Goal: Task Accomplishment & Management: Use online tool/utility

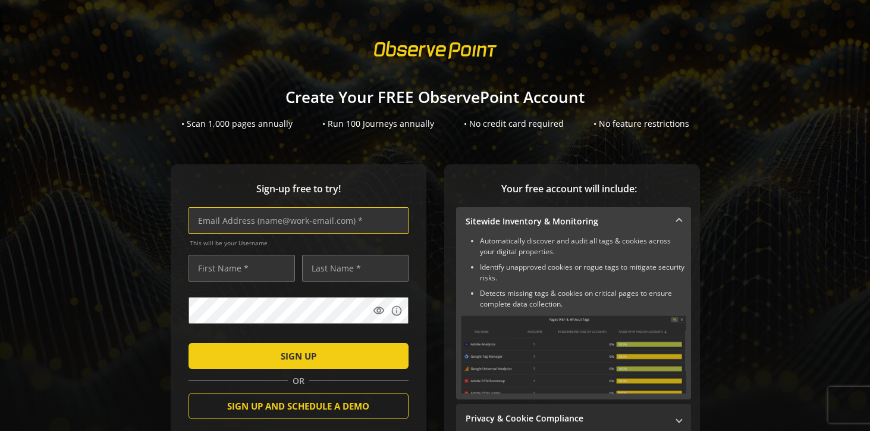
click at [295, 222] on input "text" at bounding box center [299, 220] width 220 height 27
click at [295, 220] on input "text" at bounding box center [299, 220] width 220 height 27
type input "[PERSON_NAME][EMAIL_ADDRESS][PERSON_NAME][DOMAIN_NAME]"
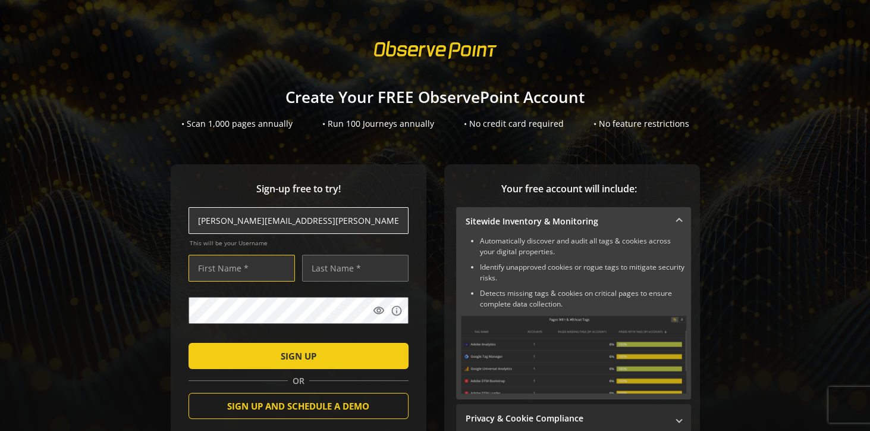
type input "[PERSON_NAME]"
click at [139, 280] on div "Sign-up free to try! bethany.coombs@observepoint.com This will be your Username…" at bounding box center [434, 349] width 841 height 371
click at [194, 219] on input "[PERSON_NAME][EMAIL_ADDRESS][PERSON_NAME][DOMAIN_NAME]" at bounding box center [299, 220] width 220 height 27
click at [194, 220] on input "[PERSON_NAME][EMAIL_ADDRESS][PERSON_NAME][DOMAIN_NAME]" at bounding box center [299, 220] width 220 height 27
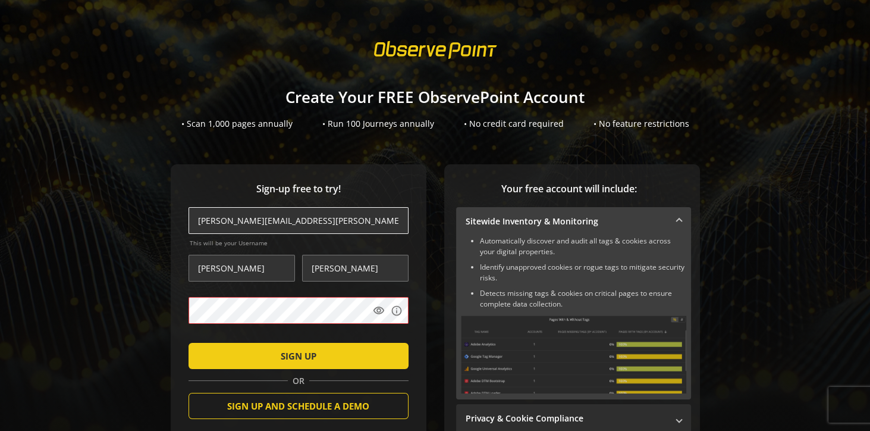
click at [344, 221] on input "[PERSON_NAME][EMAIL_ADDRESS][PERSON_NAME][DOMAIN_NAME]" at bounding box center [299, 220] width 220 height 27
click at [193, 222] on input "[PERSON_NAME][EMAIL_ADDRESS][PERSON_NAME][DOMAIN_NAME]" at bounding box center [299, 220] width 220 height 27
click at [194, 222] on input "[PERSON_NAME][EMAIL_ADDRESS][PERSON_NAME][DOMAIN_NAME]" at bounding box center [299, 220] width 220 height 27
click at [196, 221] on input "[PERSON_NAME][EMAIL_ADDRESS][PERSON_NAME][DOMAIN_NAME]" at bounding box center [299, 220] width 220 height 27
click at [197, 221] on input "[PERSON_NAME][EMAIL_ADDRESS][PERSON_NAME][DOMAIN_NAME]" at bounding box center [299, 220] width 220 height 27
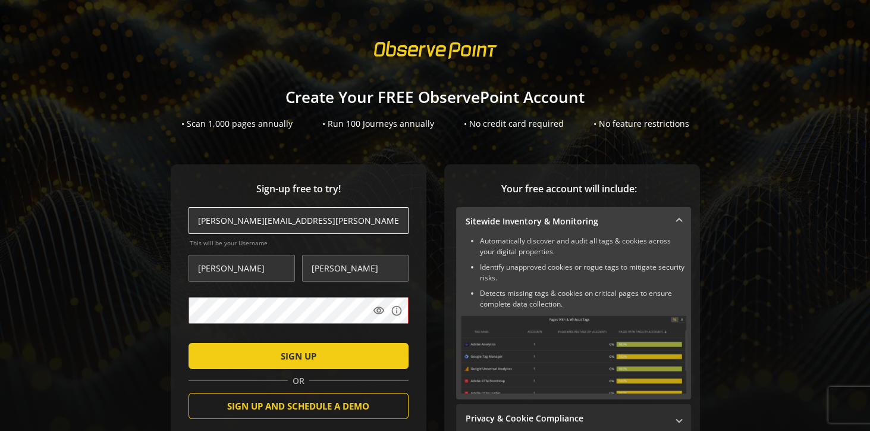
click at [200, 221] on input "[PERSON_NAME][EMAIL_ADDRESS][PERSON_NAME][DOMAIN_NAME]" at bounding box center [299, 220] width 220 height 27
click at [206, 222] on input "[PERSON_NAME][EMAIL_ADDRESS][PERSON_NAME][DOMAIN_NAME]" at bounding box center [299, 220] width 220 height 27
click at [425, 294] on div "Sign-up free to try! bethany.coombs@observepoint.com This will be your Username…" at bounding box center [434, 349] width 841 height 371
click at [376, 311] on mat-icon "visibility" at bounding box center [379, 310] width 12 height 12
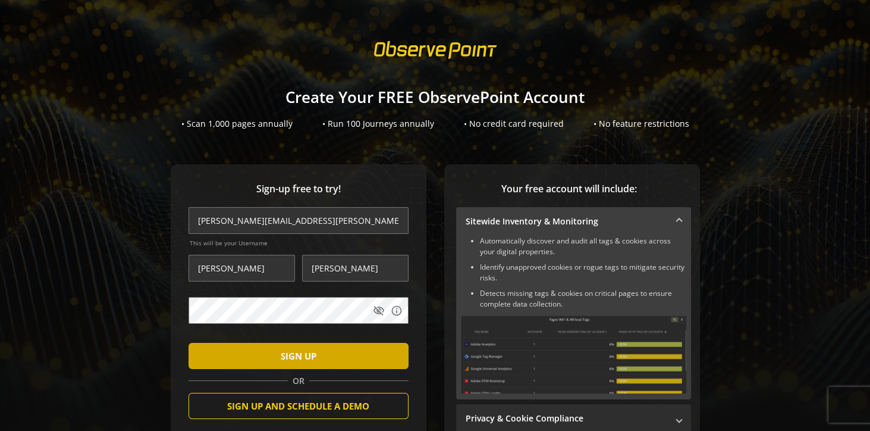
click at [304, 357] on span "SIGN UP" at bounding box center [299, 355] width 36 height 21
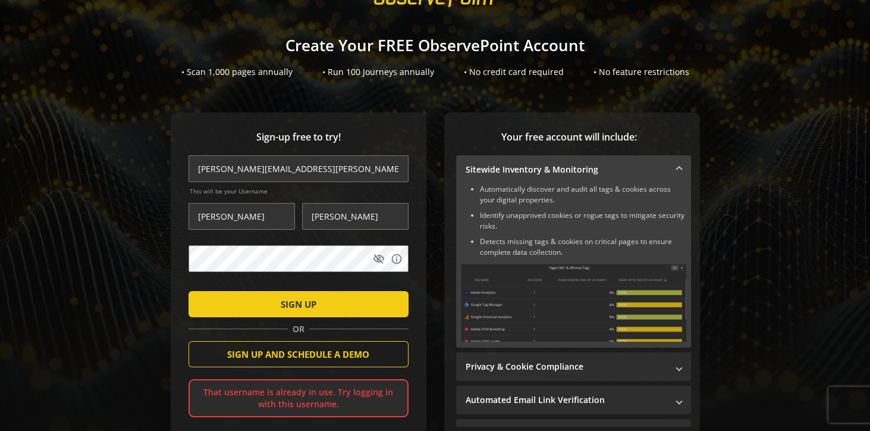
scroll to position [78, 0]
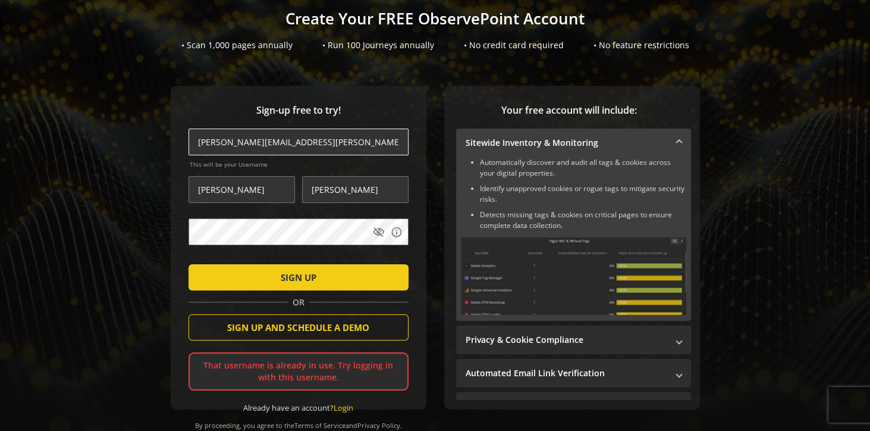
click at [233, 138] on input "[PERSON_NAME][EMAIL_ADDRESS][PERSON_NAME][DOMAIN_NAME]" at bounding box center [299, 141] width 220 height 27
click at [345, 143] on input "[PERSON_NAME][EMAIL_ADDRESS][PERSON_NAME][DOMAIN_NAME]" at bounding box center [299, 141] width 220 height 27
click at [315, 143] on input "[PERSON_NAME][EMAIL_ADDRESS][PERSON_NAME][DOMAIN_NAME]" at bounding box center [299, 141] width 220 height 27
click at [205, 142] on input "[PERSON_NAME][EMAIL_ADDRESS][PERSON_NAME][DOMAIN_NAME]" at bounding box center [299, 141] width 220 height 27
click at [201, 143] on input "[PERSON_NAME][EMAIL_ADDRESS][PERSON_NAME][DOMAIN_NAME]" at bounding box center [299, 141] width 220 height 27
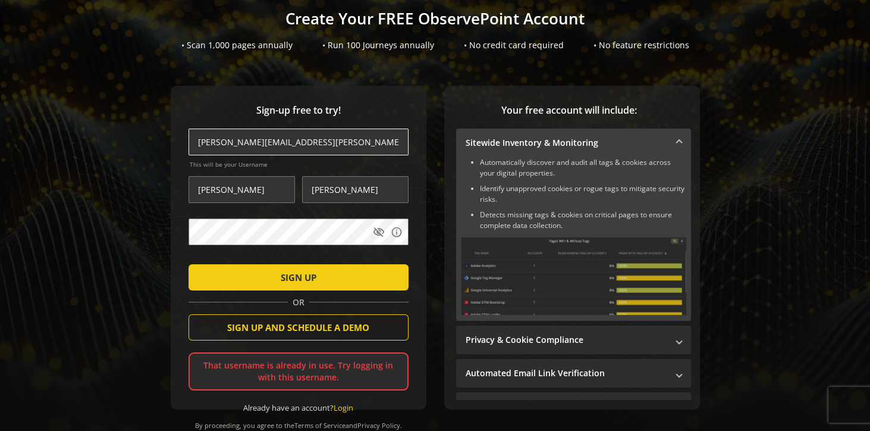
click at [202, 143] on input "[PERSON_NAME][EMAIL_ADDRESS][PERSON_NAME][DOMAIN_NAME]" at bounding box center [299, 141] width 220 height 27
click at [202, 142] on input "[PERSON_NAME][EMAIL_ADDRESS][PERSON_NAME][DOMAIN_NAME]" at bounding box center [299, 141] width 220 height 27
click at [335, 140] on input "[PERSON_NAME][EMAIL_ADDRESS][PERSON_NAME][DOMAIN_NAME]" at bounding box center [299, 141] width 220 height 27
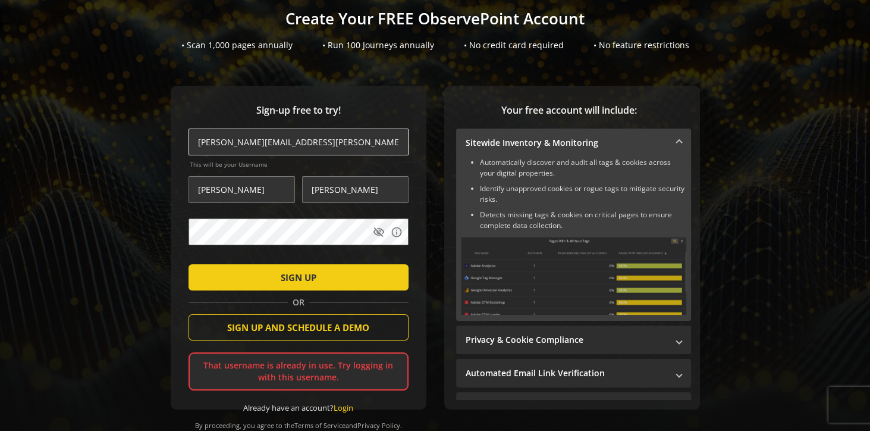
click at [196, 140] on input "[PERSON_NAME][EMAIL_ADDRESS][PERSON_NAME][DOMAIN_NAME]" at bounding box center [299, 141] width 220 height 27
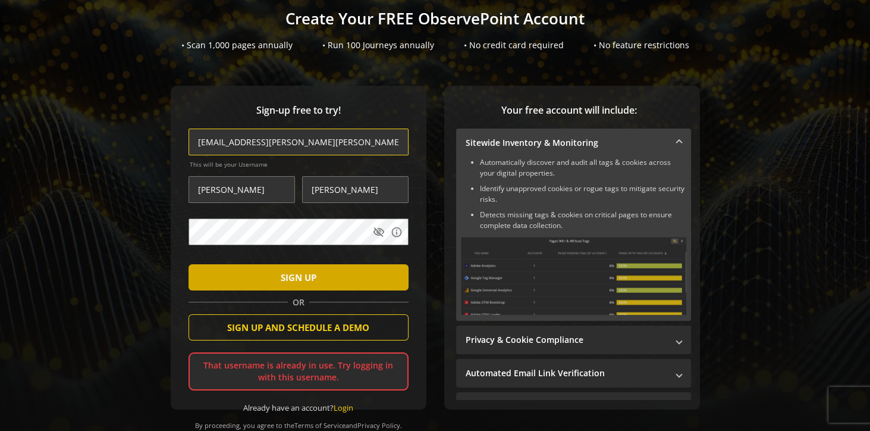
type input "freetrial2+bethany.coombs@observepoint.com"
click at [322, 278] on span "submit" at bounding box center [299, 277] width 220 height 29
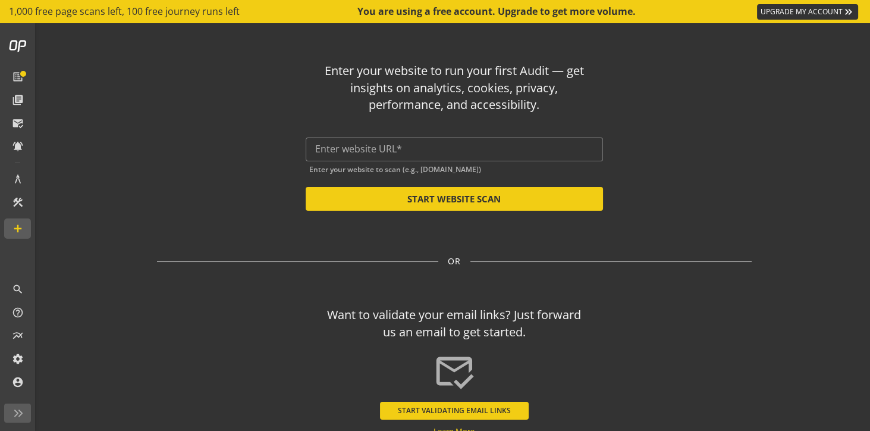
click at [243, 131] on div "Enter your website to run your first Audit — get insights on analytics, cookies…" at bounding box center [454, 132] width 595 height 158
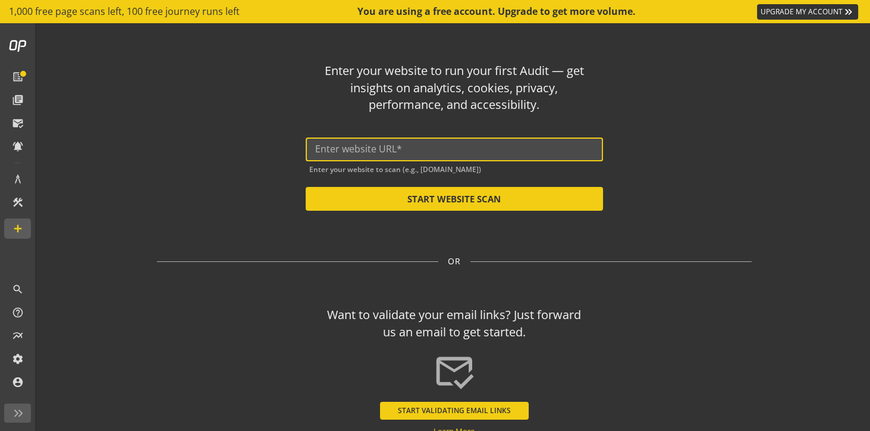
click at [387, 149] on input "text" at bounding box center [454, 148] width 278 height 11
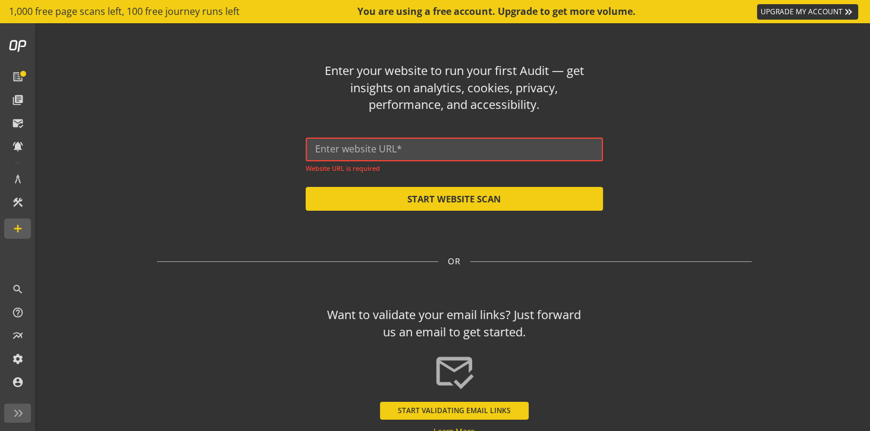
click at [376, 151] on input "text" at bounding box center [454, 148] width 278 height 11
paste input "[URL][DOMAIN_NAME]"
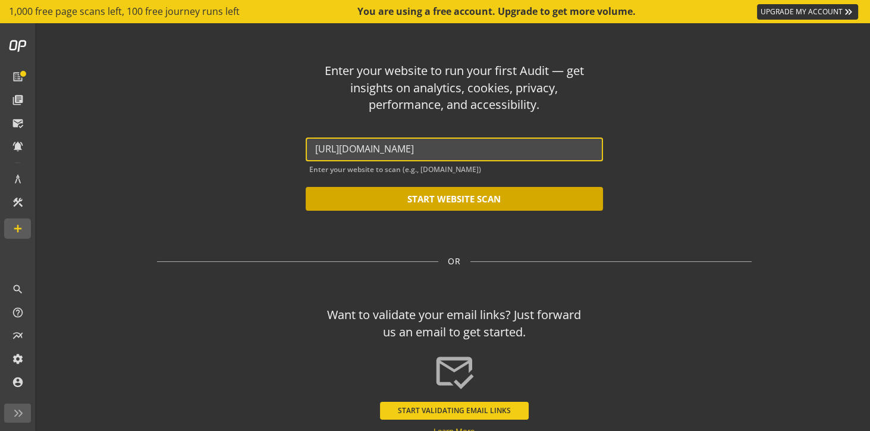
type input "[URL][DOMAIN_NAME]"
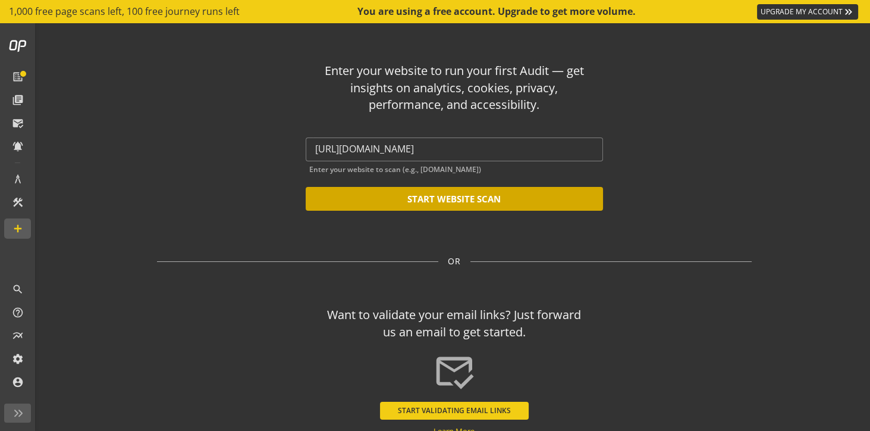
click at [430, 203] on button "START WEBSITE SCAN" at bounding box center [454, 199] width 297 height 24
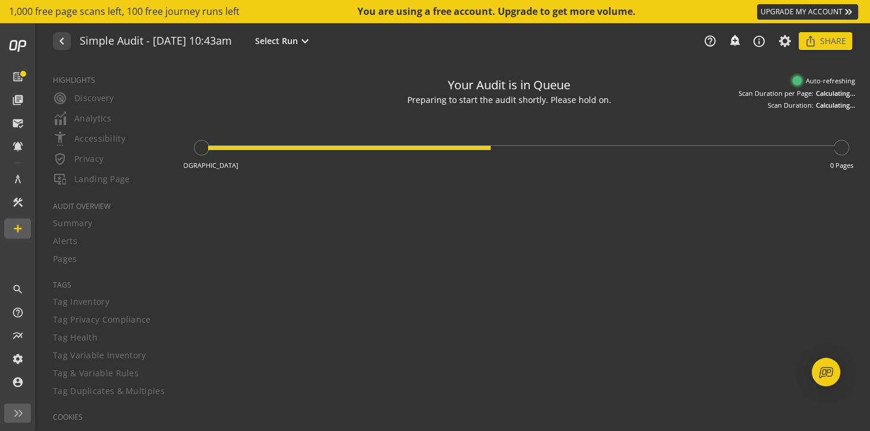
type textarea "Notes can include: -a description of what this audit is validating -changes in …"
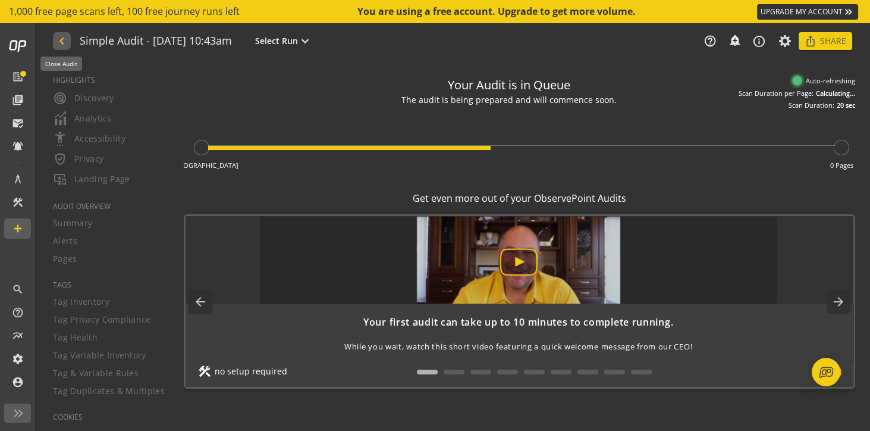
click at [60, 39] on mat-icon "navigate_before" at bounding box center [61, 41] width 12 height 14
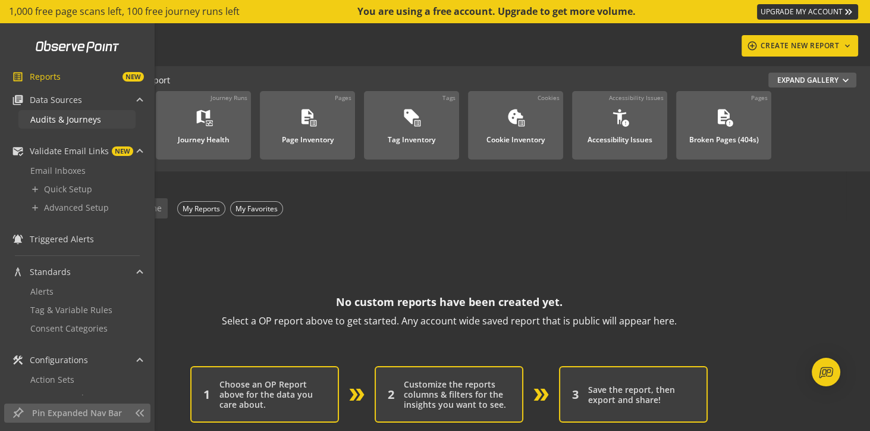
click at [40, 121] on span "Audits & Journeys" at bounding box center [65, 119] width 71 height 11
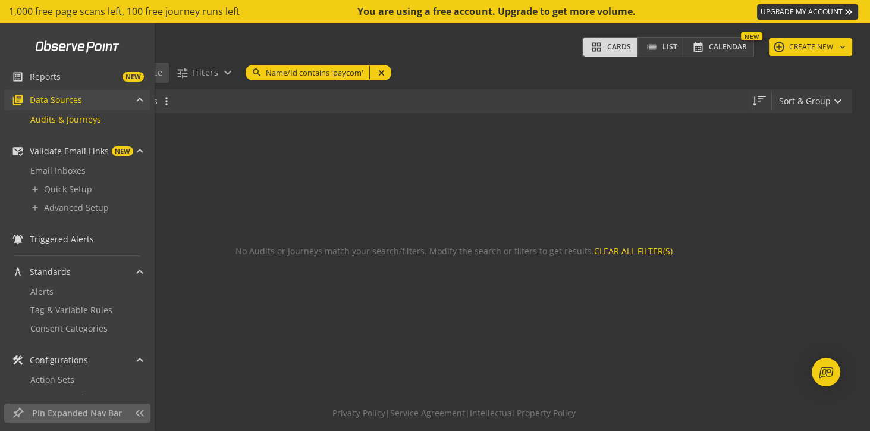
click at [137, 100] on span at bounding box center [139, 101] width 5 height 12
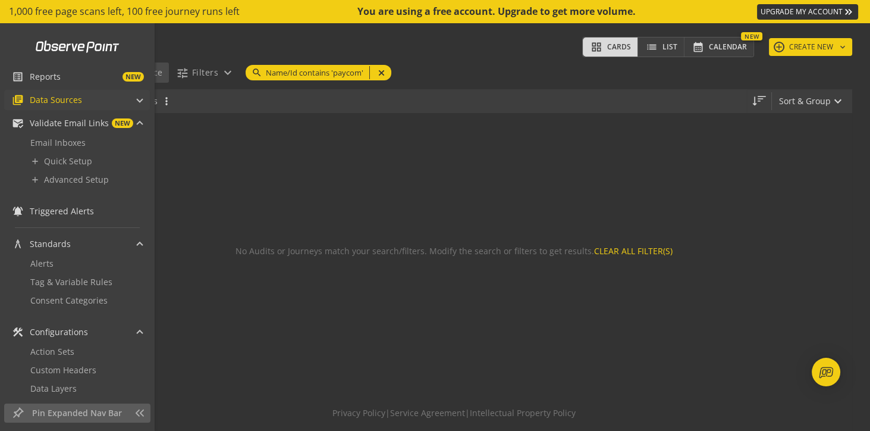
click at [137, 100] on span at bounding box center [139, 98] width 5 height 12
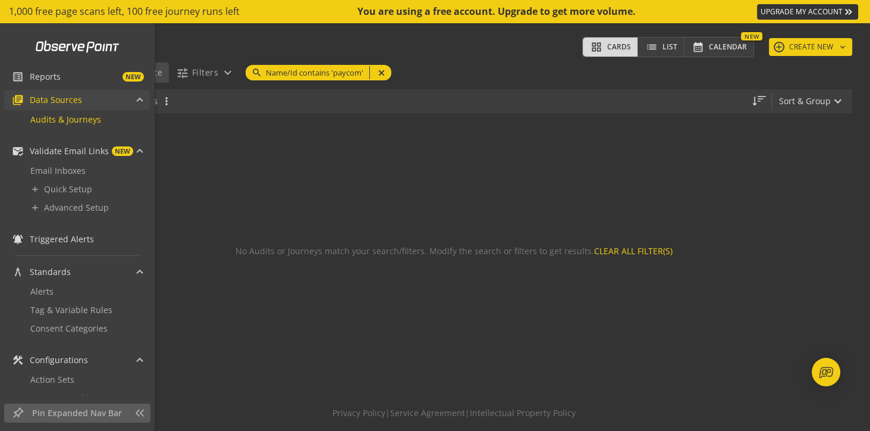
click at [133, 98] on span "library_books Data Sources" at bounding box center [74, 100] width 125 height 20
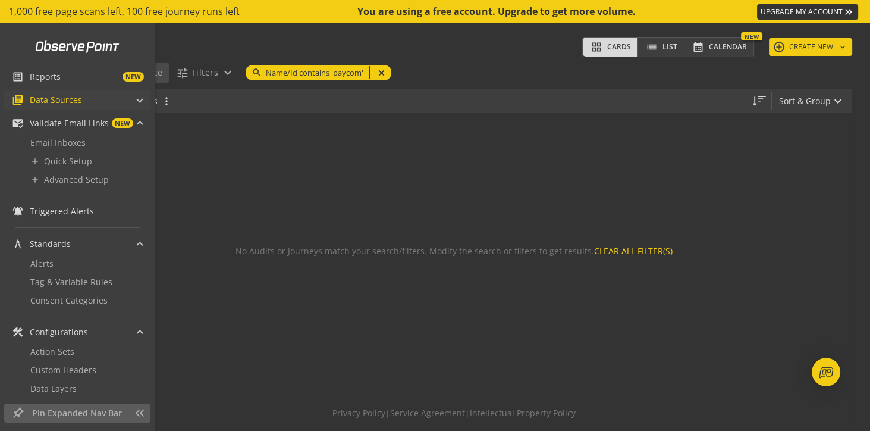
click at [137, 99] on span at bounding box center [139, 98] width 5 height 12
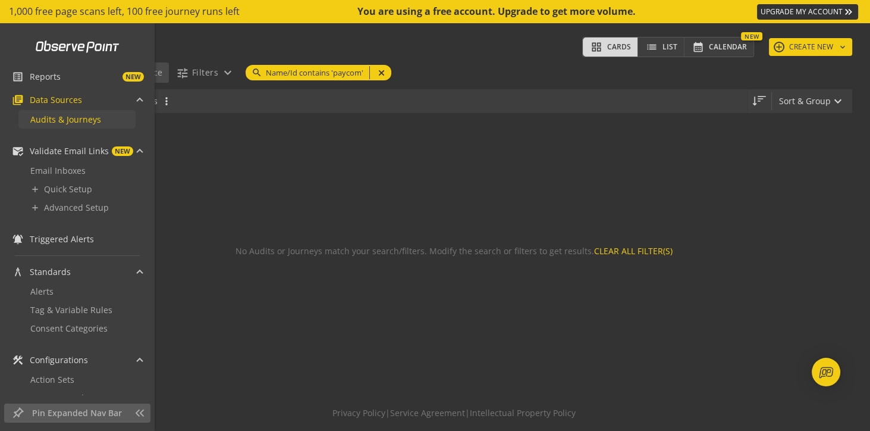
click at [61, 128] on link "Audits & Journeys" at bounding box center [76, 119] width 117 height 18
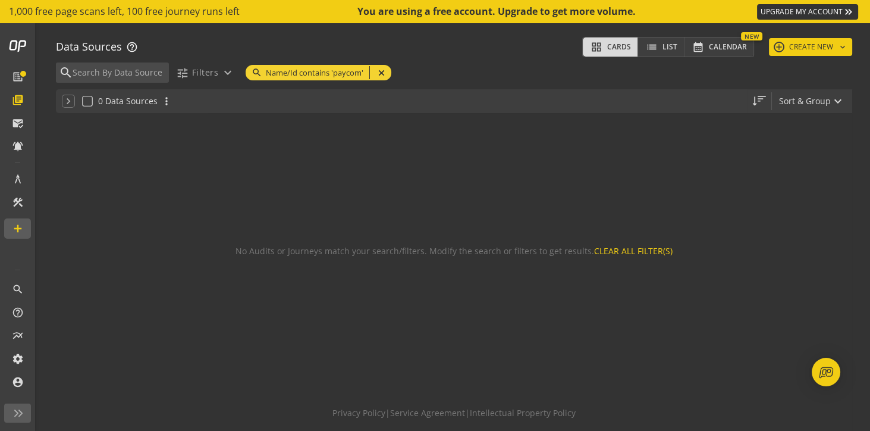
click at [379, 71] on mat-icon "close" at bounding box center [380, 72] width 16 height 9
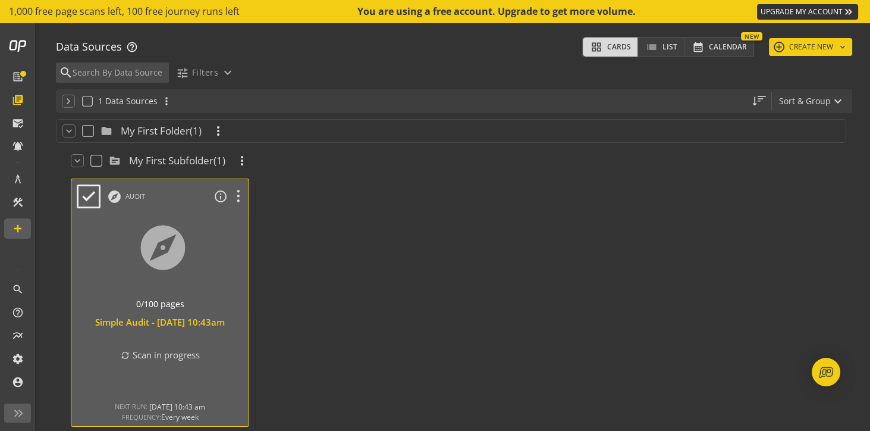
click at [159, 256] on div at bounding box center [160, 262] width 186 height 100
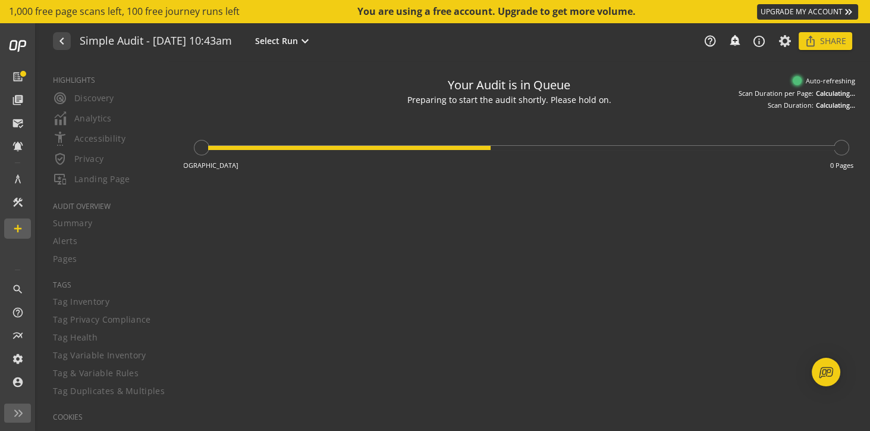
type textarea "Notes can include: -a description of what this audit is validating -changes in …"
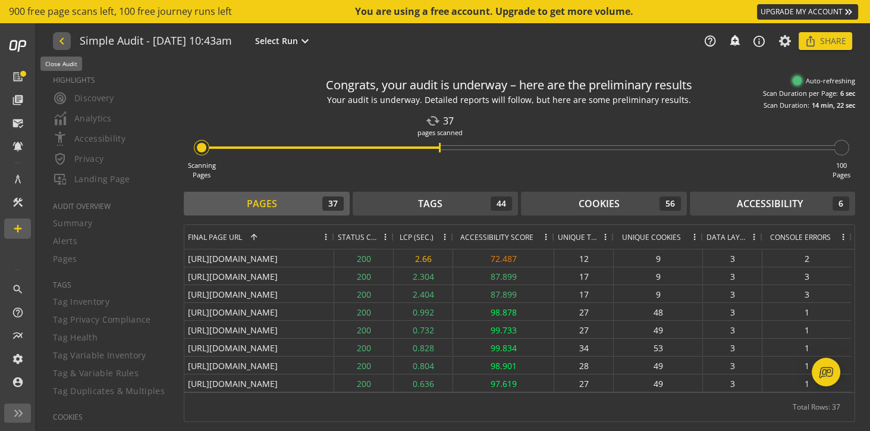
click at [67, 44] on mat-icon "navigate_before" at bounding box center [61, 41] width 12 height 14
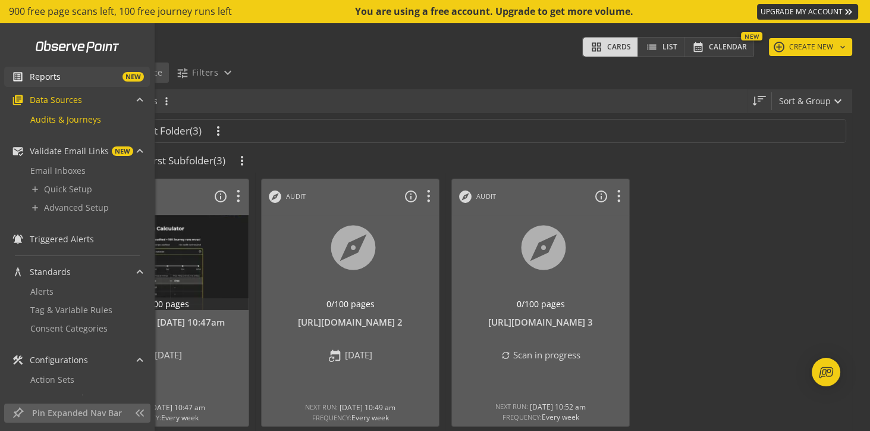
click at [39, 78] on span "Reports" at bounding box center [45, 77] width 31 height 12
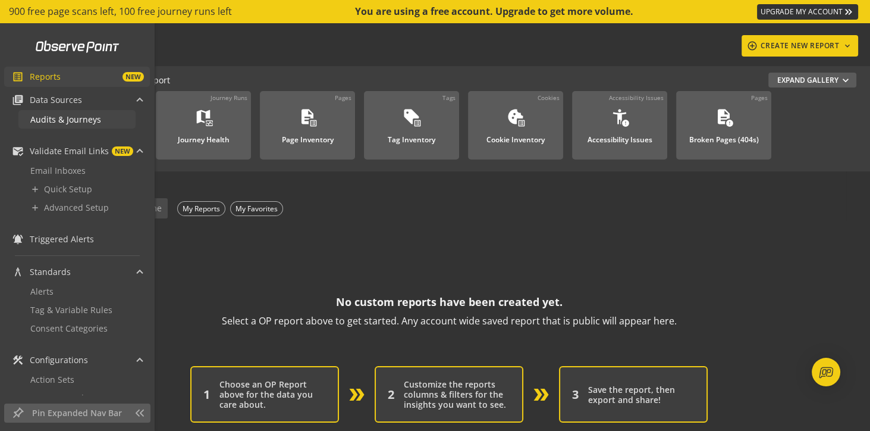
click at [58, 119] on span "Audits & Journeys" at bounding box center [65, 119] width 71 height 11
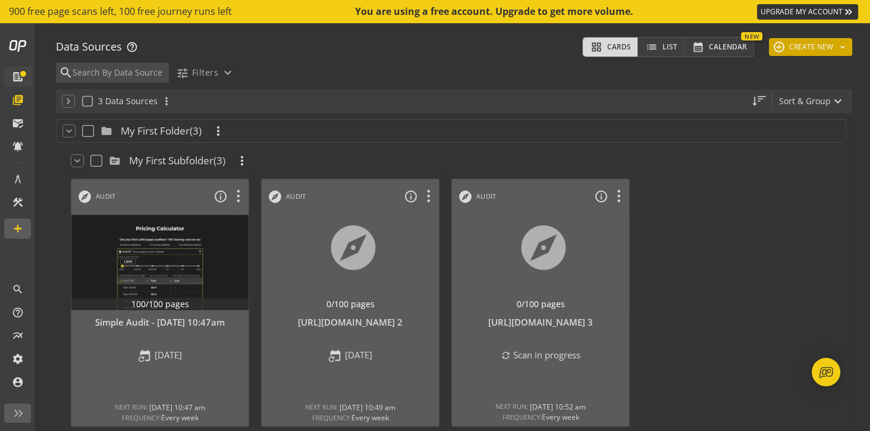
click at [799, 49] on button "add CREATE NEW keyboard_arrow_down" at bounding box center [810, 47] width 83 height 18
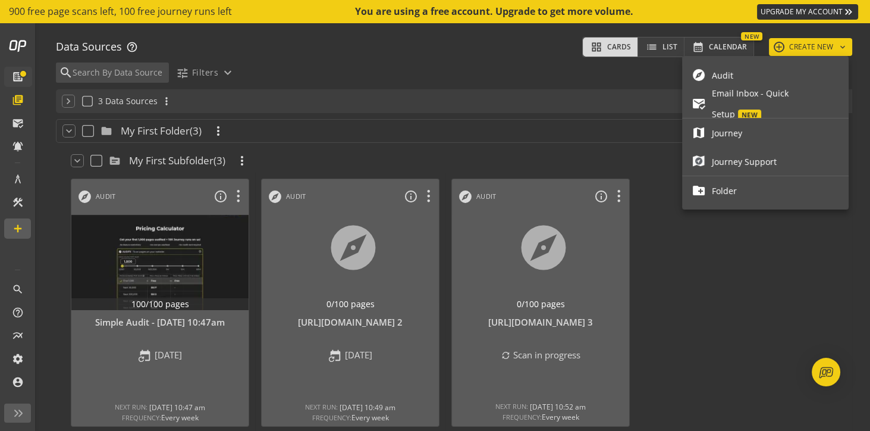
click at [737, 77] on span "Audit" at bounding box center [775, 75] width 127 height 21
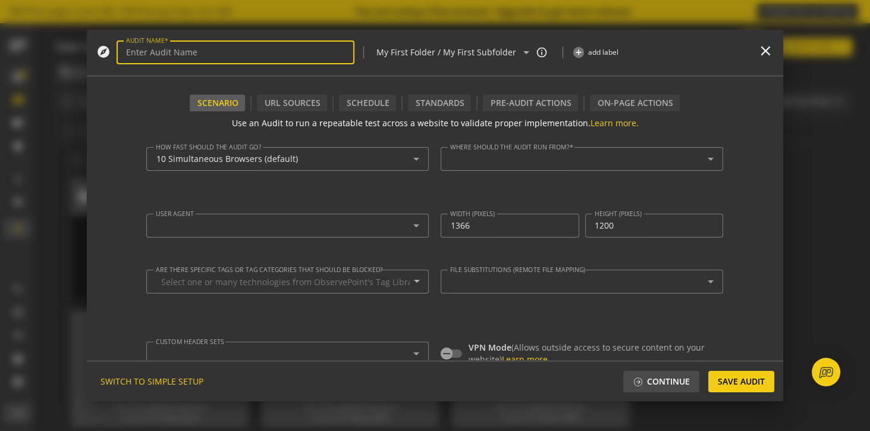
type textarea "[EMAIL_ADDRESS][PERSON_NAME][PERSON_NAME][DOMAIN_NAME]"
click at [193, 49] on input "AUDIT NAME" at bounding box center [235, 53] width 219 height 10
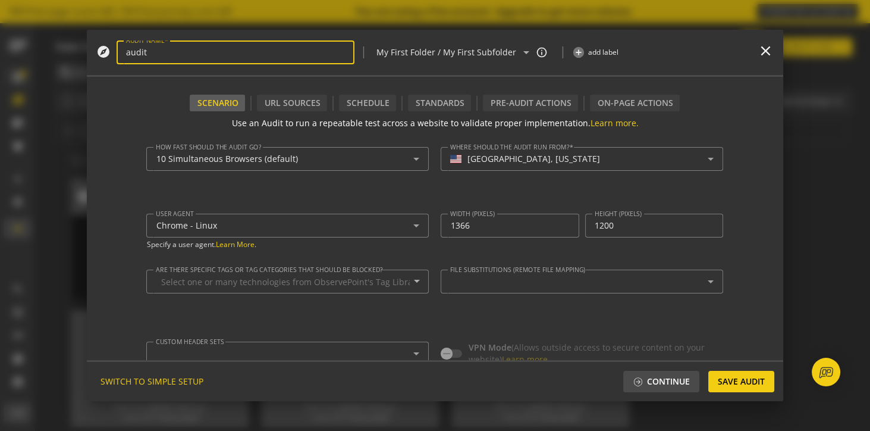
type input "audit 1"
click at [769, 45] on mat-icon "close" at bounding box center [766, 51] width 16 height 16
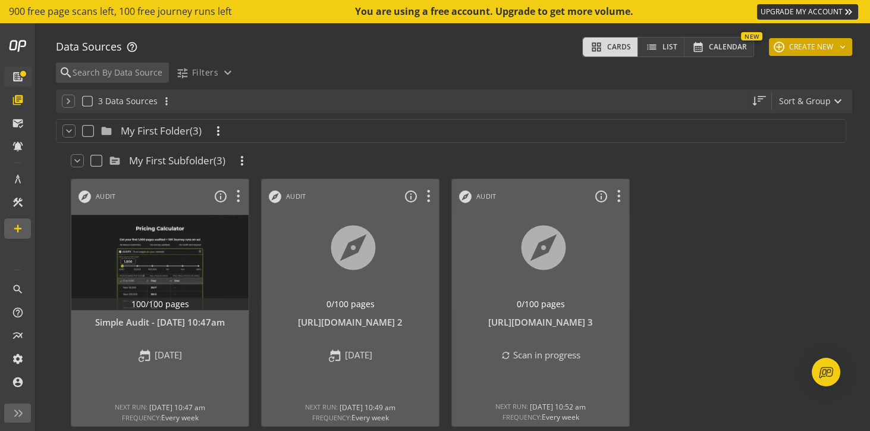
click at [798, 45] on button "add CREATE NEW keyboard_arrow_down" at bounding box center [810, 47] width 83 height 18
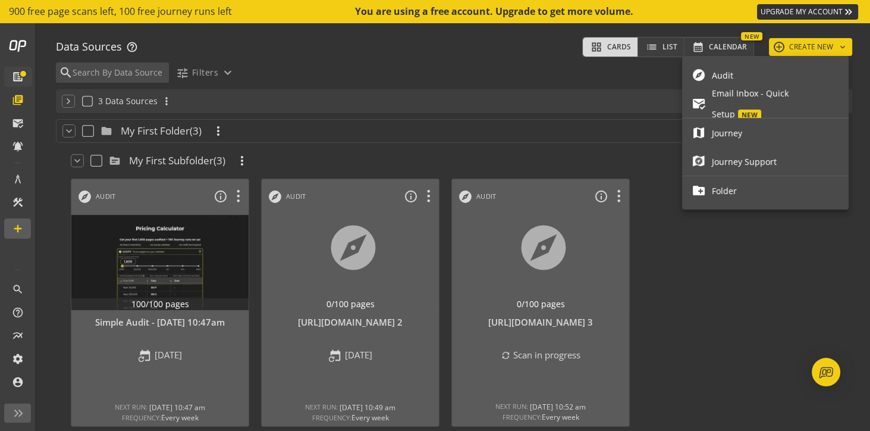
click at [731, 70] on span "Audit" at bounding box center [775, 75] width 127 height 21
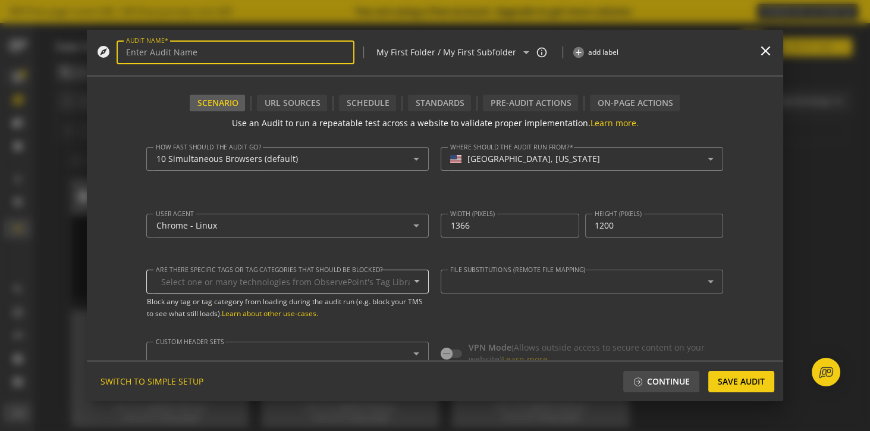
type textarea "[EMAIL_ADDRESS][PERSON_NAME][PERSON_NAME][DOMAIN_NAME]"
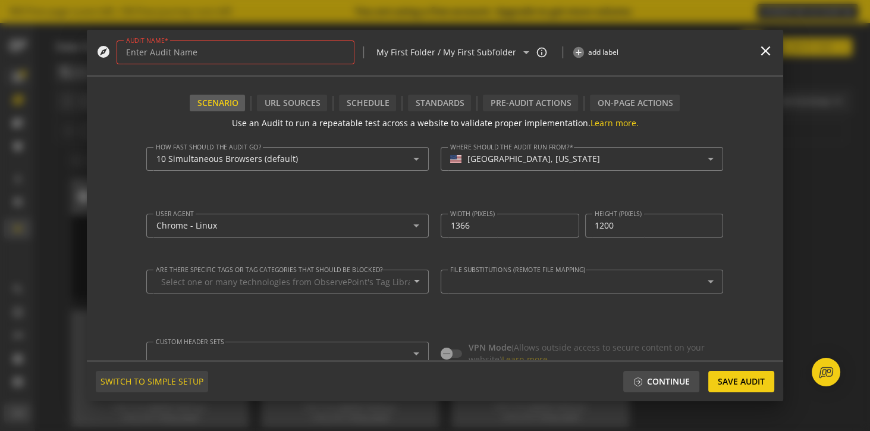
click at [136, 384] on span "SWITCH TO SIMPLE SETUP" at bounding box center [151, 380] width 103 height 21
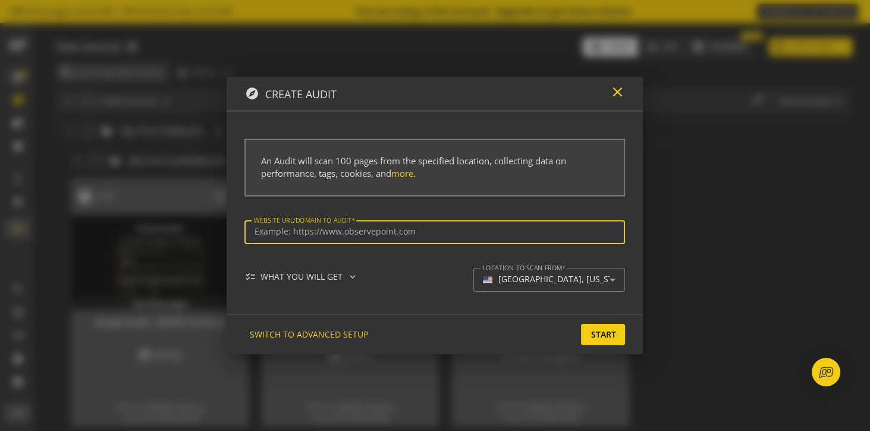
click at [616, 91] on mat-icon "close" at bounding box center [617, 92] width 16 height 16
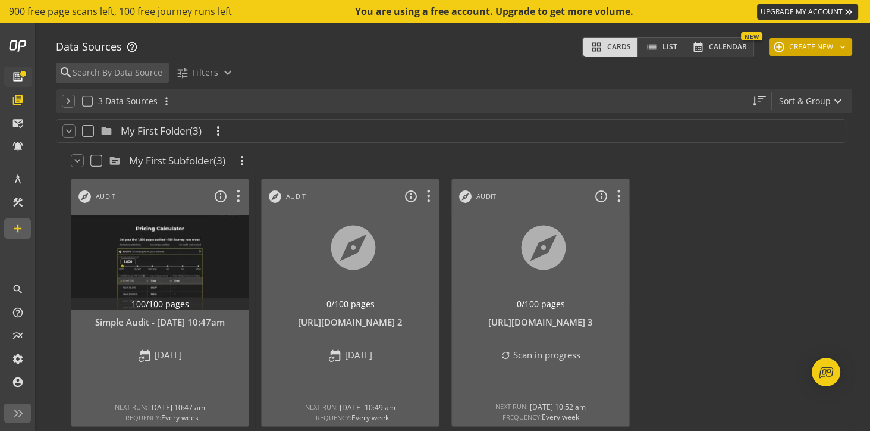
click at [802, 44] on button "add CREATE NEW keyboard_arrow_down" at bounding box center [810, 47] width 83 height 18
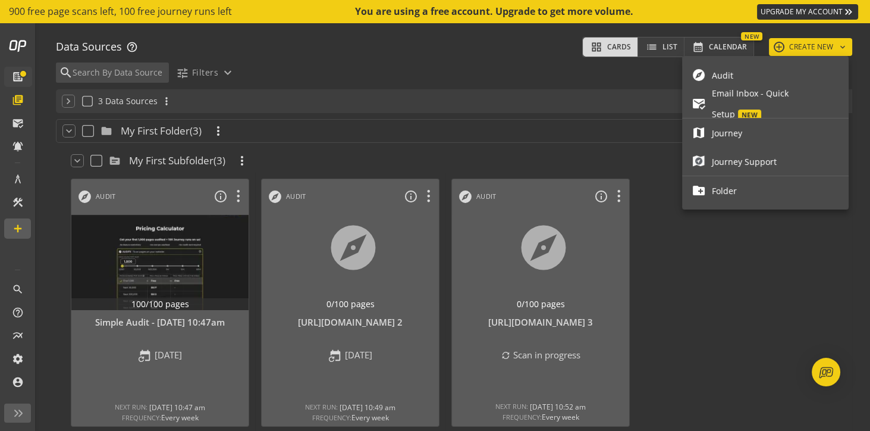
click at [742, 77] on span "Audit" at bounding box center [775, 75] width 127 height 21
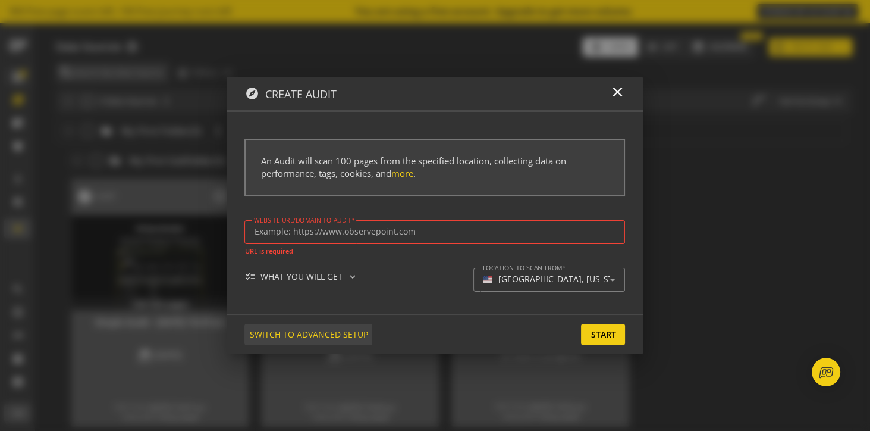
click at [334, 329] on span "SWITCH TO ADVANCED SETUP" at bounding box center [308, 333] width 118 height 21
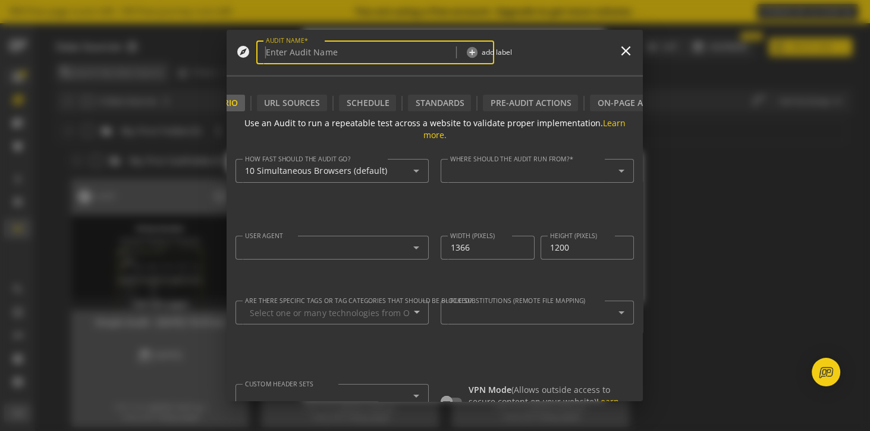
type input "Simple Audit - 26 September 2025 | 10:59am"
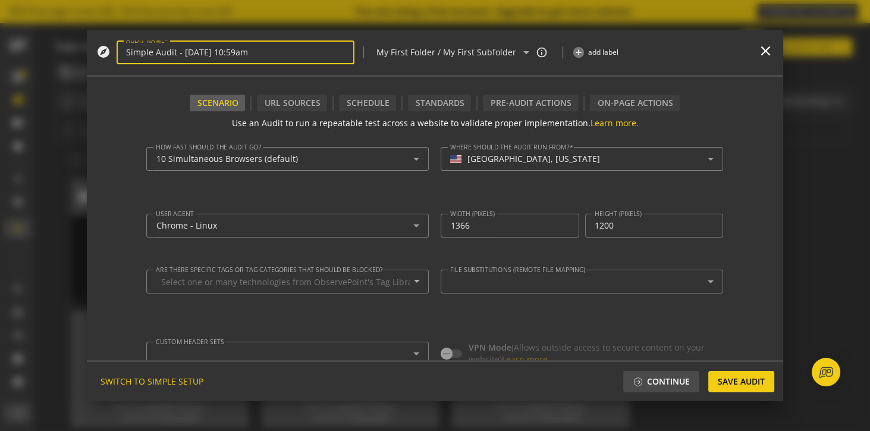
type textarea "[EMAIL_ADDRESS][PERSON_NAME][PERSON_NAME][DOMAIN_NAME]"
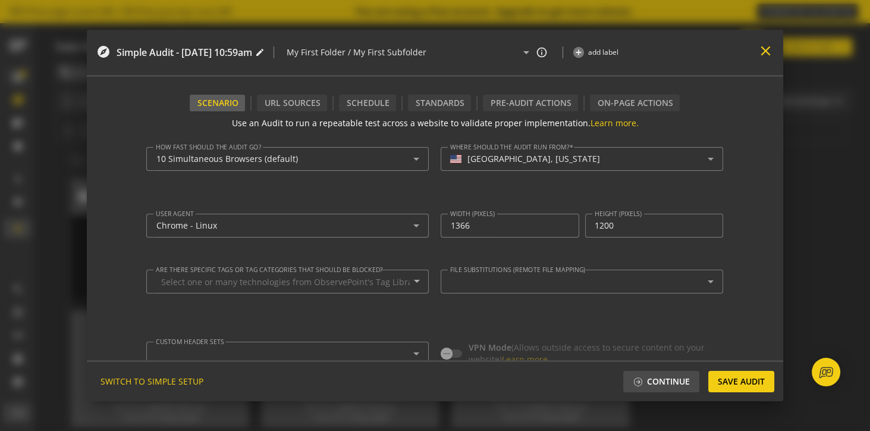
click at [767, 51] on mat-icon "close" at bounding box center [766, 51] width 16 height 16
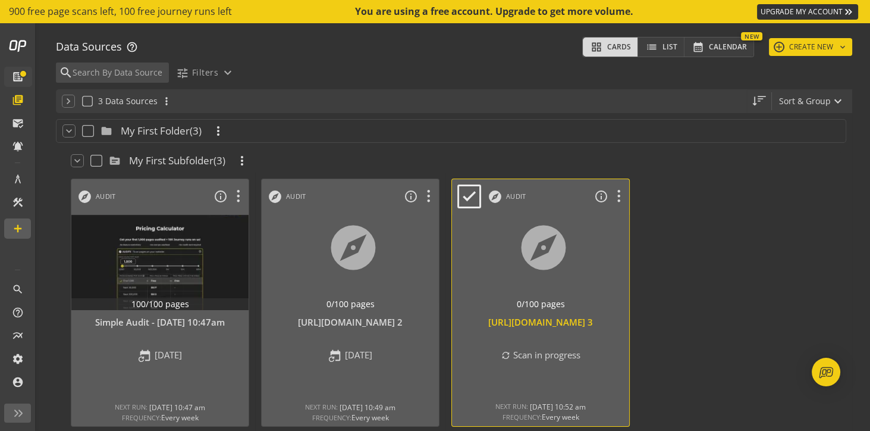
click at [533, 277] on div at bounding box center [541, 262] width 186 height 100
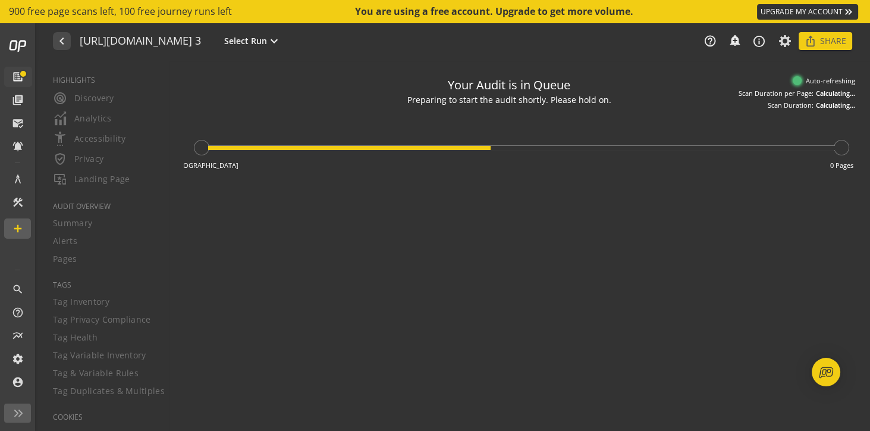
type textarea "Notes can include: -a description of what this audit is validating -changes in …"
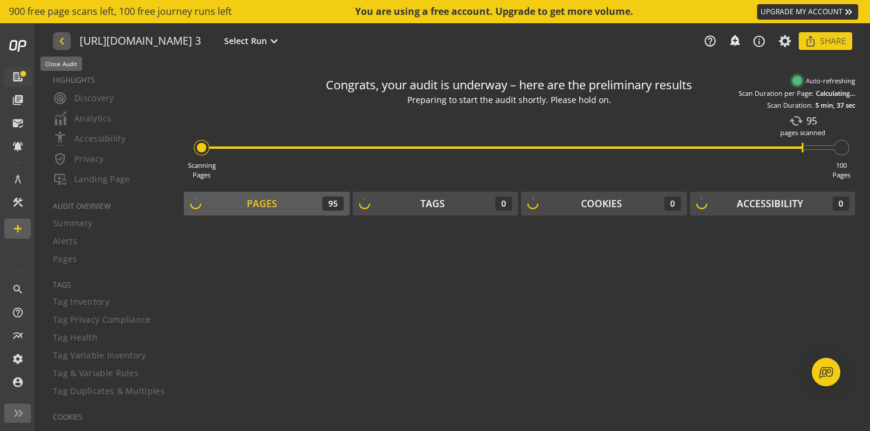
click at [59, 43] on mat-icon "navigate_before" at bounding box center [61, 41] width 12 height 14
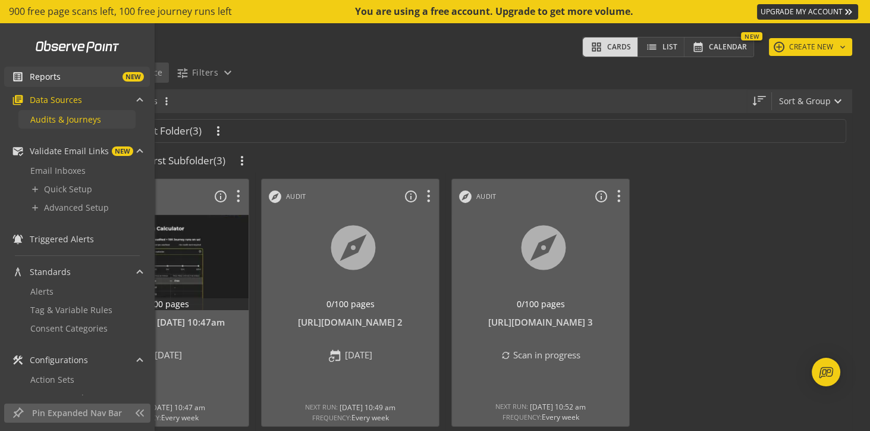
click at [90, 120] on span "Audits & Journeys" at bounding box center [65, 119] width 71 height 11
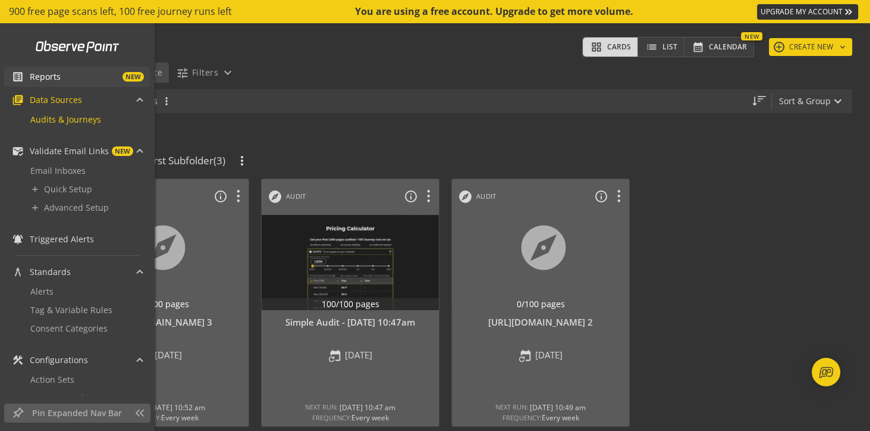
scroll to position [38, 0]
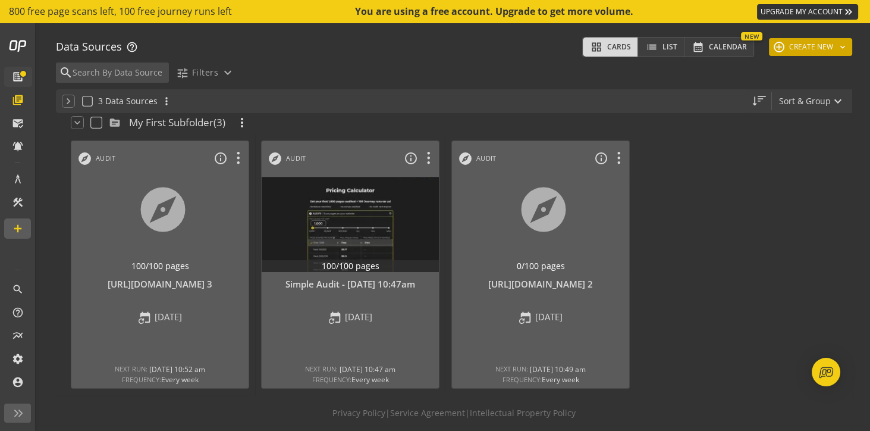
click at [801, 47] on button "add CREATE NEW keyboard_arrow_down" at bounding box center [810, 47] width 83 height 18
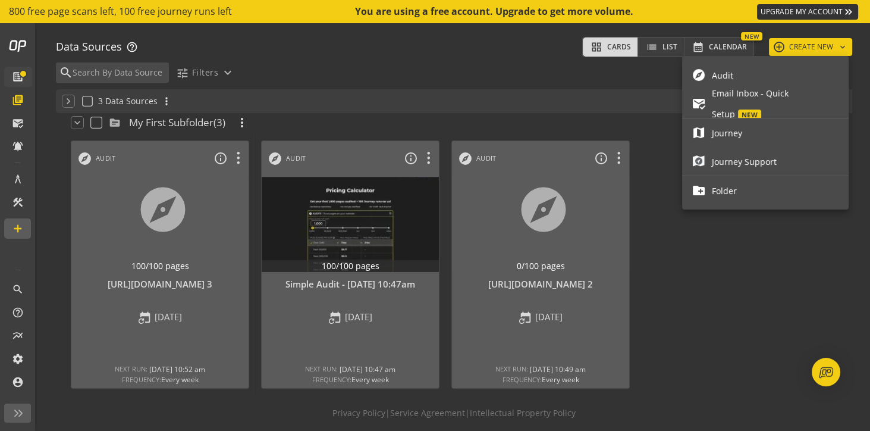
click at [742, 80] on span "Audit" at bounding box center [775, 75] width 127 height 21
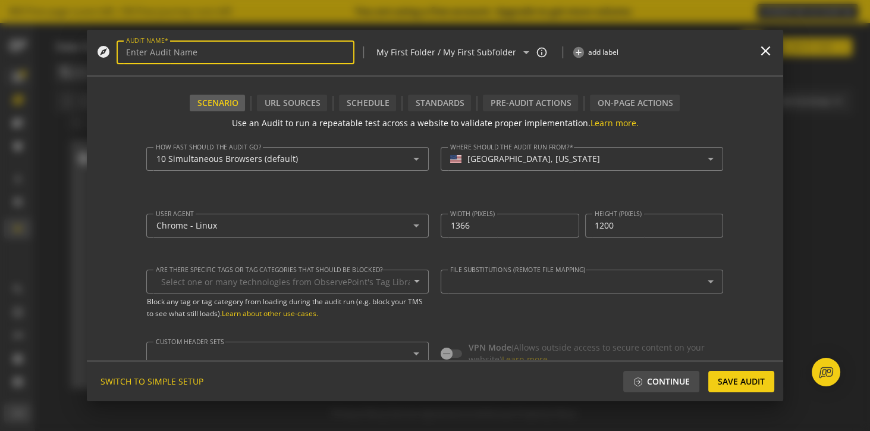
type textarea "[EMAIL_ADDRESS][PERSON_NAME][PERSON_NAME][DOMAIN_NAME]"
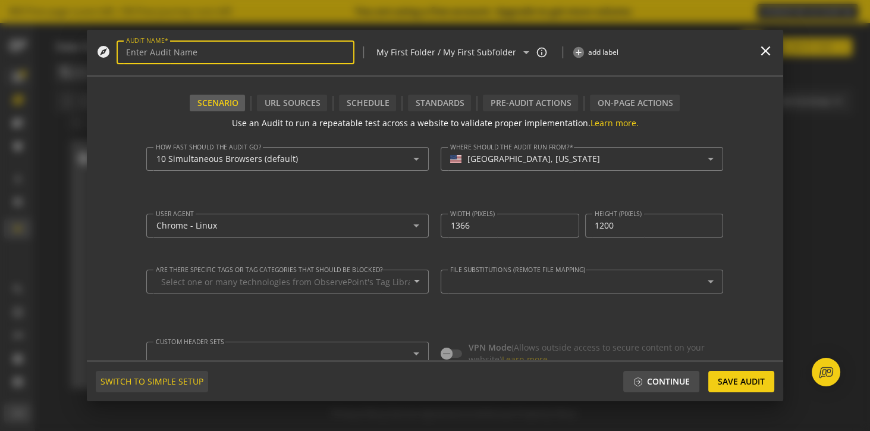
click at [127, 382] on span "SWITCH TO SIMPLE SETUP" at bounding box center [151, 380] width 103 height 21
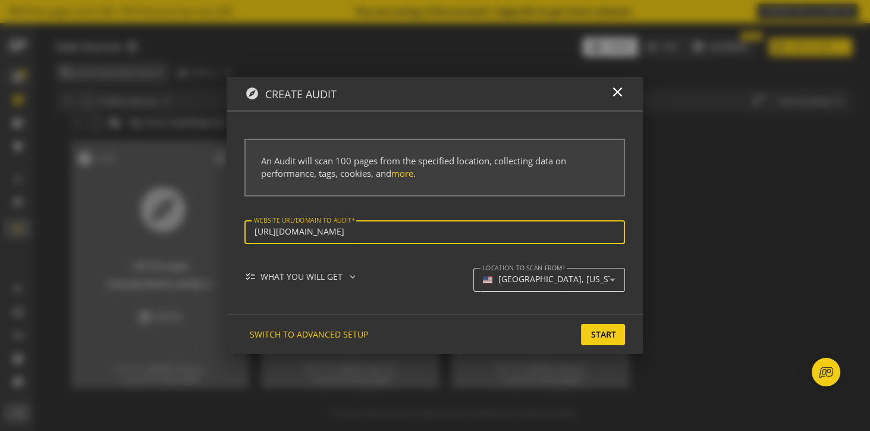
type input "https://www.observepoint.com"
click at [526, 277] on div "[GEOGRAPHIC_DATA], [US_STATE]" at bounding box center [564, 279] width 133 height 10
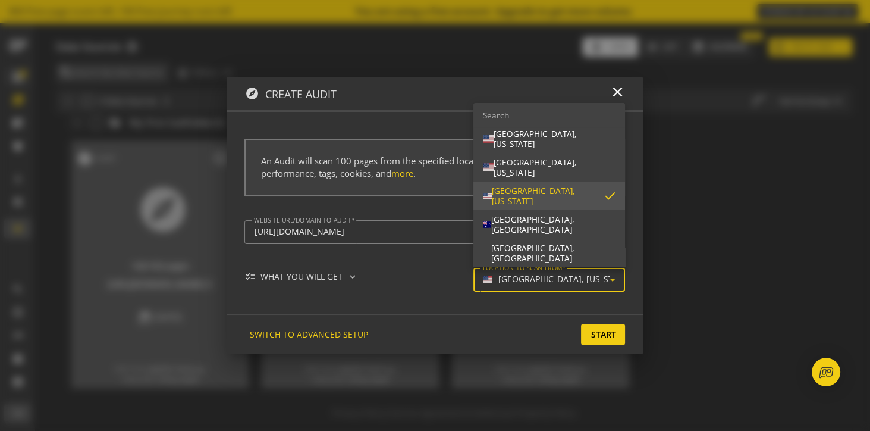
scroll to position [0, 0]
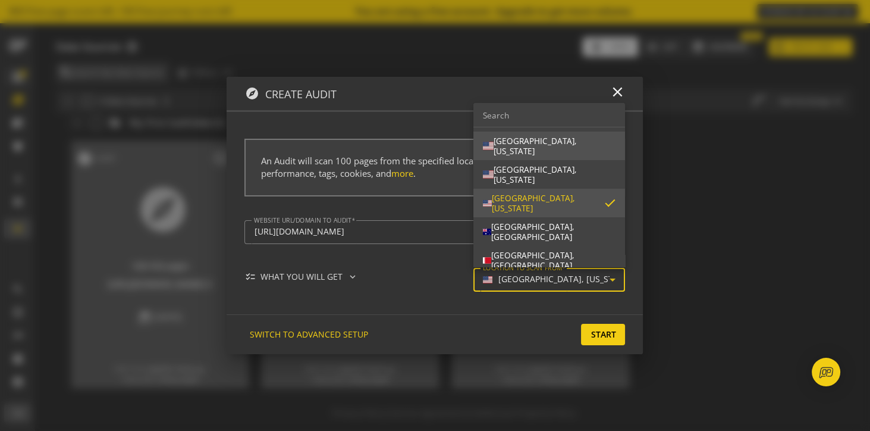
click at [539, 153] on mat-option "USA, California" at bounding box center [549, 145] width 152 height 29
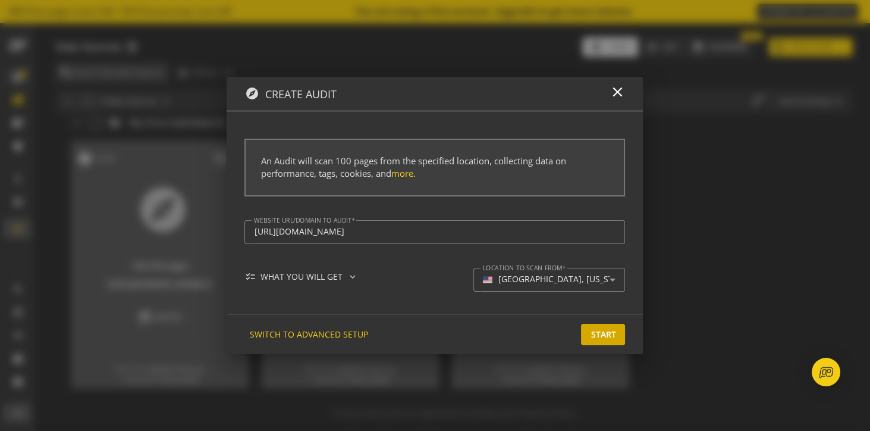
click at [613, 338] on span "Start" at bounding box center [602, 333] width 25 height 21
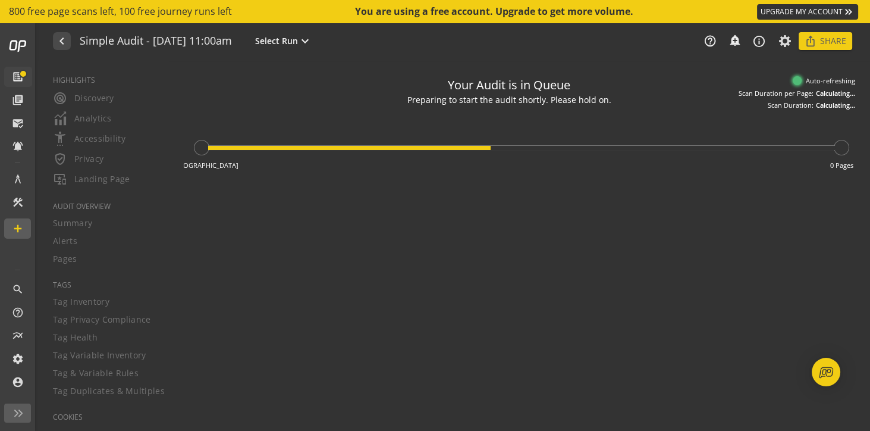
type textarea "Notes can include: -a description of what this audit is validating -changes in …"
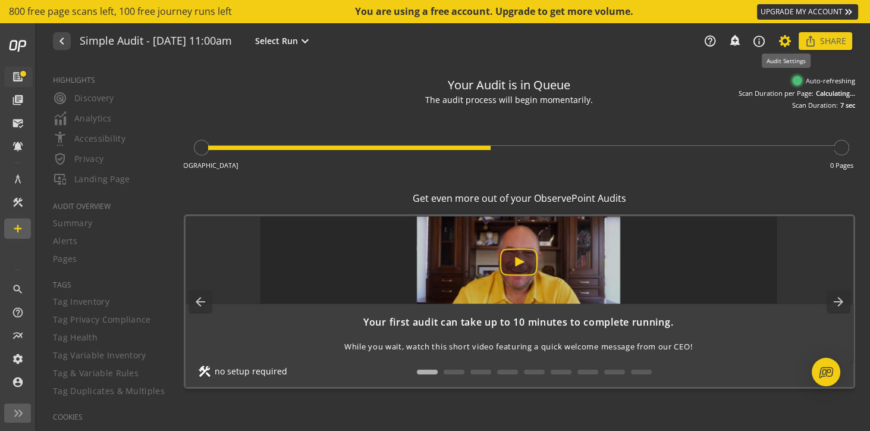
click at [787, 42] on icon at bounding box center [785, 41] width 15 height 8
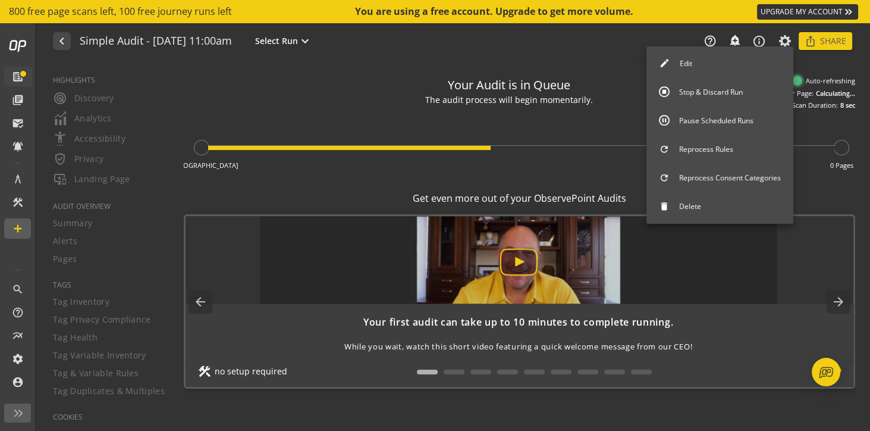
click at [710, 68] on button "Edit" at bounding box center [719, 63] width 147 height 25
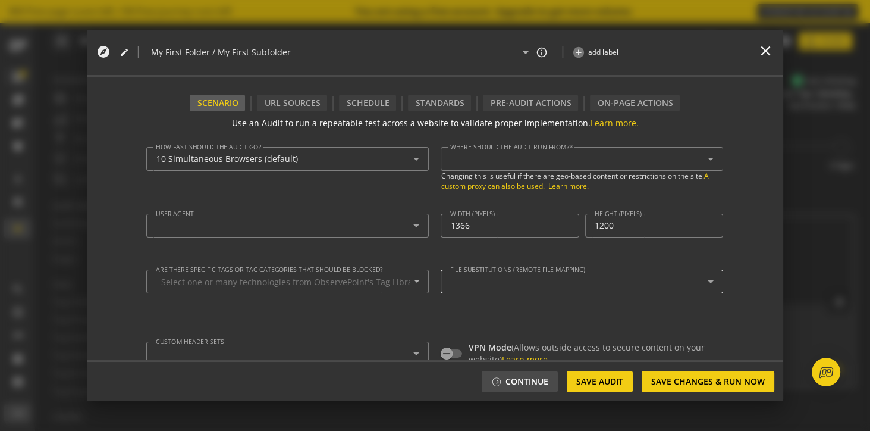
type textarea "[EMAIL_ADDRESS][PERSON_NAME][PERSON_NAME][DOMAIN_NAME]"
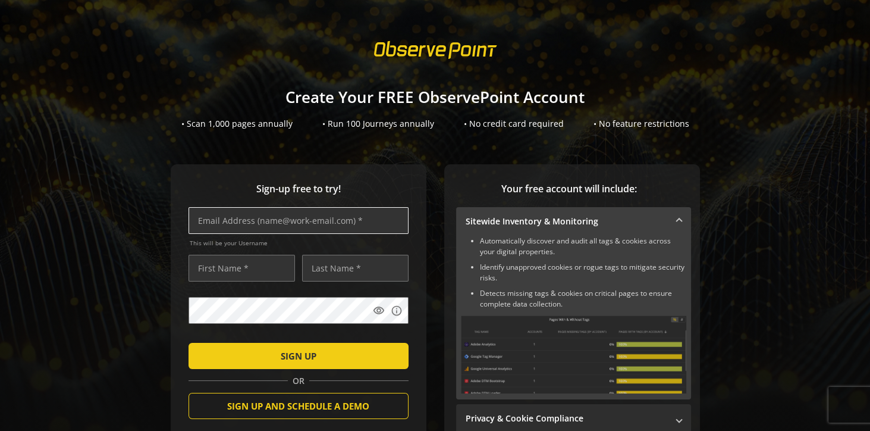
click at [263, 216] on input "text" at bounding box center [299, 220] width 220 height 27
click at [271, 219] on input "text" at bounding box center [299, 220] width 220 height 27
type input "[PERSON_NAME][EMAIL_ADDRESS][PERSON_NAME][DOMAIN_NAME]"
type input "[PERSON_NAME]"
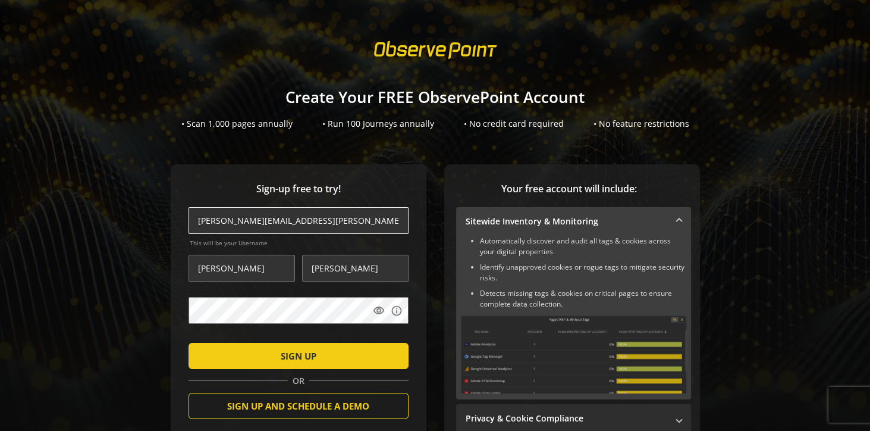
click at [194, 220] on input "[PERSON_NAME][EMAIL_ADDRESS][PERSON_NAME][DOMAIN_NAME]" at bounding box center [299, 220] width 220 height 27
click at [197, 220] on input "[PERSON_NAME][EMAIL_ADDRESS][PERSON_NAME][DOMAIN_NAME]" at bounding box center [299, 220] width 220 height 27
click at [197, 219] on input "[PERSON_NAME][EMAIL_ADDRESS][PERSON_NAME][DOMAIN_NAME]" at bounding box center [299, 220] width 220 height 27
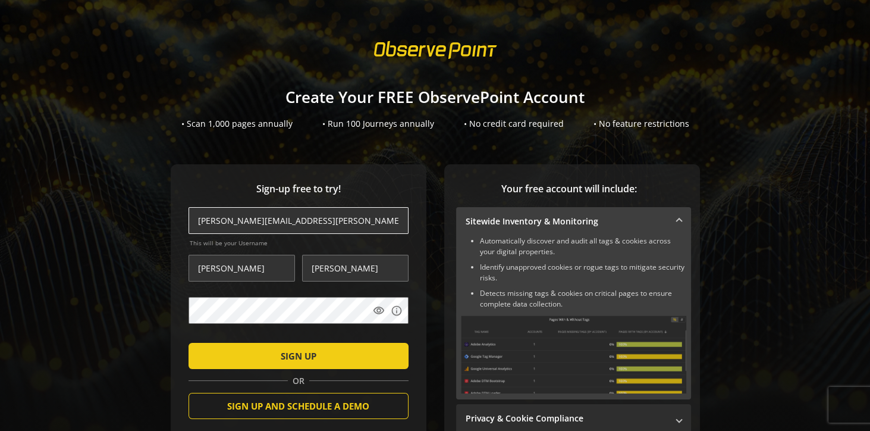
click at [197, 219] on input "[PERSON_NAME][EMAIL_ADDRESS][PERSON_NAME][DOMAIN_NAME]" at bounding box center [299, 220] width 220 height 27
click at [197, 220] on input "[PERSON_NAME][EMAIL_ADDRESS][PERSON_NAME][DOMAIN_NAME]" at bounding box center [299, 220] width 220 height 27
type input "[EMAIL_ADDRESS][PERSON_NAME][PERSON_NAME][DOMAIN_NAME]"
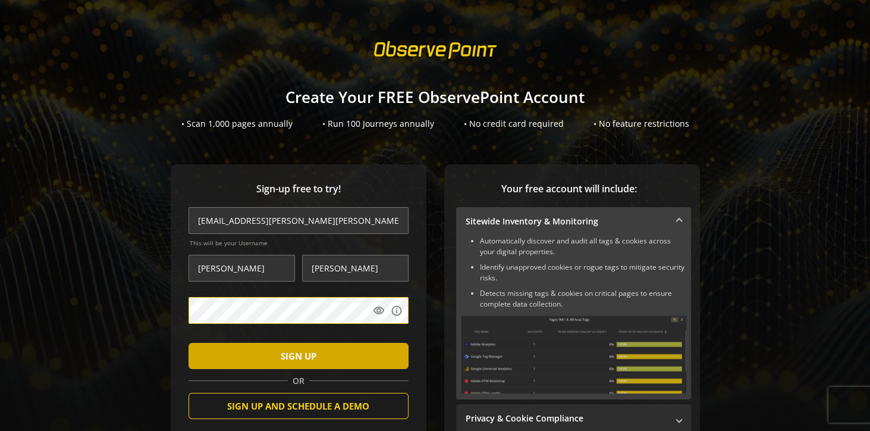
click at [344, 353] on span "submit" at bounding box center [299, 355] width 220 height 29
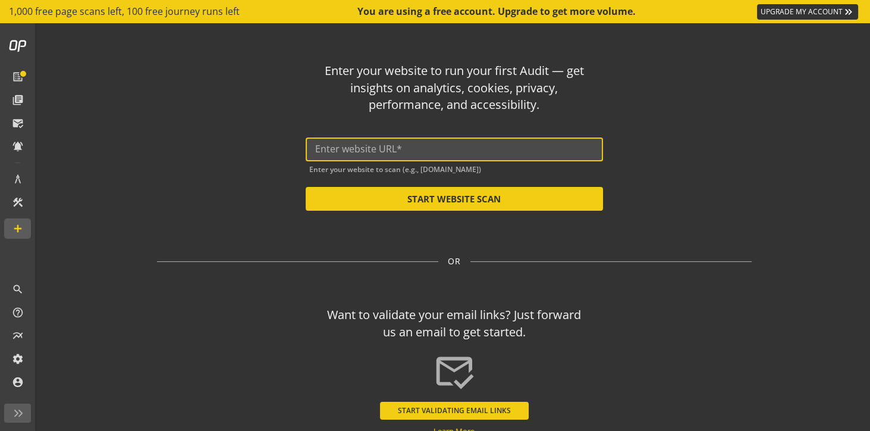
click at [357, 147] on input "text" at bounding box center [454, 148] width 278 height 11
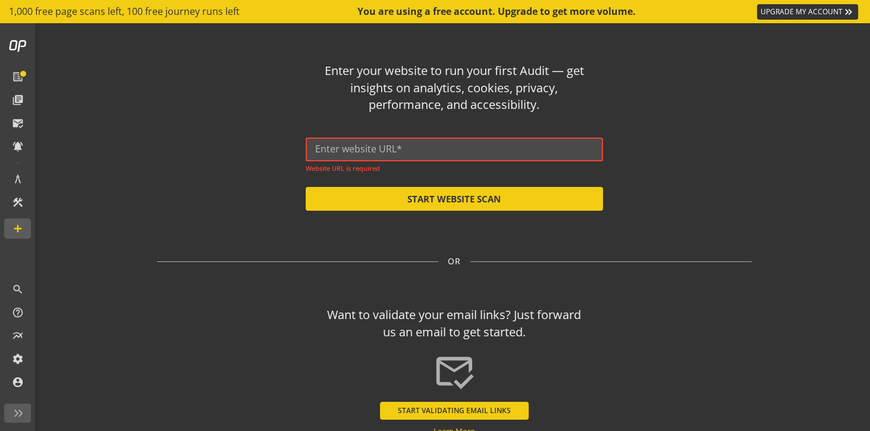
click at [449, 148] on input "text" at bounding box center [454, 148] width 278 height 11
paste input "[URL][DOMAIN_NAME]"
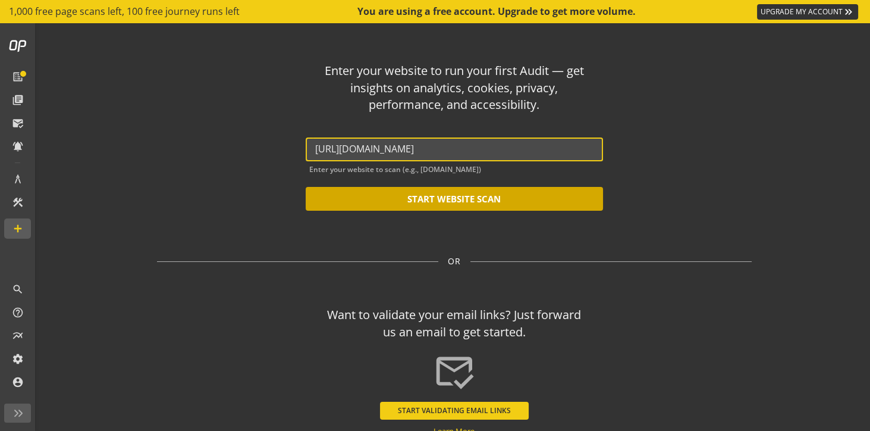
type input "[URL][DOMAIN_NAME]"
click at [448, 200] on button "START WEBSITE SCAN" at bounding box center [454, 199] width 297 height 24
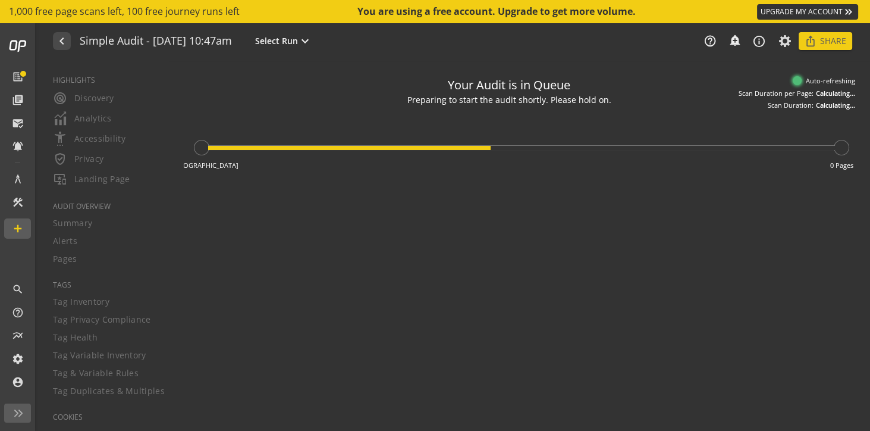
type textarea "Notes can include: -a description of what this audit is validating -changes in …"
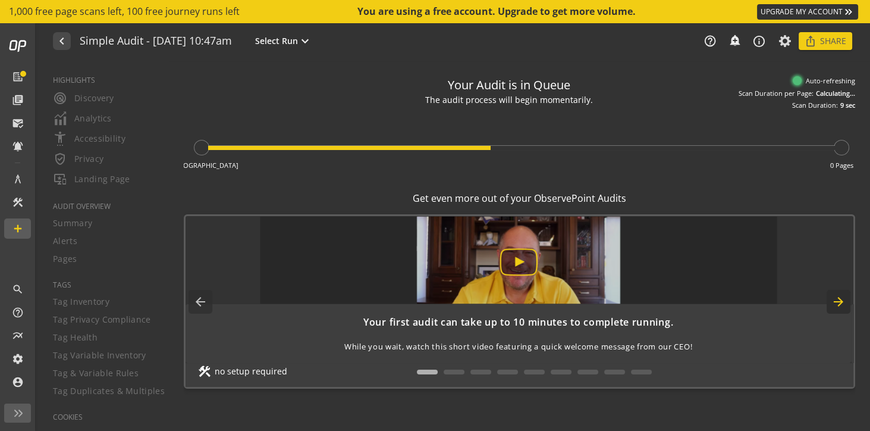
click at [837, 305] on mat-icon "arrow_forward" at bounding box center [839, 302] width 24 height 24
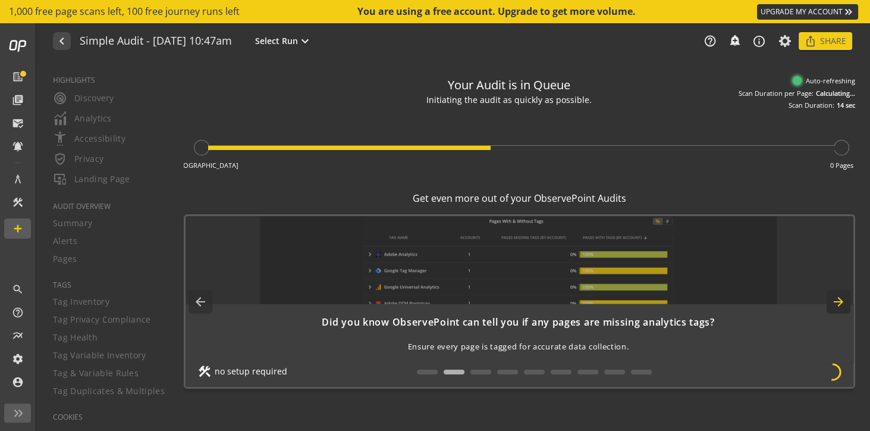
click at [839, 301] on mat-icon "arrow_forward" at bounding box center [839, 302] width 24 height 24
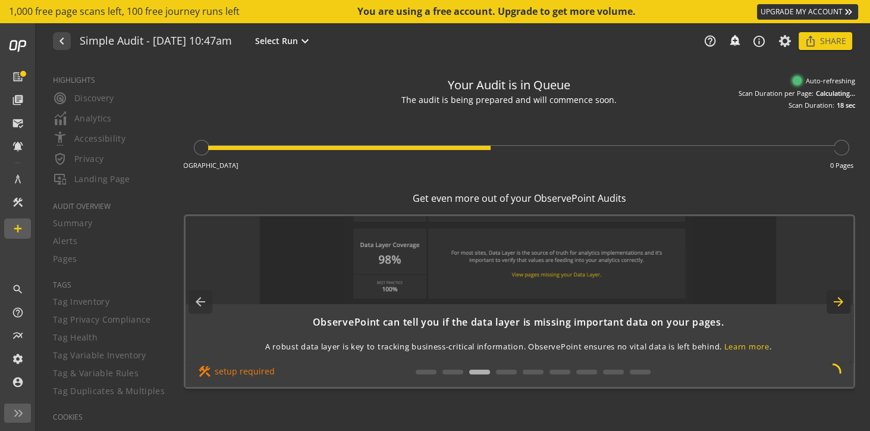
click at [839, 301] on mat-icon "arrow_forward" at bounding box center [839, 302] width 24 height 24
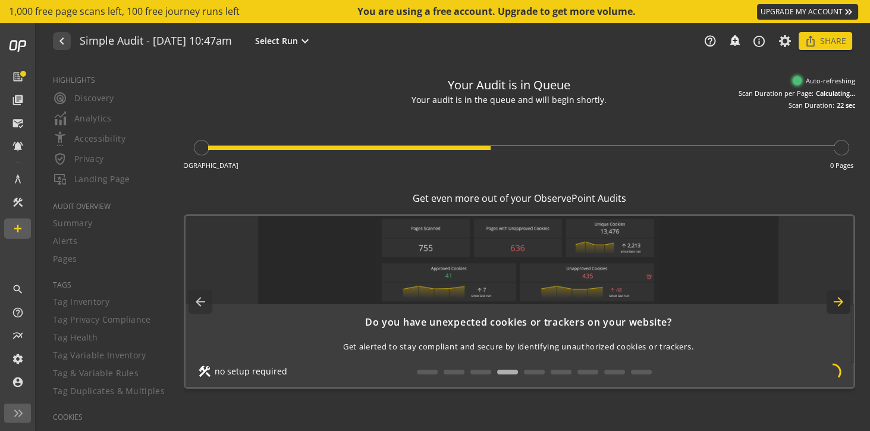
click at [839, 303] on mat-icon "arrow_forward" at bounding box center [839, 302] width 24 height 24
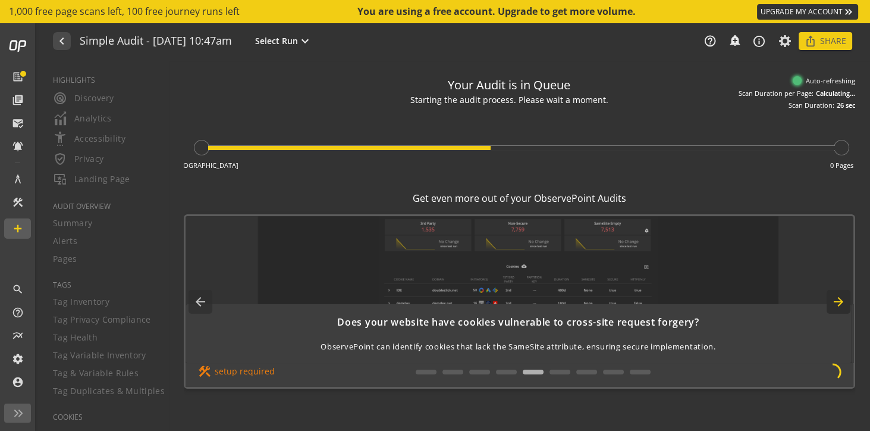
click at [841, 302] on mat-icon "arrow_forward" at bounding box center [839, 302] width 24 height 24
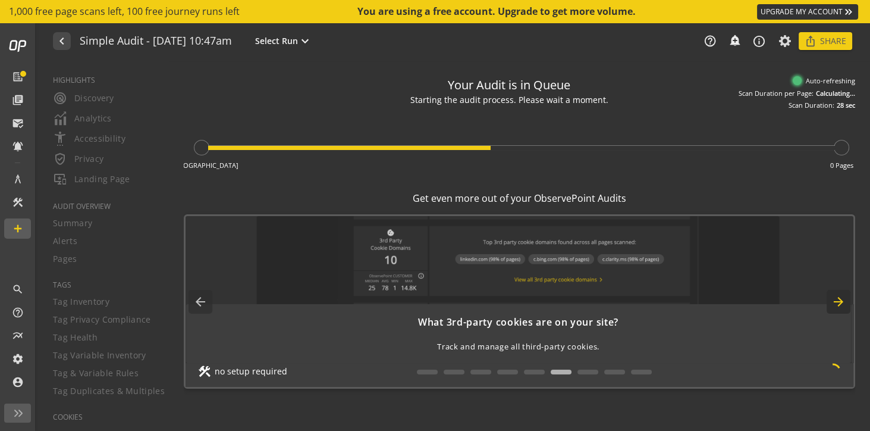
click at [841, 302] on mat-icon "arrow_forward" at bounding box center [839, 302] width 24 height 24
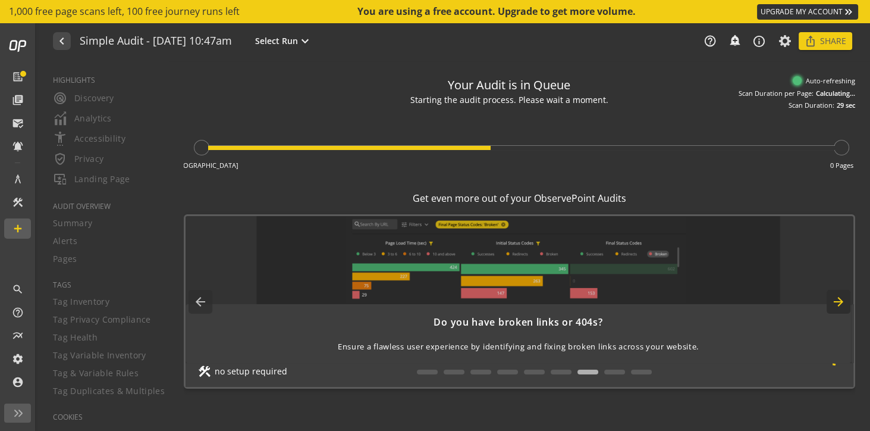
click at [841, 302] on mat-icon "arrow_forward" at bounding box center [839, 302] width 24 height 24
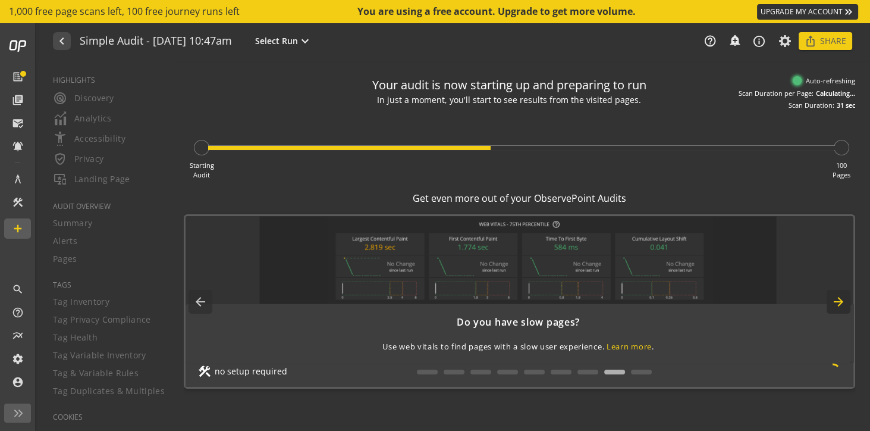
click at [841, 302] on mat-icon "arrow_forward" at bounding box center [839, 302] width 24 height 24
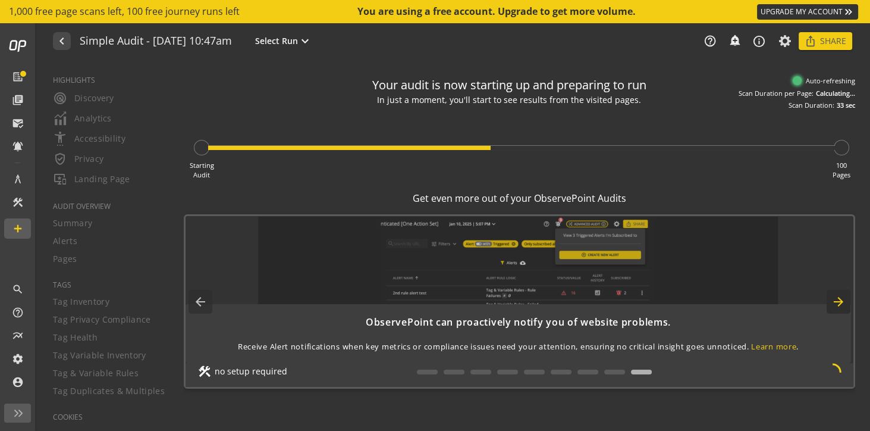
click at [841, 302] on mat-icon "arrow_forward" at bounding box center [839, 302] width 24 height 24
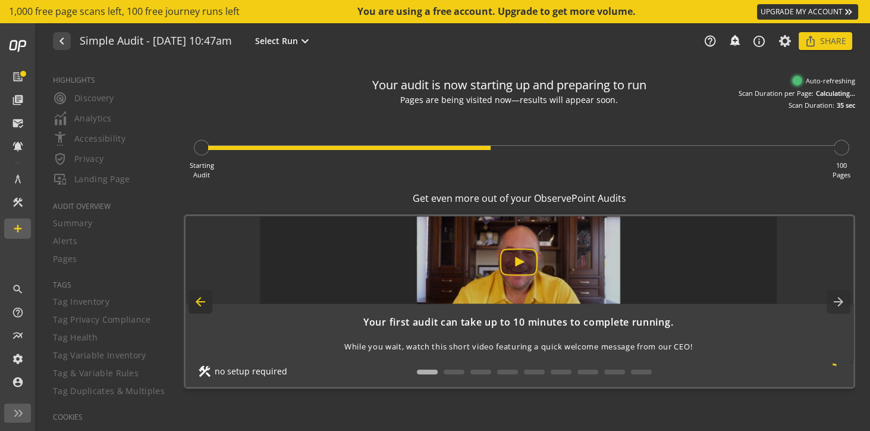
click at [200, 306] on mat-icon "arrow_back" at bounding box center [201, 302] width 24 height 24
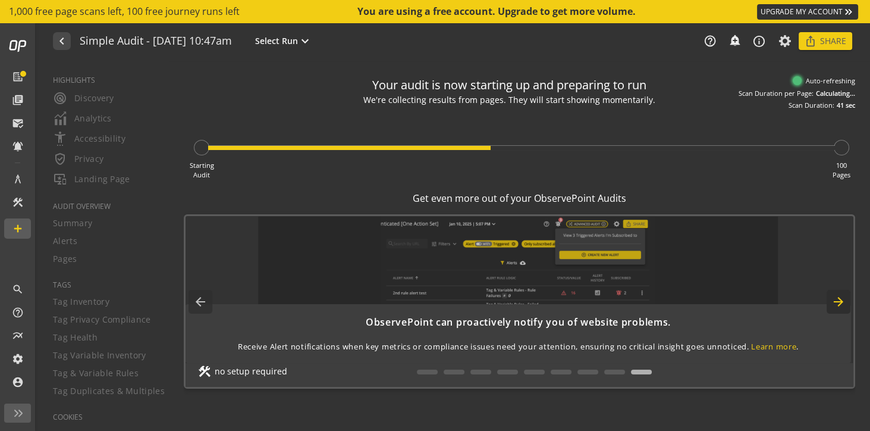
click at [835, 304] on mat-icon "arrow_forward" at bounding box center [839, 302] width 24 height 24
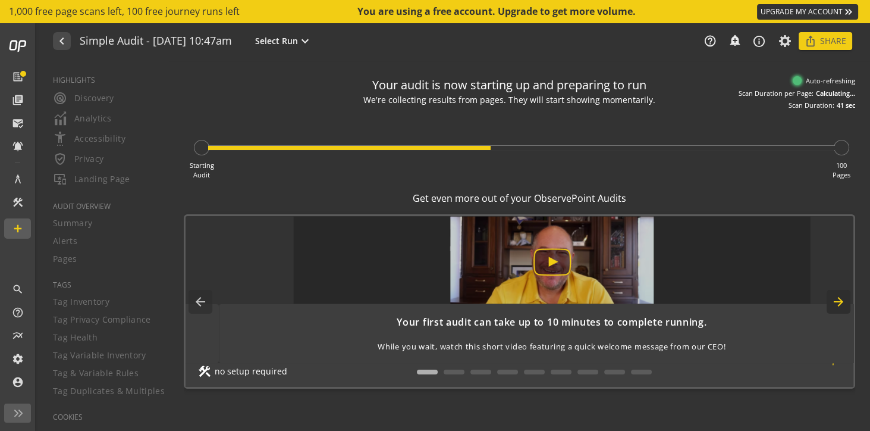
click at [835, 304] on mat-icon "arrow_forward" at bounding box center [839, 302] width 24 height 24
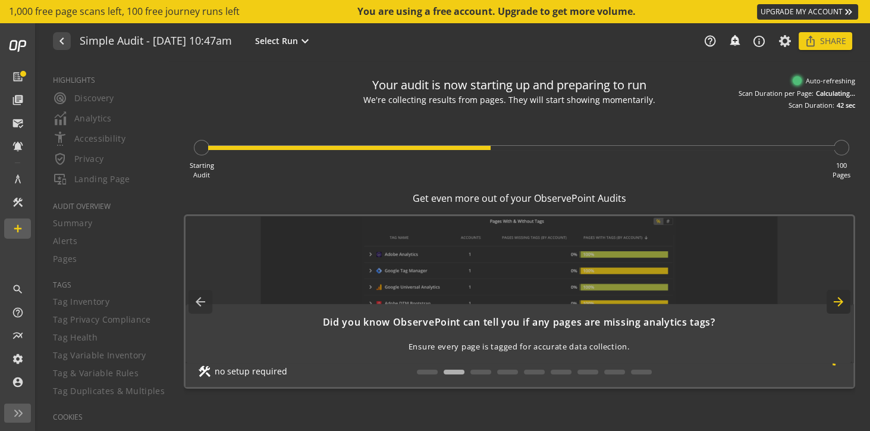
click at [835, 304] on mat-icon "arrow_forward" at bounding box center [839, 302] width 24 height 24
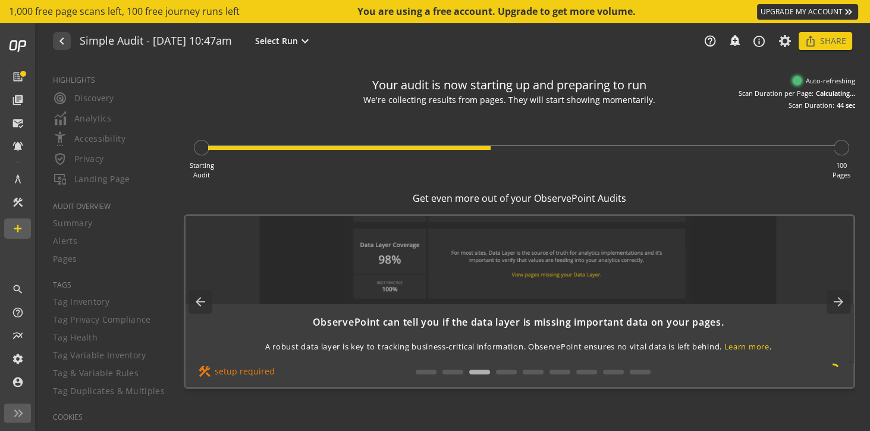
click at [250, 373] on div "construction setup required" at bounding box center [240, 371] width 87 height 13
click at [203, 300] on mat-icon "arrow_back" at bounding box center [201, 302] width 24 height 24
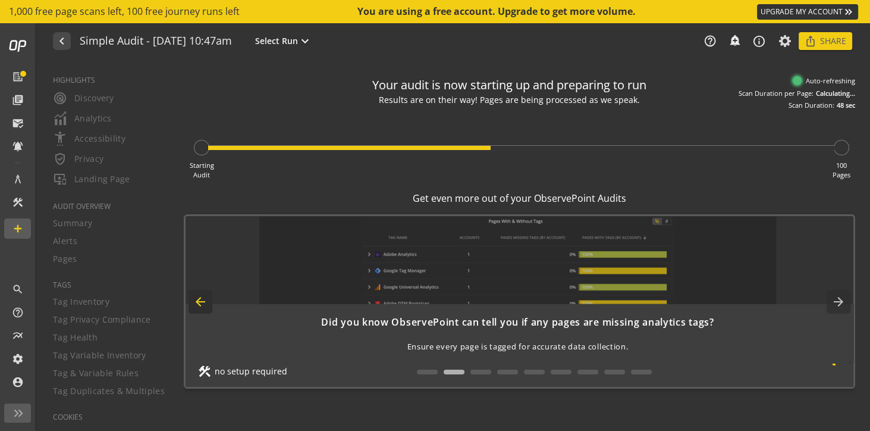
click at [203, 300] on mat-icon "arrow_back" at bounding box center [201, 302] width 24 height 24
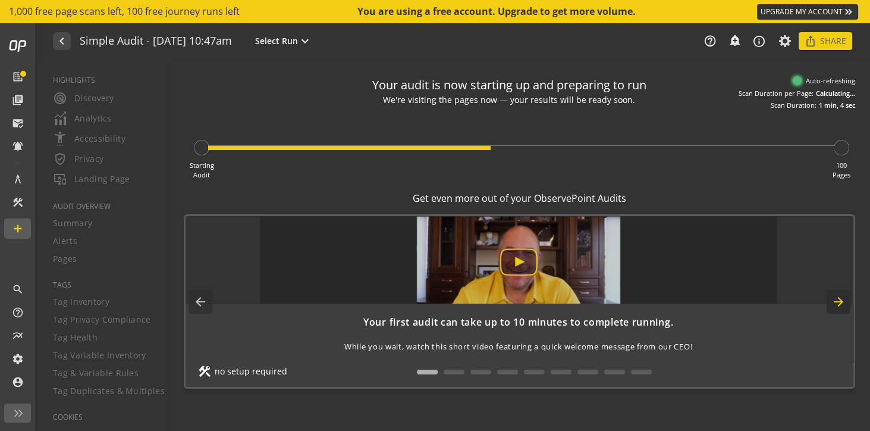
click at [841, 304] on mat-icon "arrow_forward" at bounding box center [839, 302] width 24 height 24
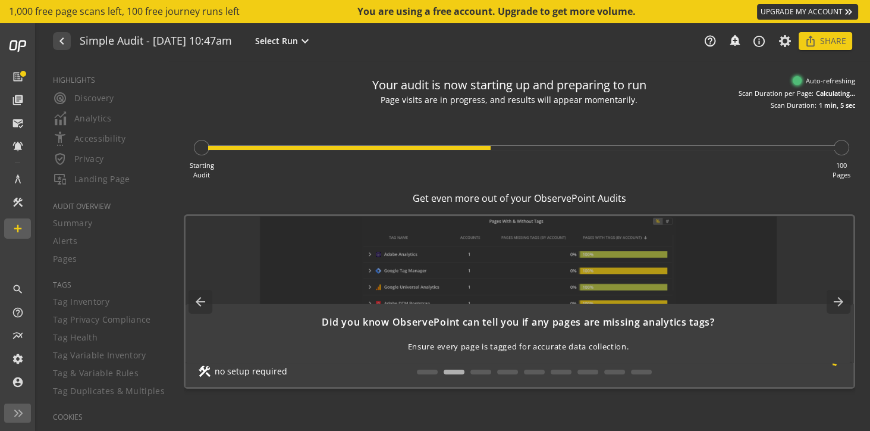
click at [627, 341] on span "Ensure every page is tagged for accurate data collection." at bounding box center [518, 346] width 221 height 11
drag, startPoint x: 622, startPoint y: 343, endPoint x: 602, endPoint y: 325, distance: 27.4
click at [621, 343] on span "Ensure every page is tagged for accurate data collection." at bounding box center [518, 346] width 221 height 11
click at [840, 300] on mat-icon "arrow_forward" at bounding box center [839, 302] width 24 height 24
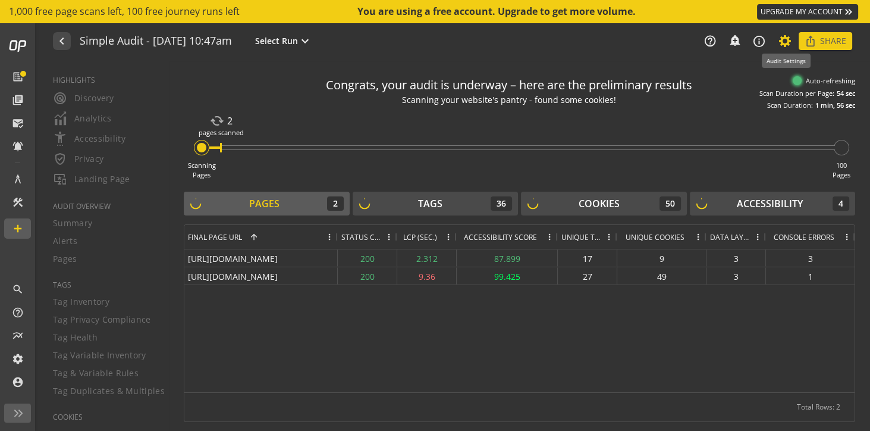
click at [785, 39] on icon at bounding box center [785, 41] width 15 height 8
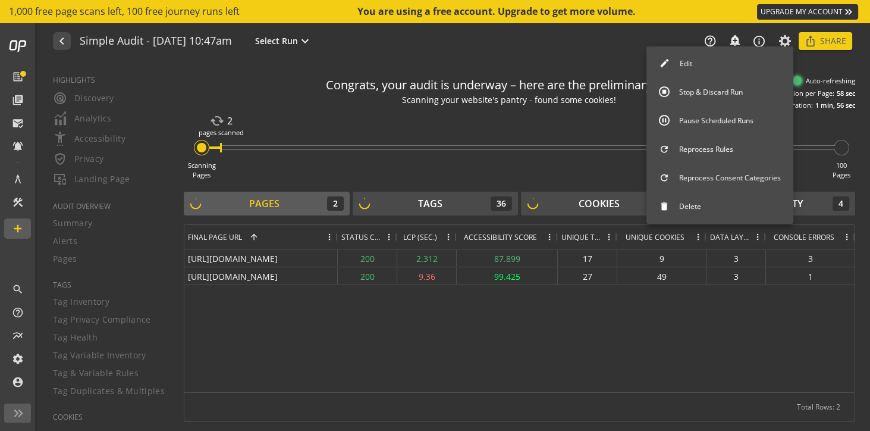
click at [715, 59] on button "Edit" at bounding box center [719, 63] width 147 height 25
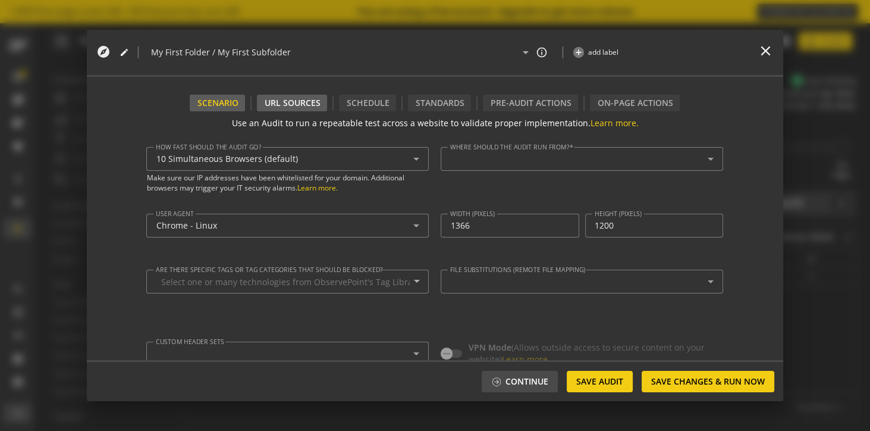
type textarea "[URL][DOMAIN_NAME]"
type input "^https?://([^/:\?]*\.)?[DOMAIN_NAME]([^.]|$)"
click at [292, 101] on div "URL Sources" at bounding box center [292, 103] width 70 height 17
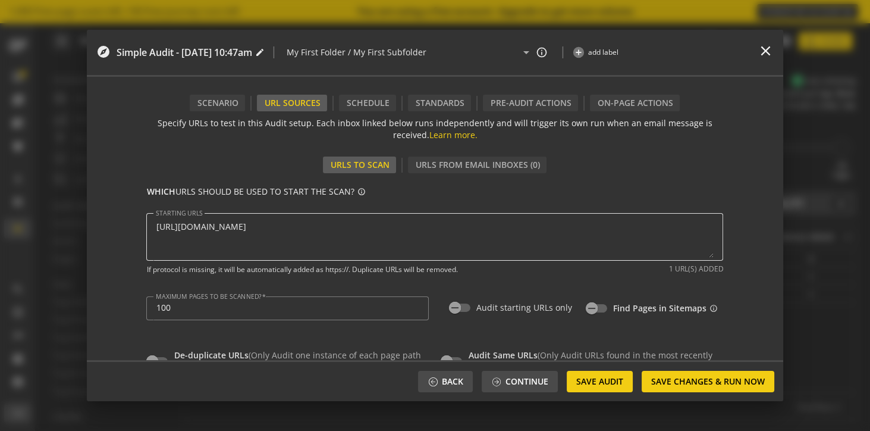
click at [286, 224] on textarea "STARTING URLS" at bounding box center [435, 237] width 558 height 42
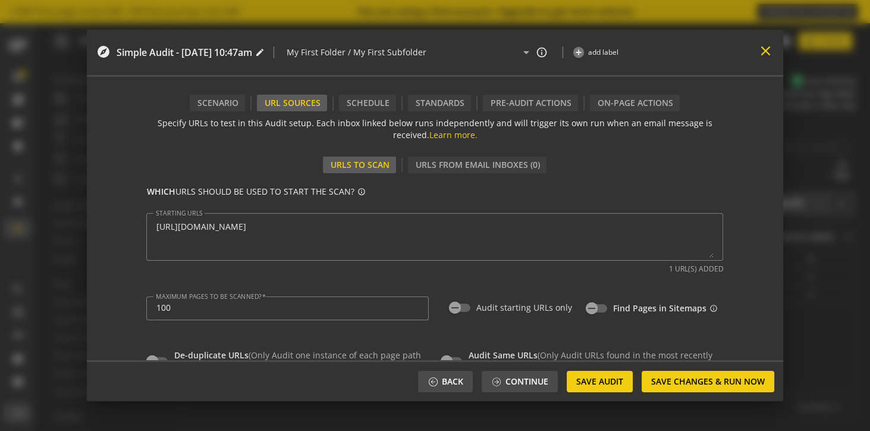
click at [763, 47] on mat-icon "close" at bounding box center [766, 51] width 16 height 16
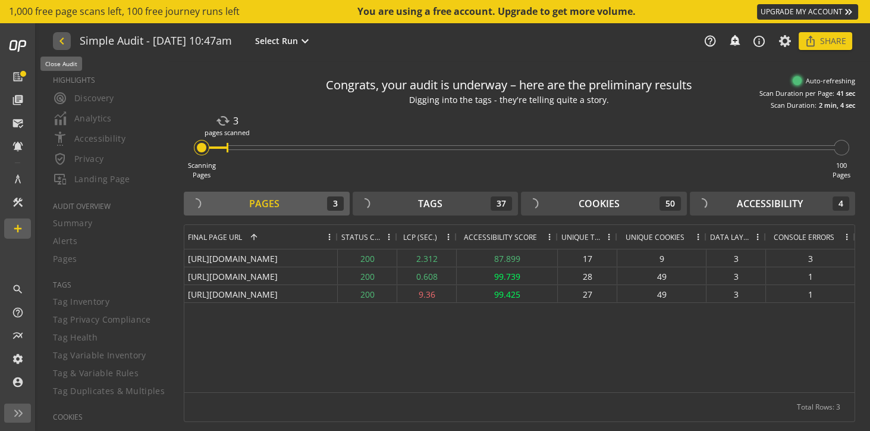
click at [59, 42] on mat-icon "navigate_before" at bounding box center [61, 41] width 12 height 14
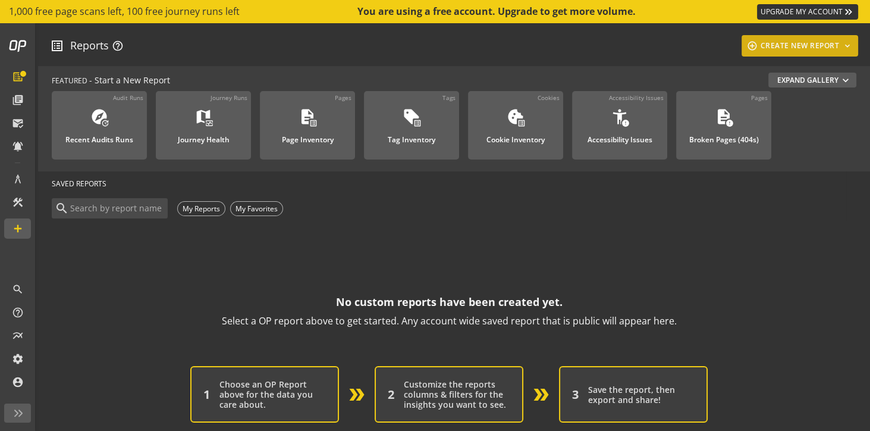
click at [783, 37] on div "add_circle_outline CREATE NEW REPORT keyboard_arrow_down" at bounding box center [800, 45] width 108 height 21
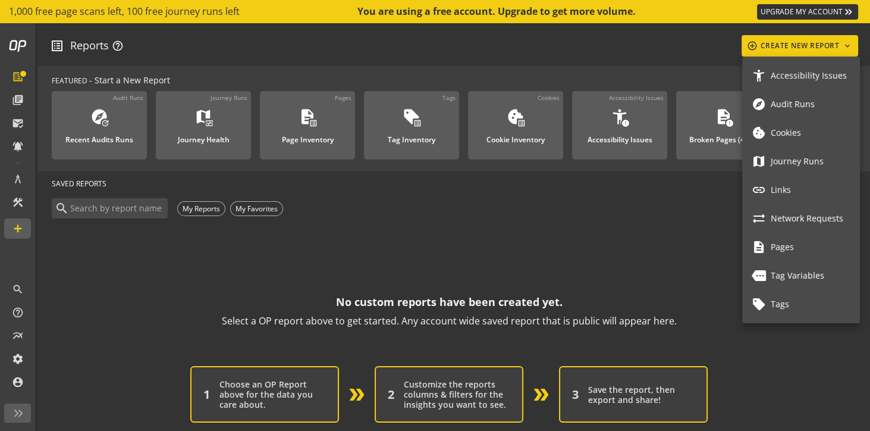
click at [775, 77] on span "Accessibility Issues" at bounding box center [811, 76] width 80 height 10
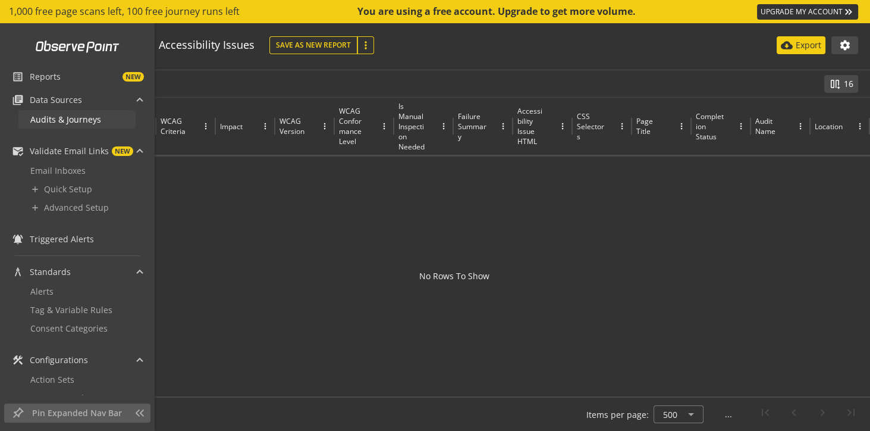
click at [45, 120] on span "Audits & Journeys" at bounding box center [65, 119] width 71 height 11
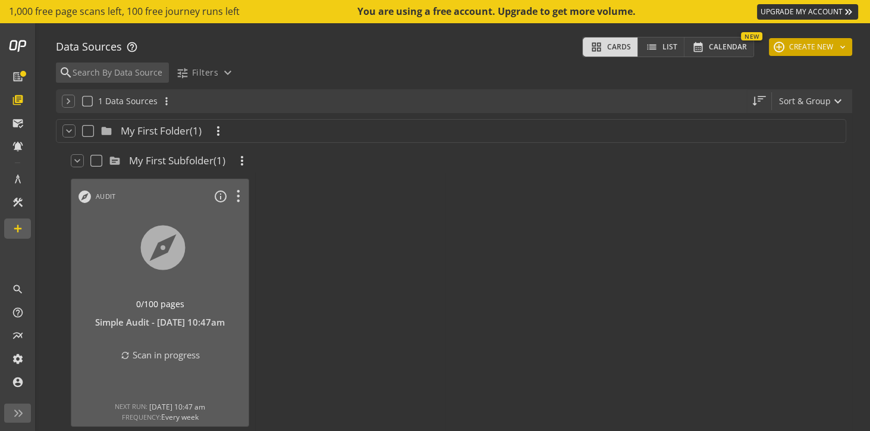
click at [825, 47] on button "add CREATE NEW keyboard_arrow_down" at bounding box center [810, 47] width 83 height 18
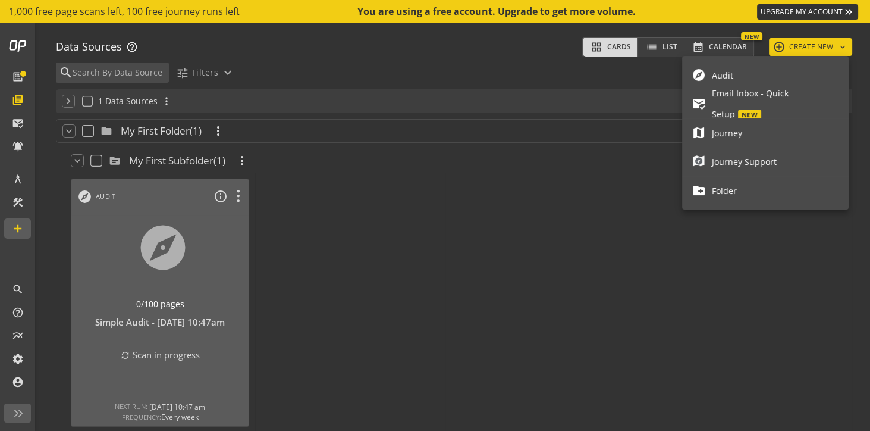
click at [724, 80] on span "Audit" at bounding box center [775, 75] width 127 height 21
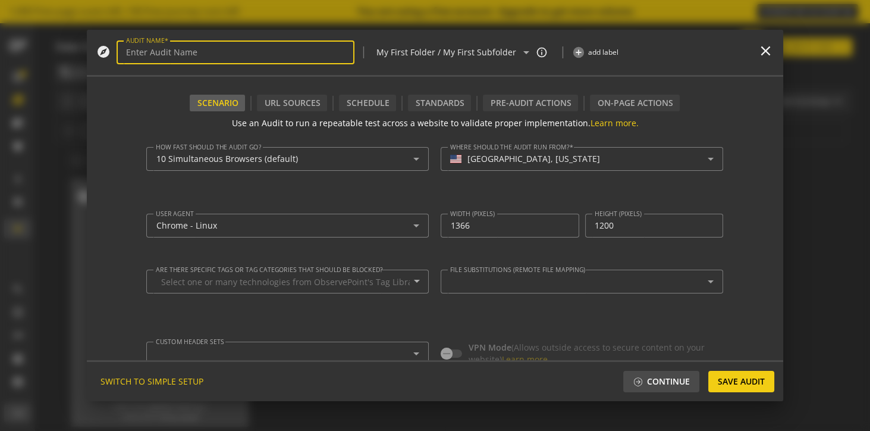
type textarea "[EMAIL_ADDRESS][PERSON_NAME][PERSON_NAME][DOMAIN_NAME]"
type input "[URL][DOMAIN_NAME] 2"
click at [301, 104] on div "URL Sources" at bounding box center [292, 103] width 70 height 17
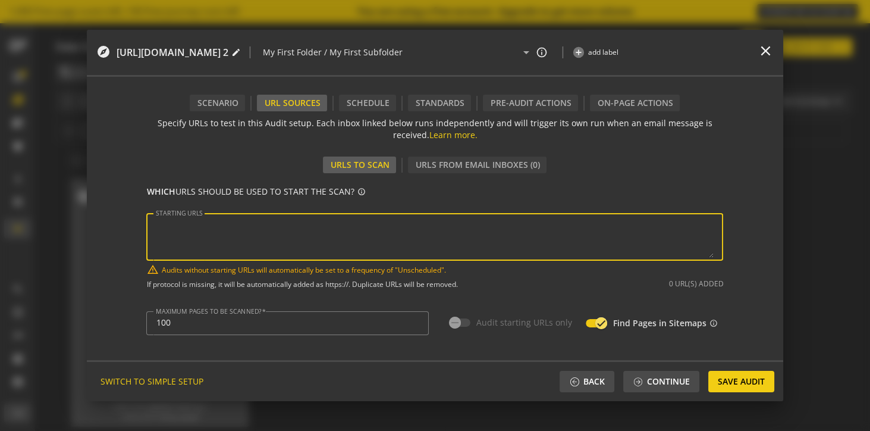
click at [253, 230] on textarea "STARTING URLS" at bounding box center [435, 237] width 558 height 42
paste textarea "[URL][DOMAIN_NAME]"
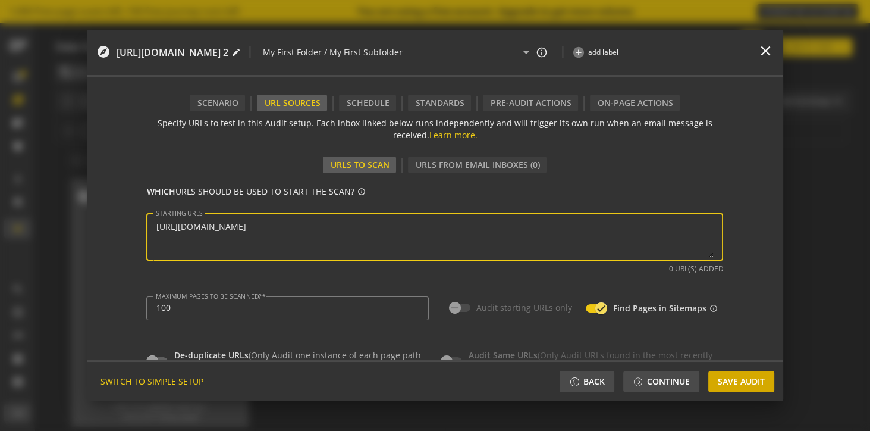
type textarea "[URL][DOMAIN_NAME]"
click at [737, 381] on span "Save Audit" at bounding box center [741, 380] width 47 height 21
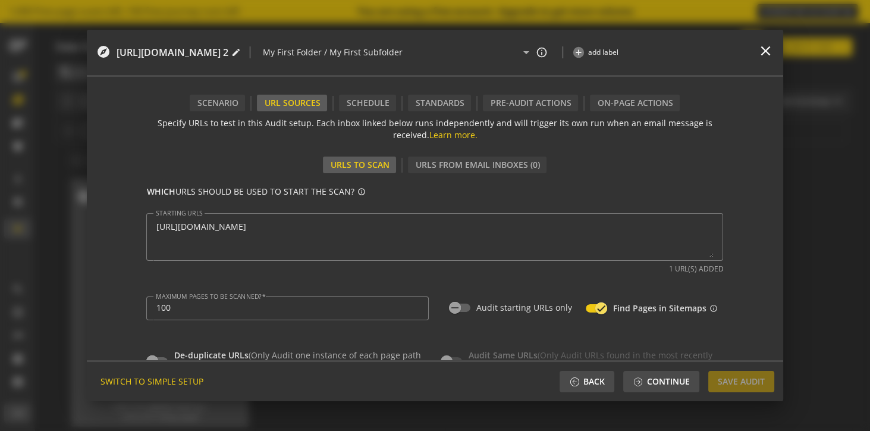
type input "^https?://([^/:\?]*\.)?[DOMAIN_NAME]([^.]|$)"
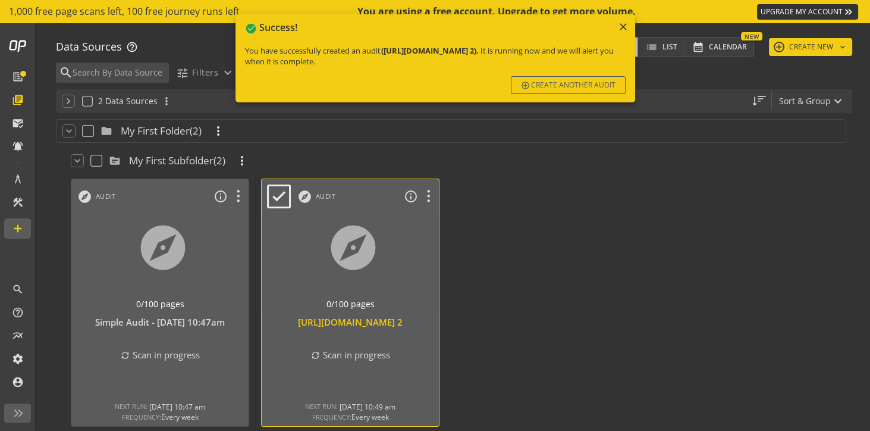
click at [378, 262] on div at bounding box center [350, 262] width 186 height 100
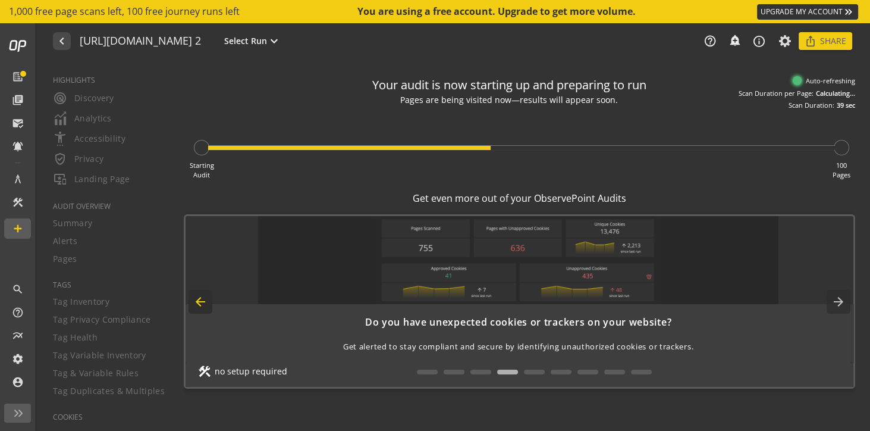
click at [198, 302] on mat-icon "arrow_back" at bounding box center [201, 302] width 24 height 24
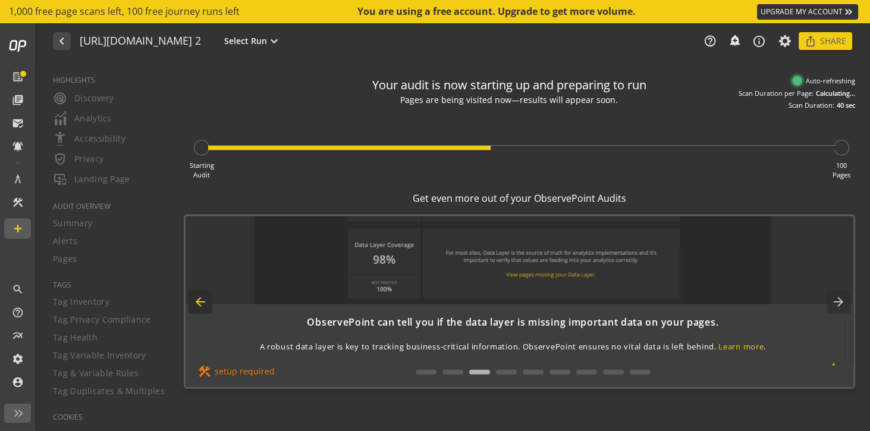
click at [198, 302] on mat-icon "arrow_back" at bounding box center [201, 302] width 24 height 24
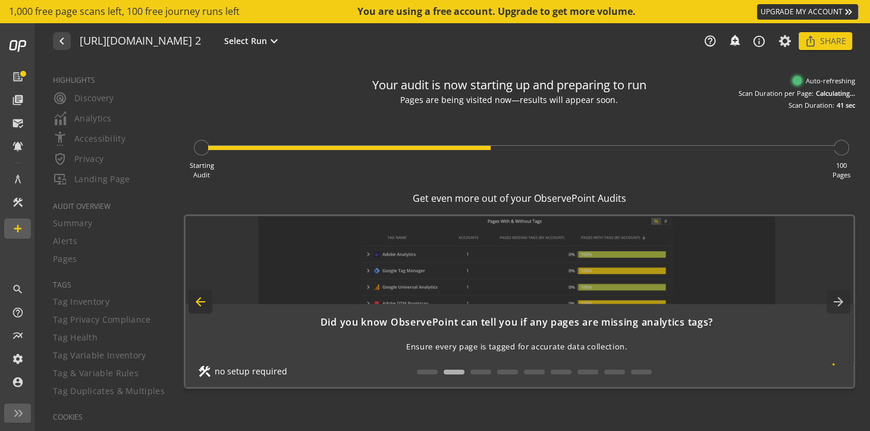
click at [198, 302] on mat-icon "arrow_back" at bounding box center [201, 302] width 24 height 24
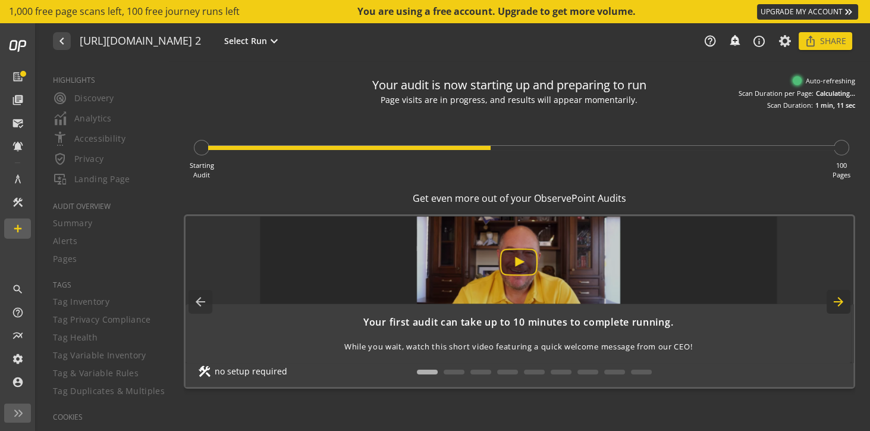
click at [844, 301] on mat-icon "arrow_forward" at bounding box center [839, 302] width 24 height 24
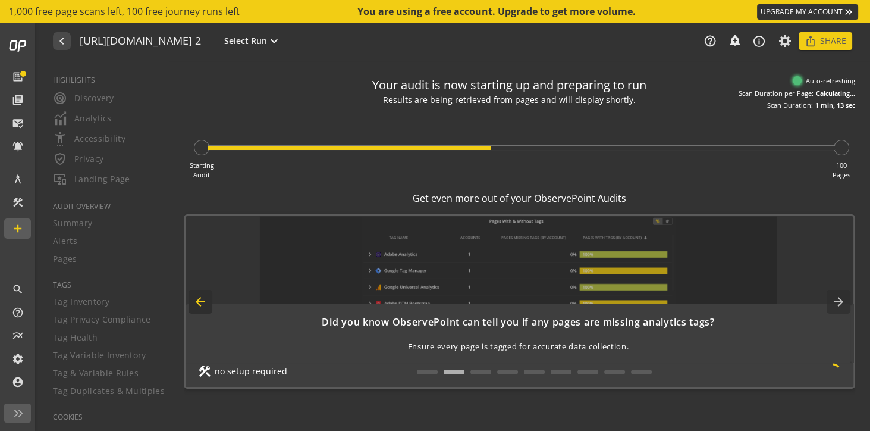
click at [198, 299] on mat-icon "arrow_back" at bounding box center [201, 302] width 24 height 24
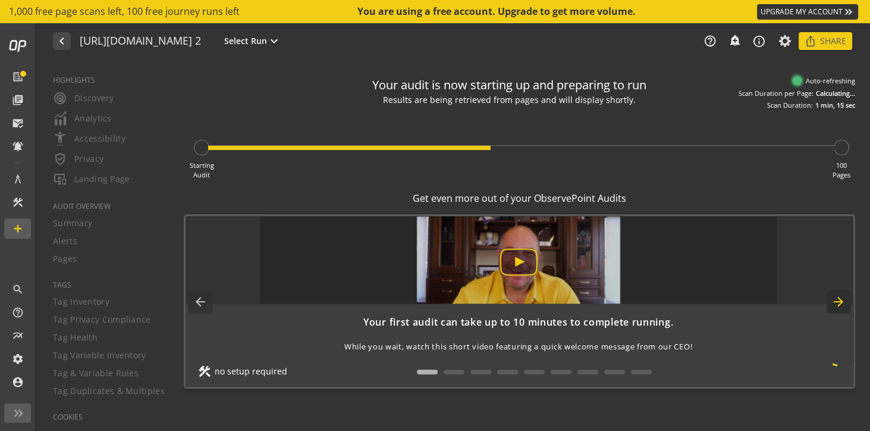
click at [842, 304] on mat-icon "arrow_forward" at bounding box center [839, 302] width 24 height 24
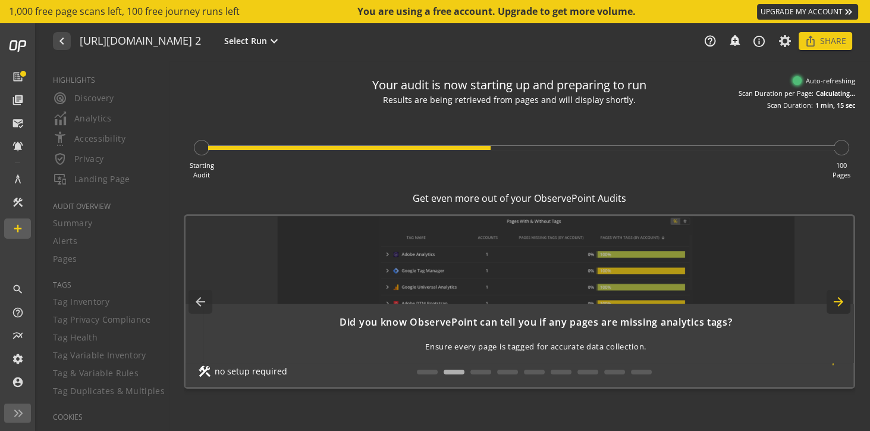
click at [841, 304] on mat-icon "arrow_forward" at bounding box center [839, 302] width 24 height 24
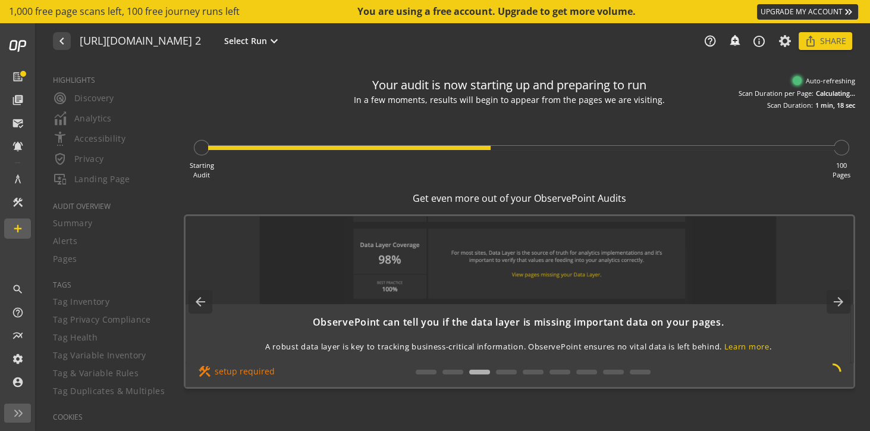
drag, startPoint x: 283, startPoint y: 372, endPoint x: 227, endPoint y: 374, distance: 56.5
click at [226, 374] on div "construction setup required" at bounding box center [240, 371] width 87 height 13
click at [250, 372] on div "construction setup required" at bounding box center [240, 371] width 87 height 13
drag, startPoint x: 274, startPoint y: 371, endPoint x: 264, endPoint y: 372, distance: 10.2
click at [264, 372] on div "construction setup required" at bounding box center [240, 371] width 87 height 13
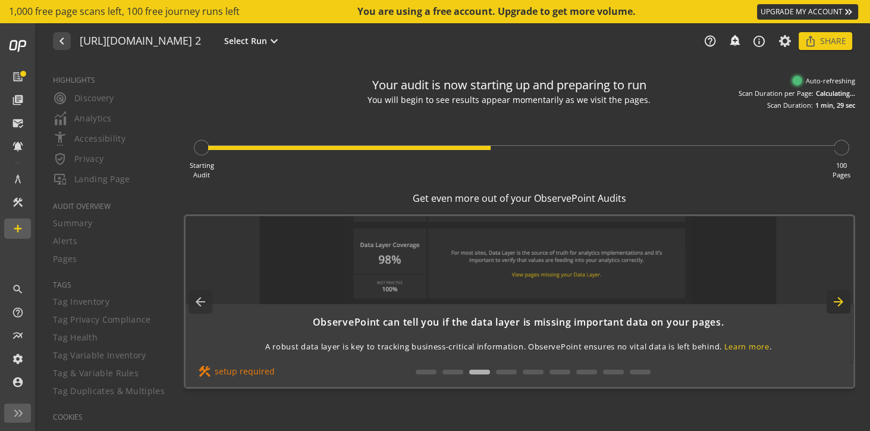
click at [844, 299] on mat-icon "arrow_forward" at bounding box center [839, 302] width 24 height 24
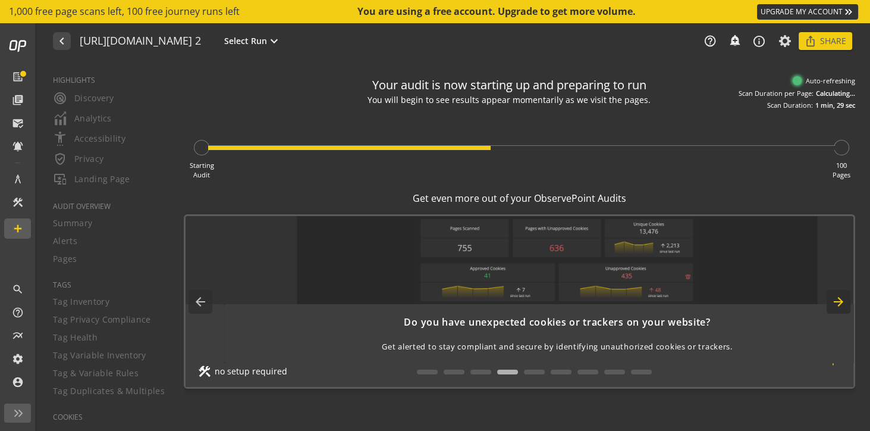
click at [844, 299] on mat-icon "arrow_forward" at bounding box center [839, 302] width 24 height 24
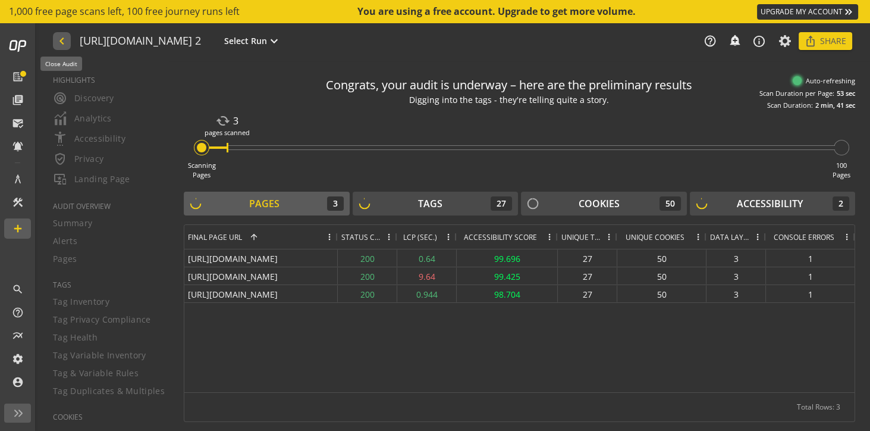
click at [61, 43] on mat-icon "navigate_before" at bounding box center [61, 41] width 12 height 14
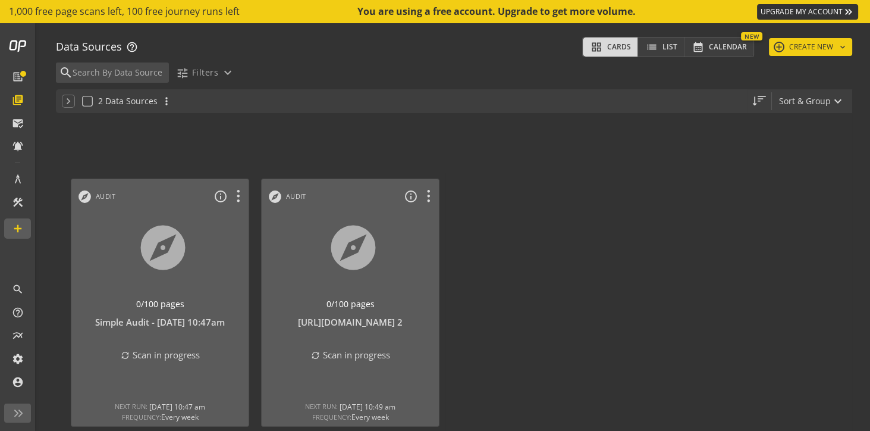
scroll to position [38, 0]
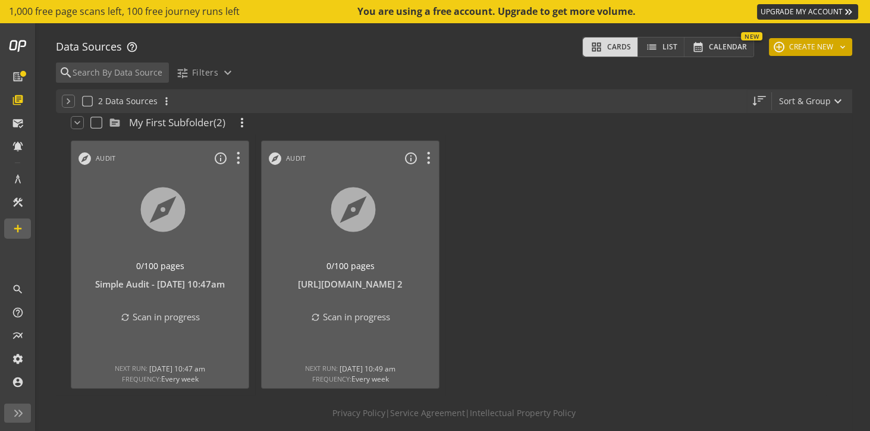
click at [809, 49] on button "add CREATE NEW keyboard_arrow_down" at bounding box center [810, 47] width 83 height 18
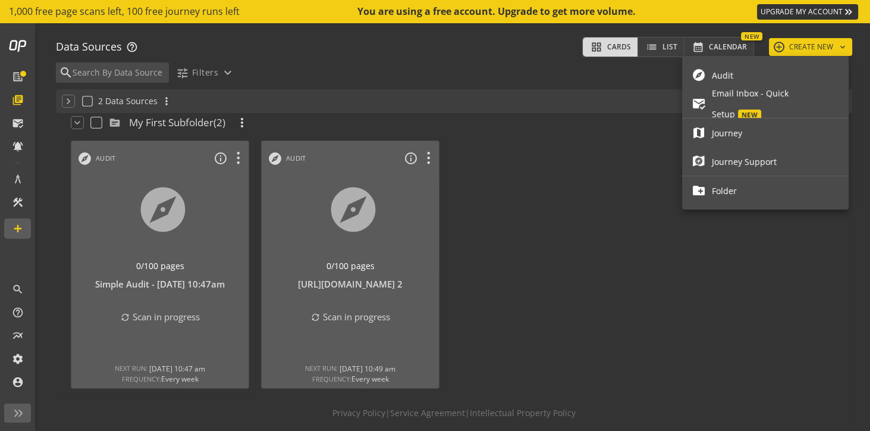
click at [743, 81] on span "Audit" at bounding box center [775, 75] width 127 height 21
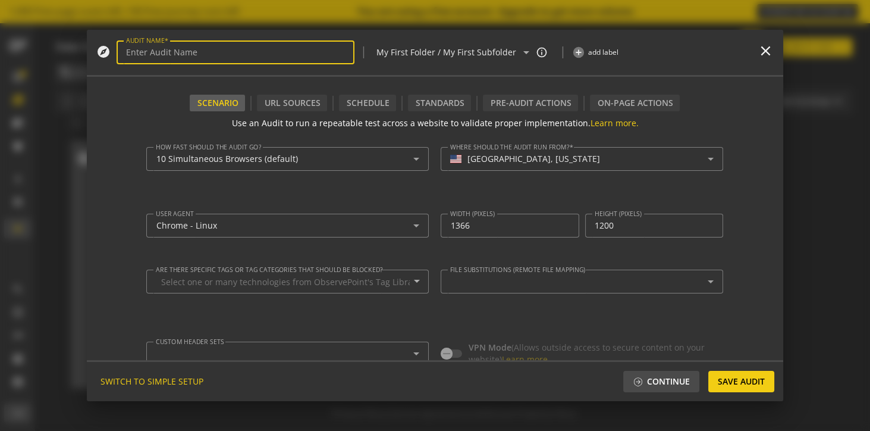
type textarea "[EMAIL_ADDRESS][PERSON_NAME][PERSON_NAME][DOMAIN_NAME]"
click at [260, 51] on input "AUDIT NAME" at bounding box center [235, 53] width 219 height 10
type input "[URL][DOMAIN_NAME]"
click at [275, 107] on div "URL Sources" at bounding box center [292, 103] width 70 height 17
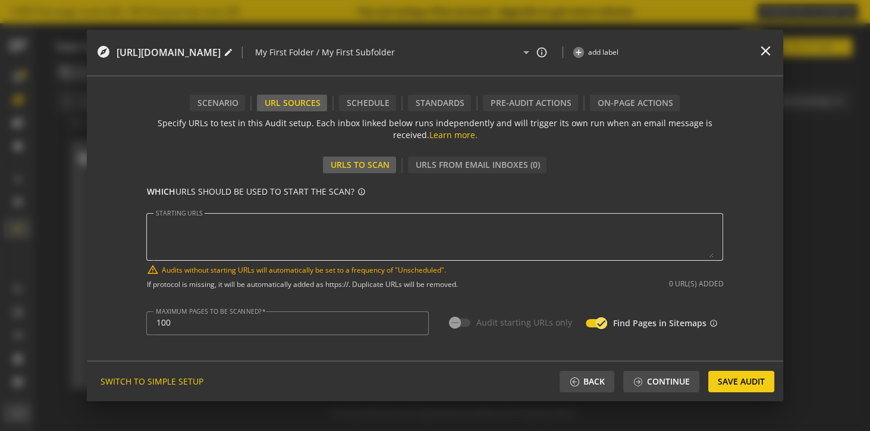
click at [228, 223] on textarea "STARTING URLS" at bounding box center [435, 237] width 558 height 42
paste textarea "[URL][DOMAIN_NAME]"
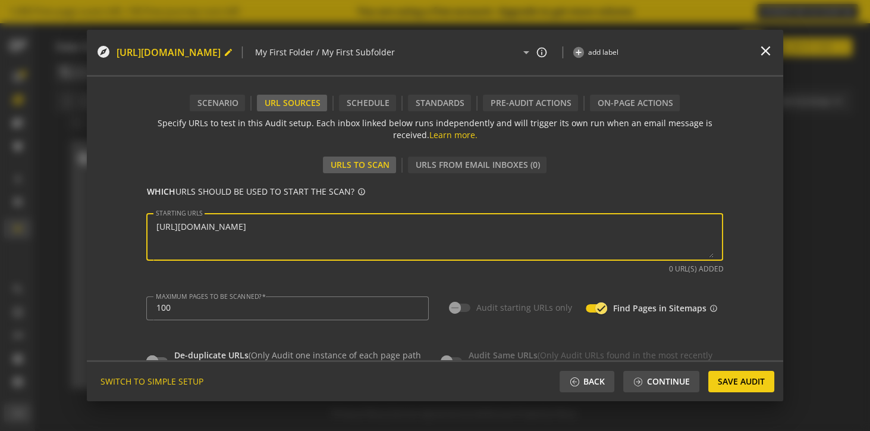
type textarea "[URL][DOMAIN_NAME]"
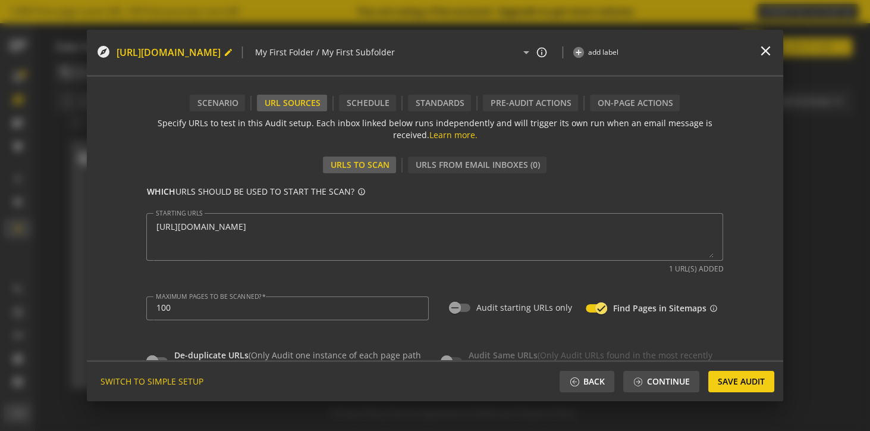
click at [233, 54] on mat-icon "edit" at bounding box center [229, 53] width 10 height 10
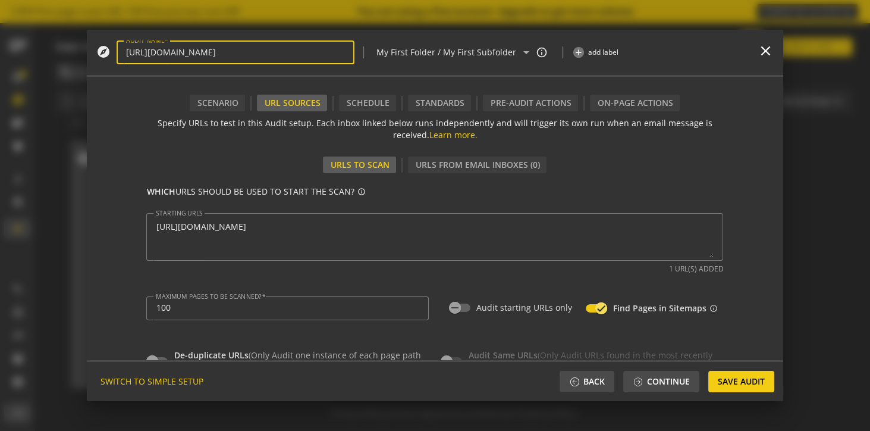
type input "[URL][DOMAIN_NAME] 3"
click at [667, 177] on div "URLs to Scan URLs From Email Inboxes (0)" at bounding box center [434, 165] width 577 height 36
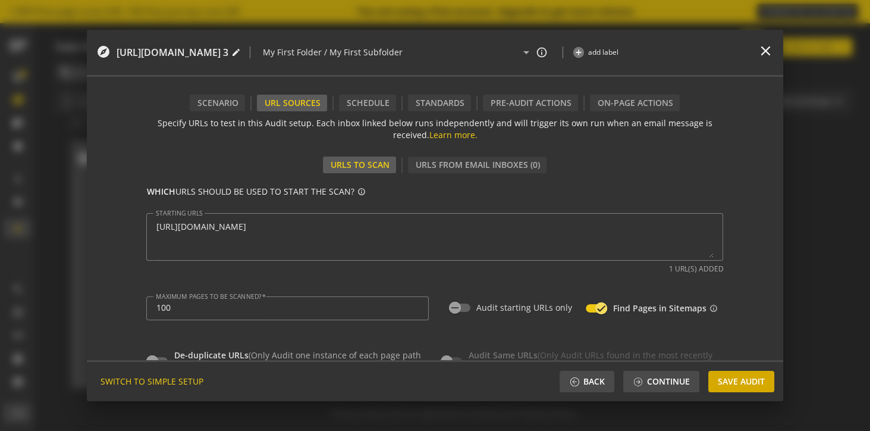
click at [732, 376] on span "Save Audit" at bounding box center [741, 380] width 47 height 21
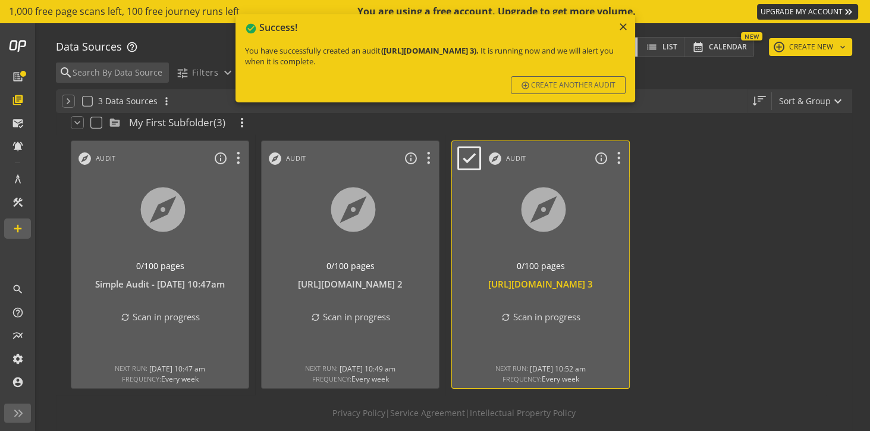
click at [594, 213] on div at bounding box center [541, 224] width 186 height 100
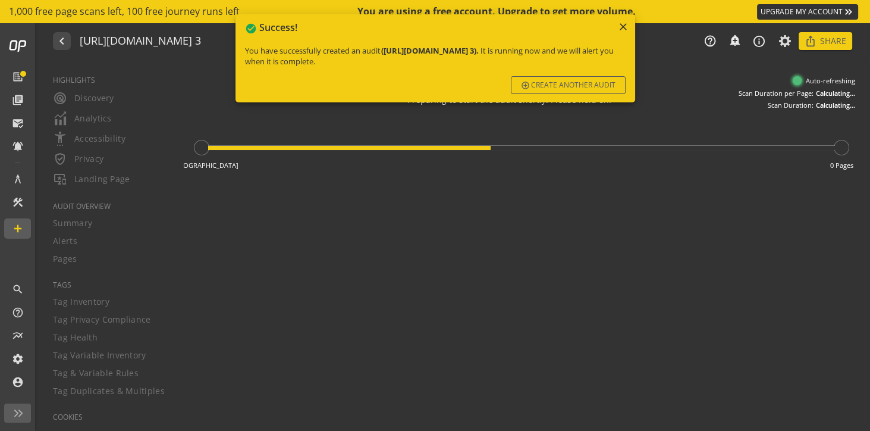
type textarea "Notes can include: -a description of what this audit is validating -changes in …"
click at [623, 24] on mat-icon "close" at bounding box center [623, 27] width 12 height 12
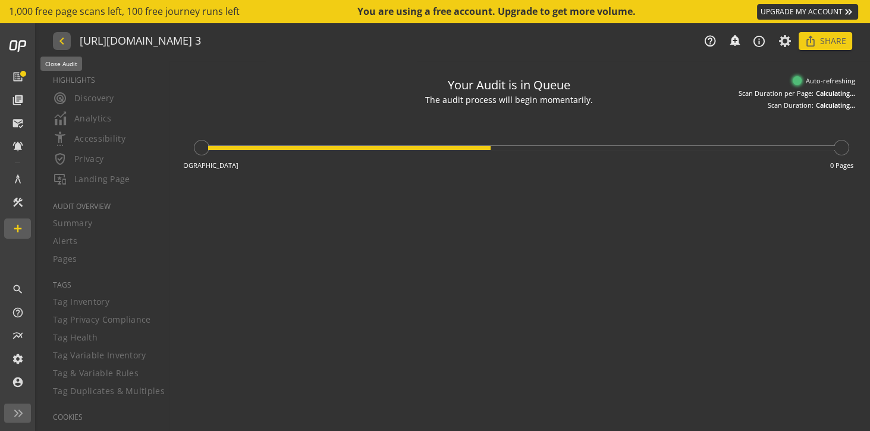
click at [63, 39] on mat-icon "navigate_before" at bounding box center [61, 41] width 12 height 14
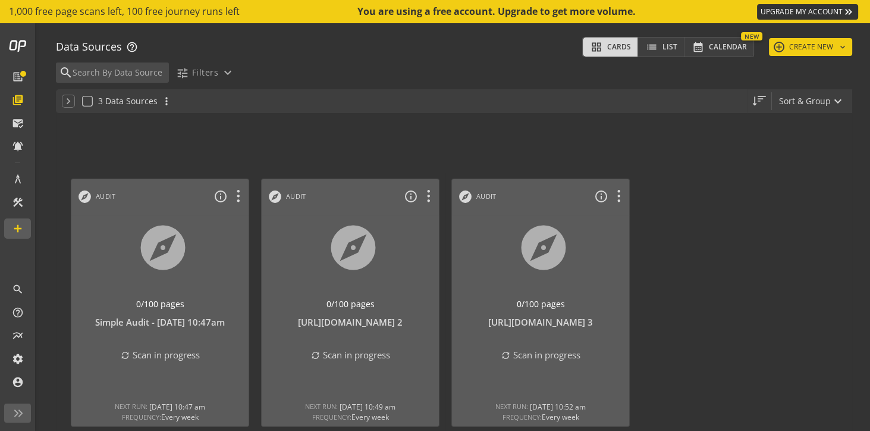
scroll to position [38, 0]
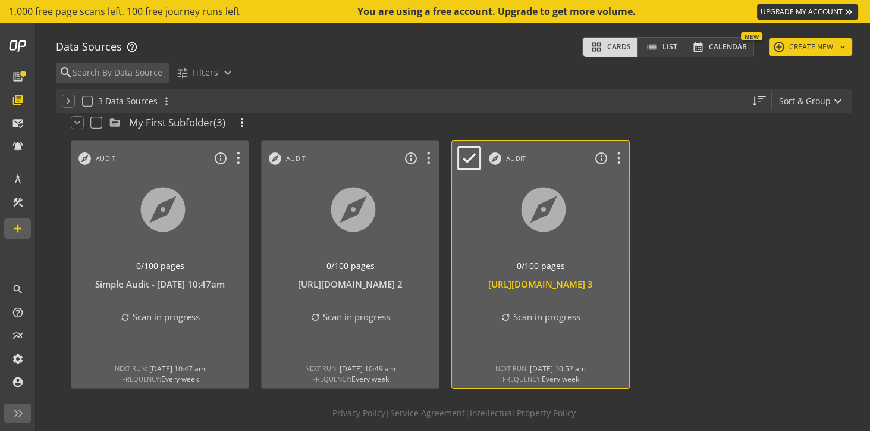
click at [536, 249] on div at bounding box center [541, 224] width 186 height 100
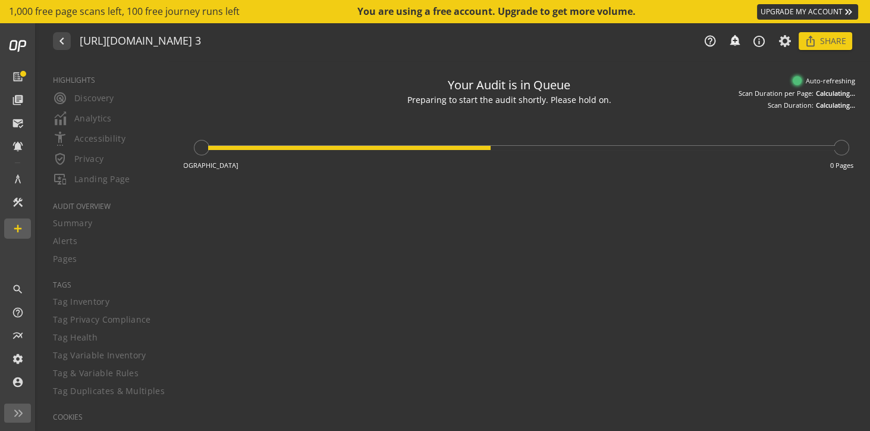
type textarea "Notes can include: -a description of what this audit is validating -changes in …"
click at [59, 38] on mat-icon "navigate_before" at bounding box center [61, 41] width 12 height 14
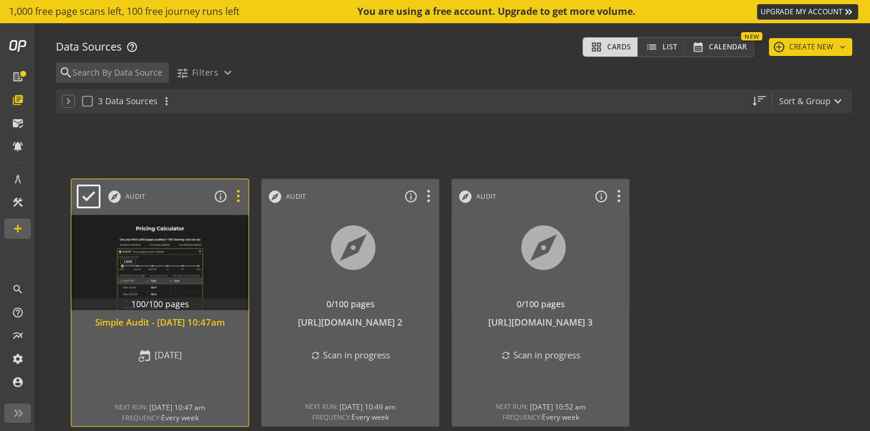
click at [241, 199] on icon at bounding box center [238, 196] width 21 height 15
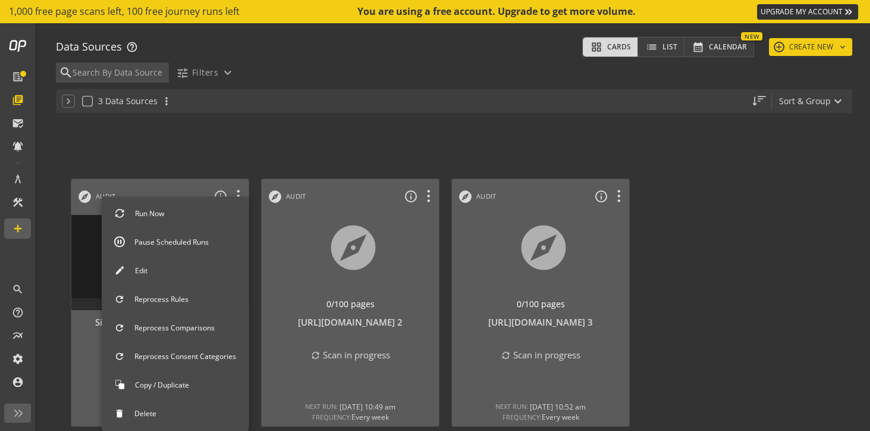
click at [248, 155] on div at bounding box center [435, 215] width 870 height 431
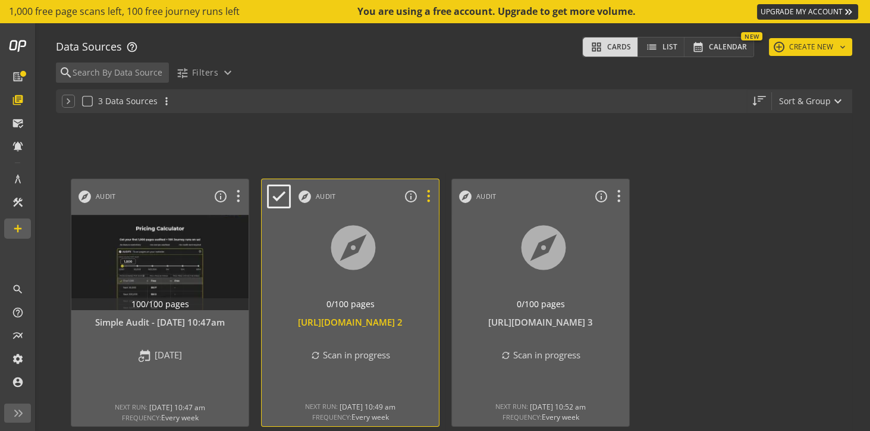
click at [429, 197] on icon at bounding box center [428, 196] width 21 height 15
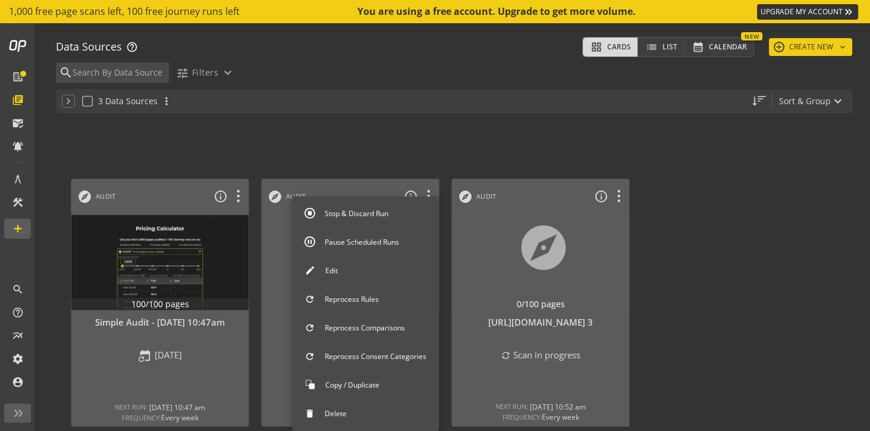
click at [374, 216] on button "Stop & Discard Run" at bounding box center [365, 213] width 147 height 25
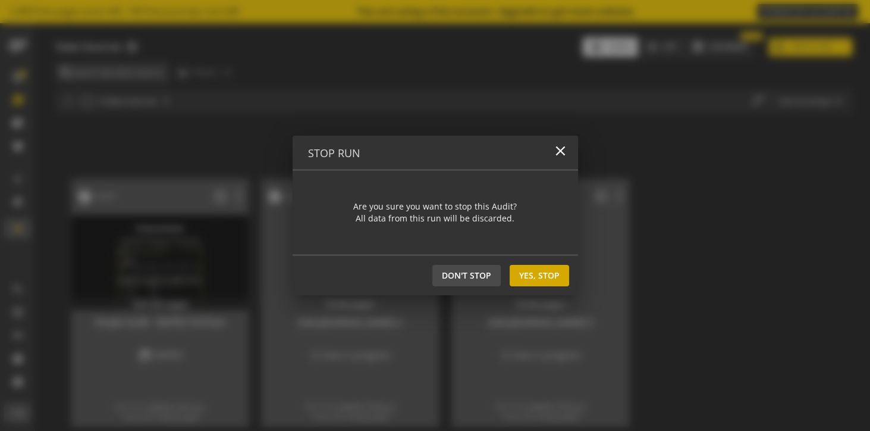
click at [531, 279] on span "Yes, Stop" at bounding box center [539, 275] width 40 height 21
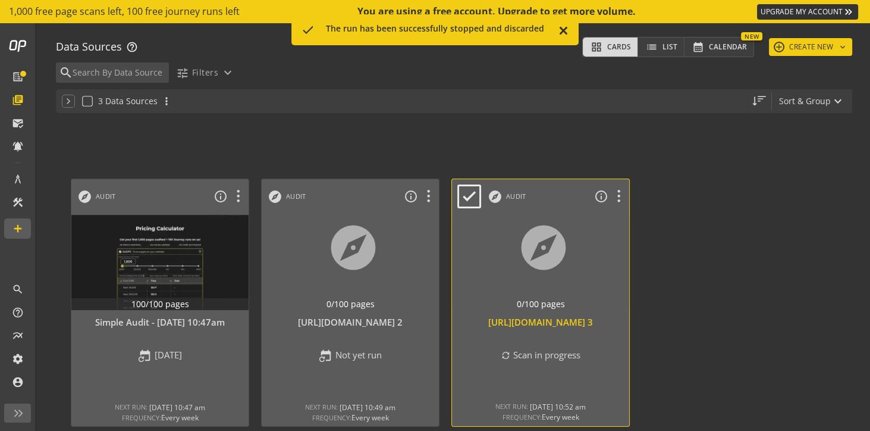
click at [590, 234] on div at bounding box center [541, 262] width 186 height 100
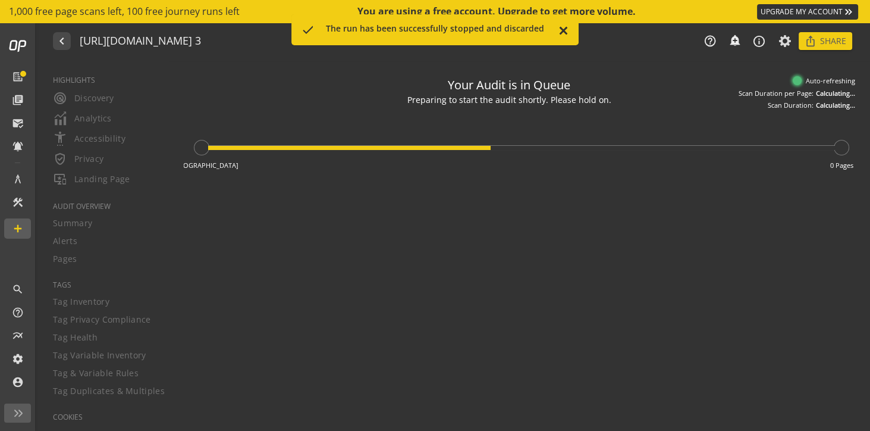
type textarea "Notes can include: -a description of what this audit is validating -changes in …"
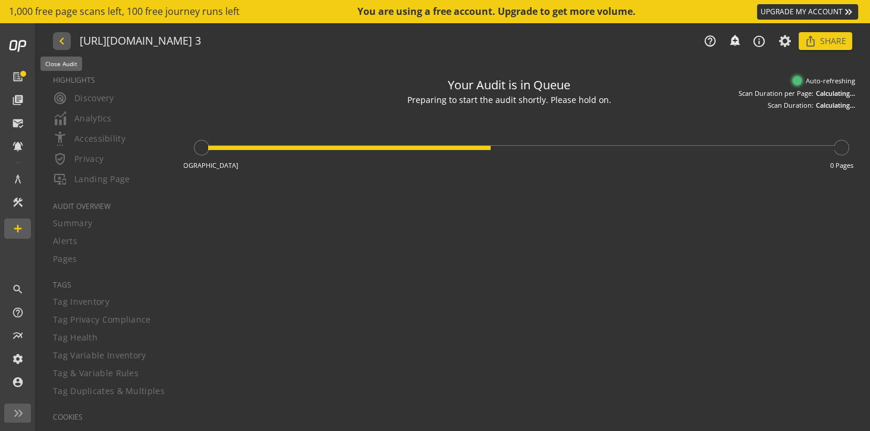
click at [65, 40] on mat-icon "navigate_before" at bounding box center [61, 41] width 12 height 14
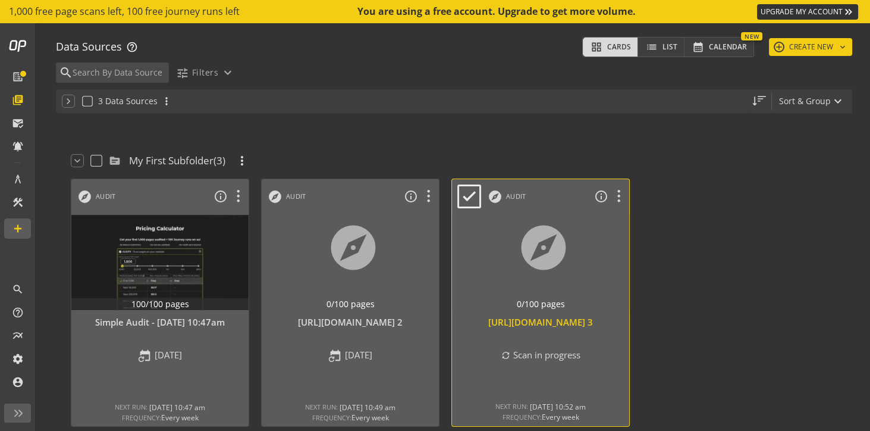
scroll to position [38, 0]
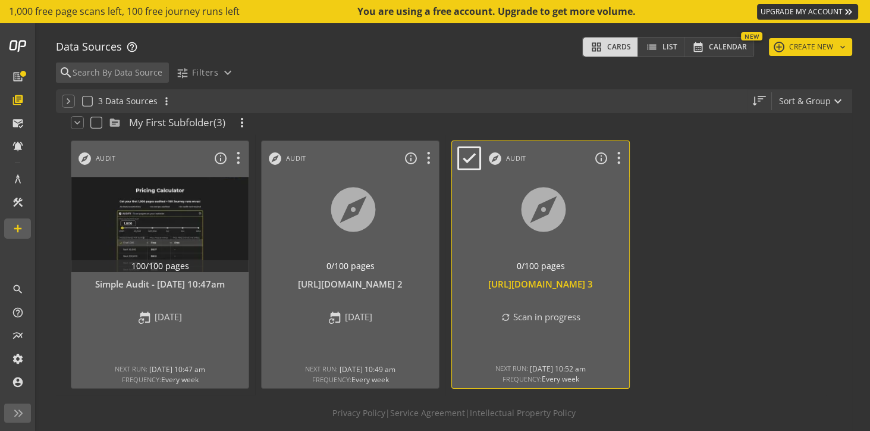
click at [533, 287] on div "[URL][DOMAIN_NAME] 3" at bounding box center [540, 284] width 165 height 12
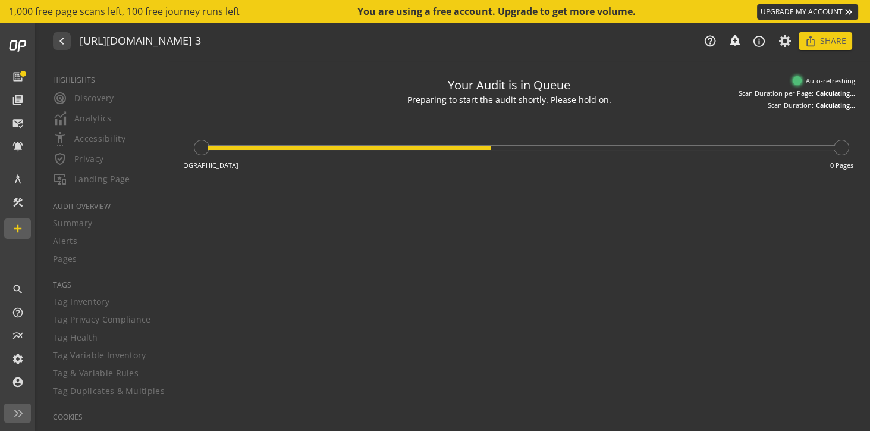
type textarea "Notes can include: -a description of what this audit is validating -changes in …"
click at [62, 43] on mat-icon "navigate_before" at bounding box center [61, 41] width 12 height 14
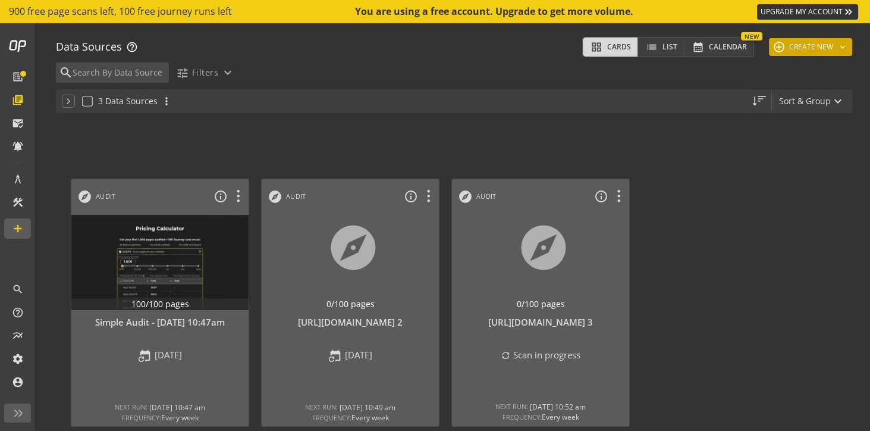
click at [805, 49] on button "add CREATE NEW keyboard_arrow_down" at bounding box center [810, 47] width 83 height 18
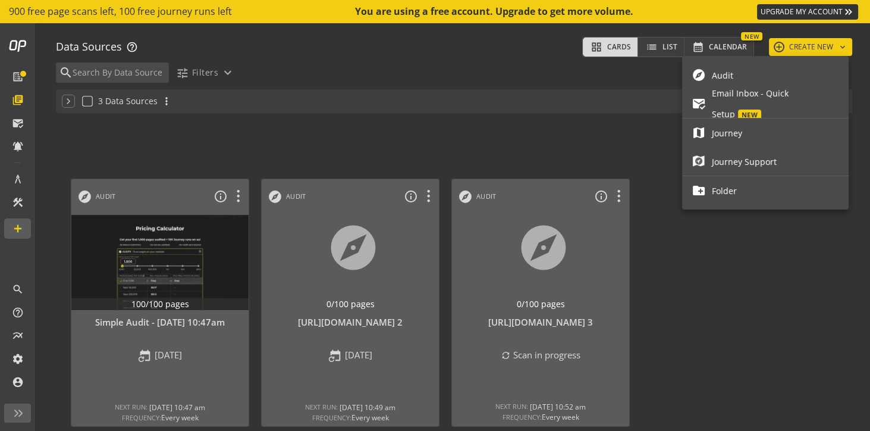
click at [761, 81] on span "Audit" at bounding box center [775, 75] width 127 height 21
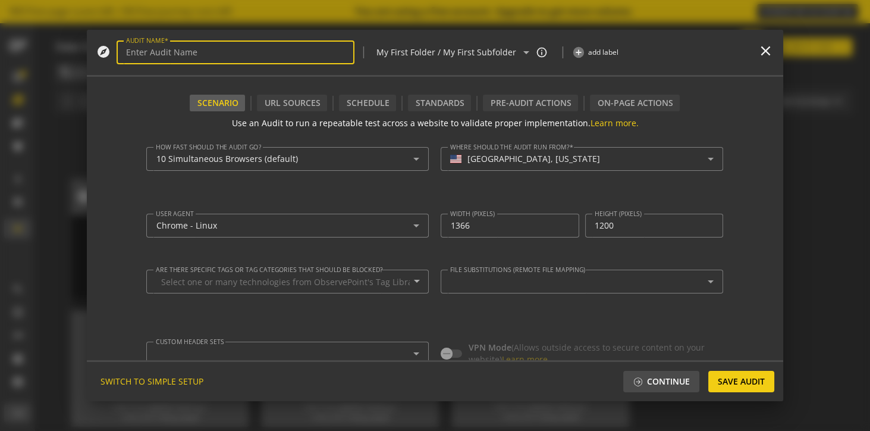
type textarea "[EMAIL_ADDRESS][PERSON_NAME][PERSON_NAME][DOMAIN_NAME]"
click at [765, 47] on mat-icon "close" at bounding box center [766, 51] width 16 height 16
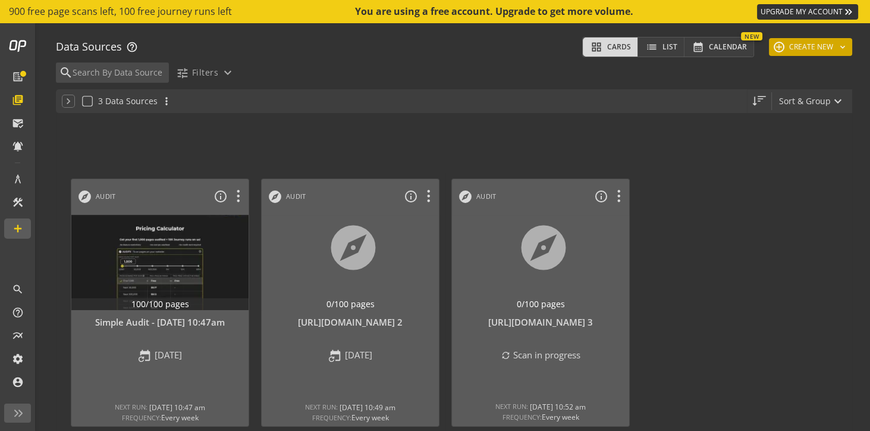
click at [796, 52] on button "add CREATE NEW keyboard_arrow_down" at bounding box center [810, 47] width 83 height 18
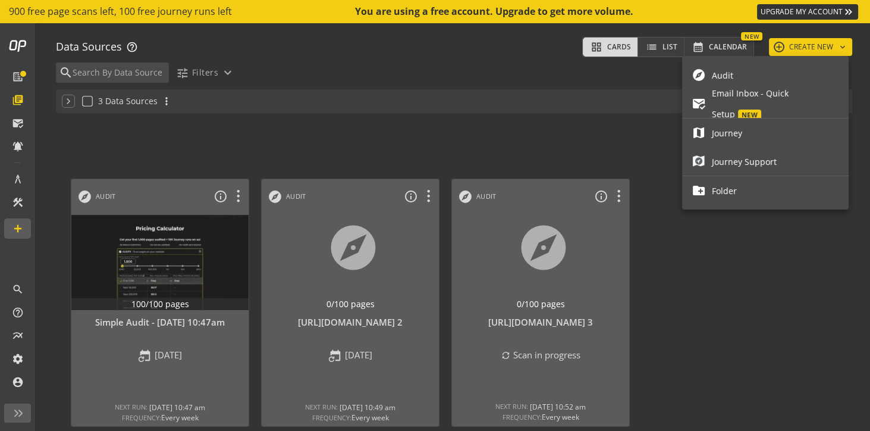
click at [599, 81] on div at bounding box center [435, 215] width 870 height 431
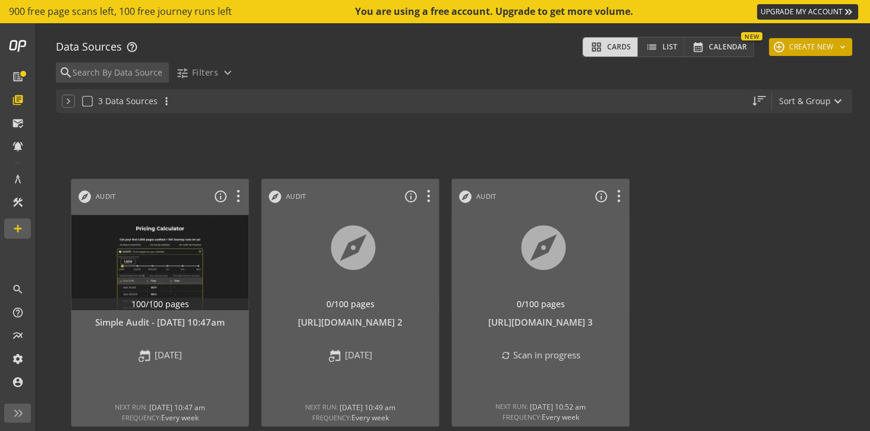
click at [838, 50] on mat-icon "keyboard_arrow_down" at bounding box center [843, 47] width 10 height 10
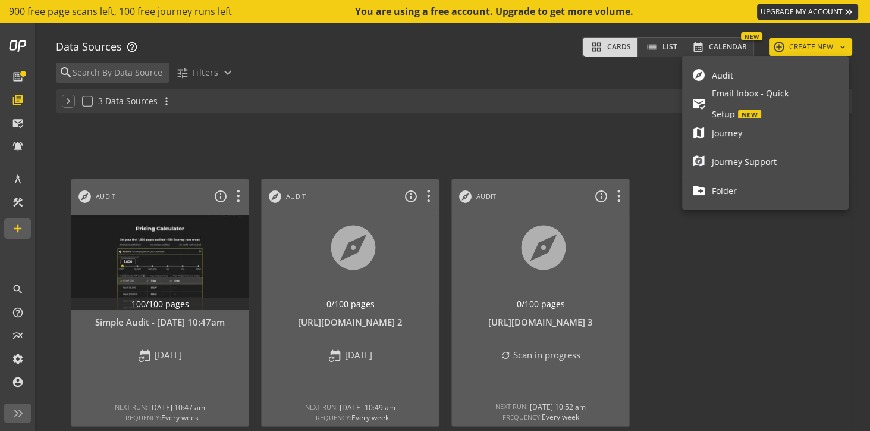
click at [742, 74] on span "Audit" at bounding box center [775, 75] width 127 height 21
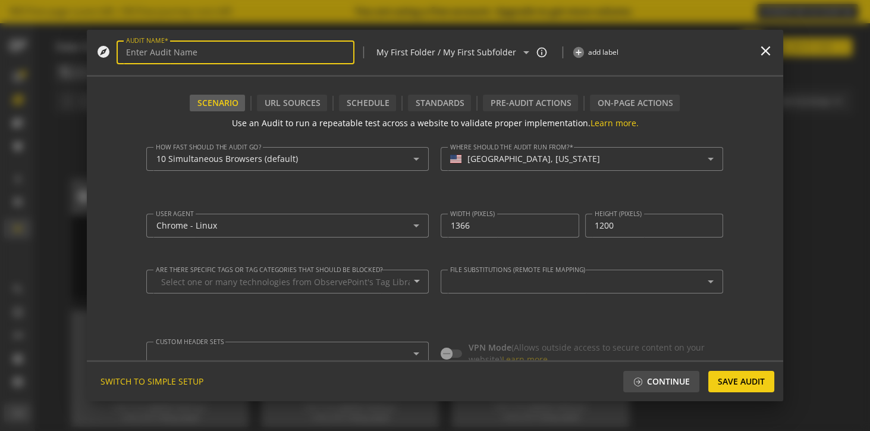
type textarea "[EMAIL_ADDRESS][PERSON_NAME][PERSON_NAME][DOMAIN_NAME]"
click at [766, 52] on mat-icon "close" at bounding box center [766, 51] width 16 height 16
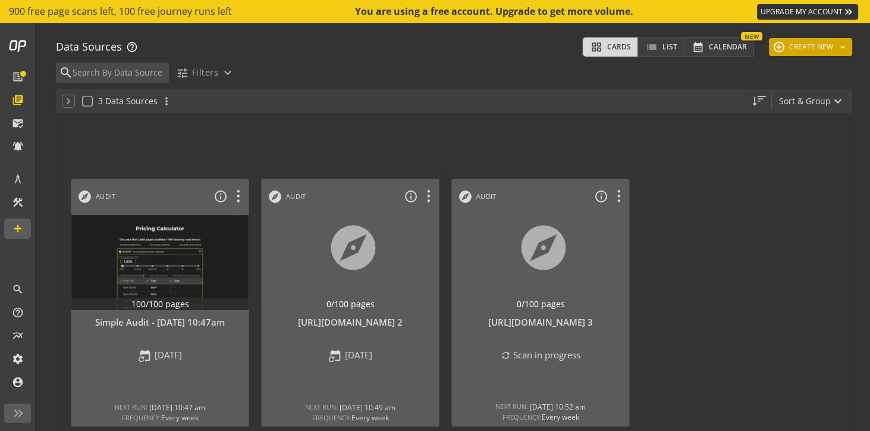
click at [819, 49] on button "add CREATE NEW keyboard_arrow_down" at bounding box center [810, 47] width 83 height 18
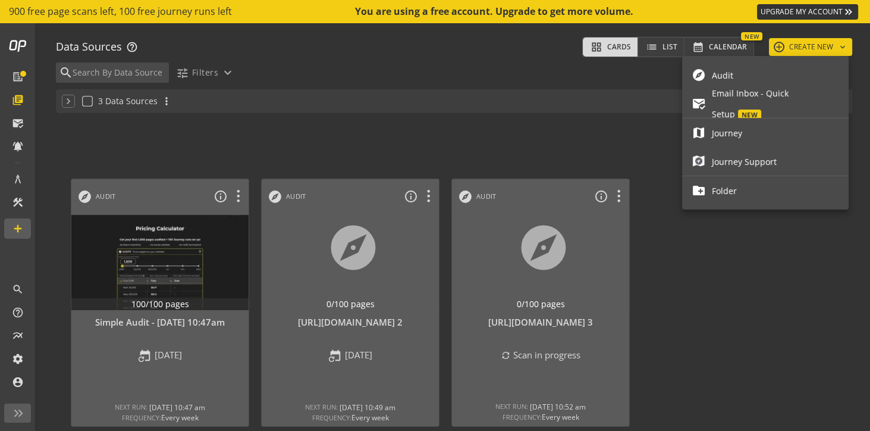
click at [761, 77] on span "Audit" at bounding box center [775, 75] width 127 height 21
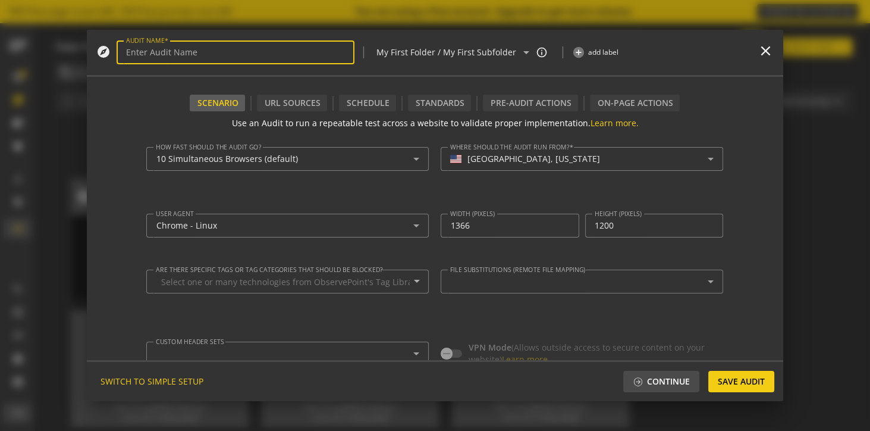
type textarea "[EMAIL_ADDRESS][PERSON_NAME][PERSON_NAME][DOMAIN_NAME]"
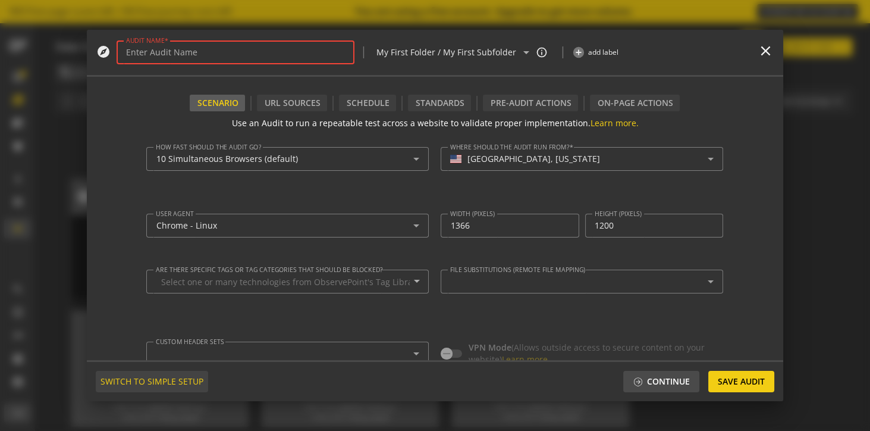
click at [161, 381] on span "SWITCH TO SIMPLE SETUP" at bounding box center [151, 380] width 103 height 21
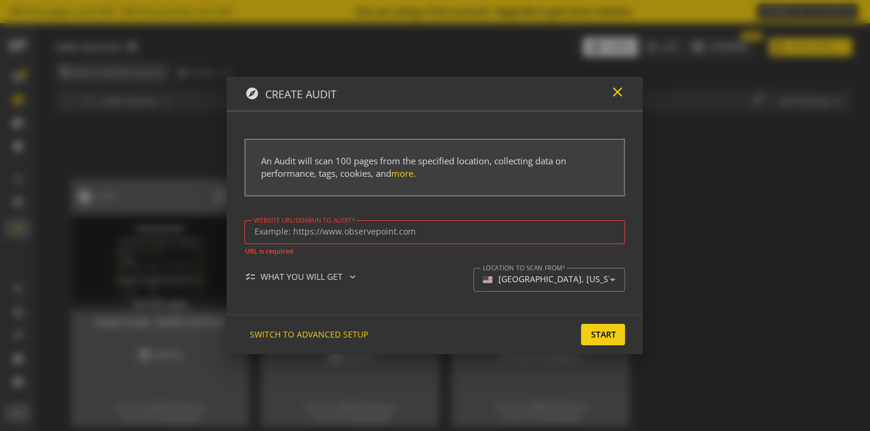
click at [620, 94] on mat-icon "close" at bounding box center [617, 92] width 16 height 16
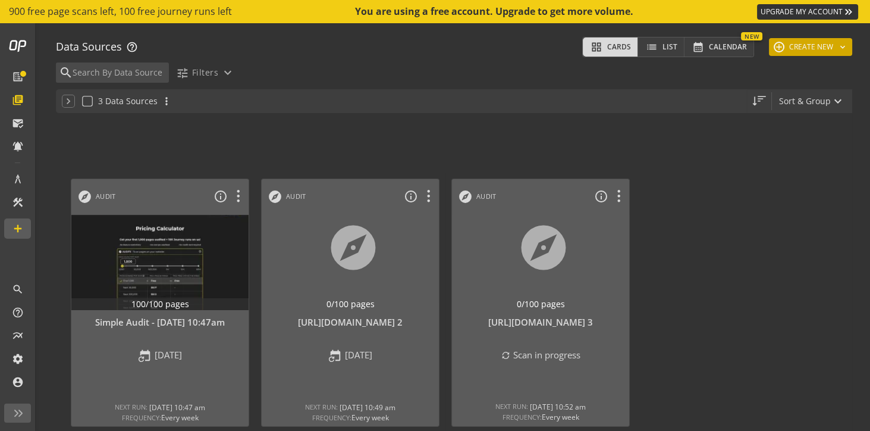
click at [803, 52] on button "add CREATE NEW keyboard_arrow_down" at bounding box center [810, 47] width 83 height 18
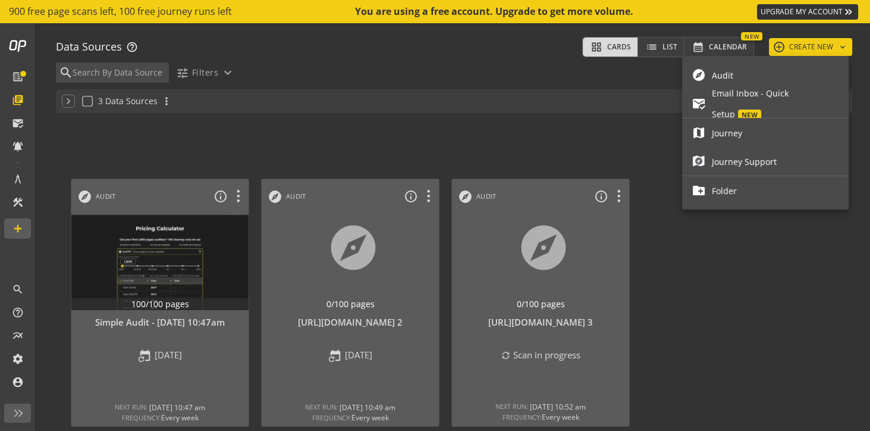
click at [733, 74] on span "Audit" at bounding box center [775, 75] width 127 height 21
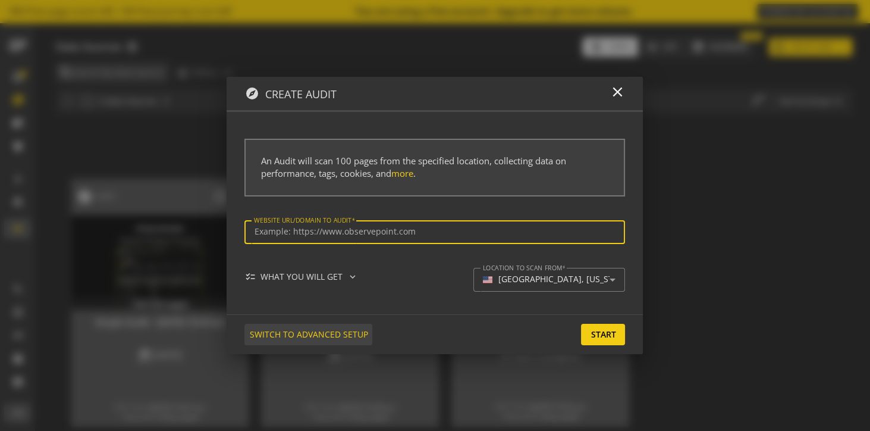
click at [332, 332] on span "SWITCH TO ADVANCED SETUP" at bounding box center [308, 333] width 118 height 21
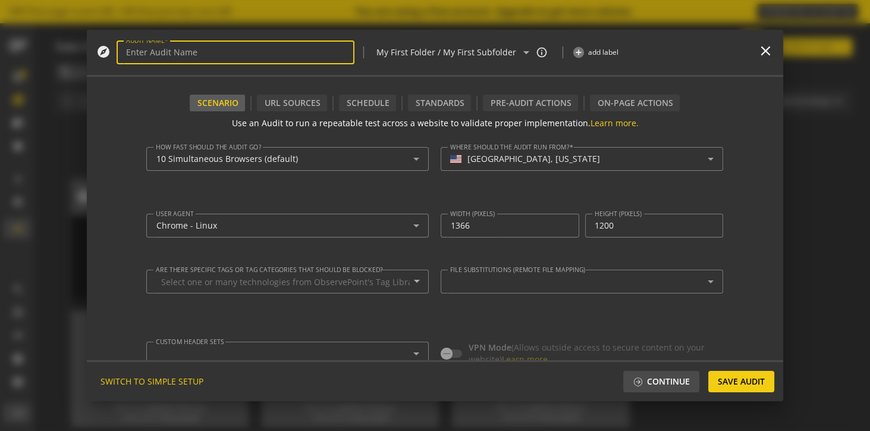
type textarea "[EMAIL_ADDRESS][PERSON_NAME][PERSON_NAME][DOMAIN_NAME]"
click at [764, 54] on mat-icon "close" at bounding box center [766, 51] width 16 height 16
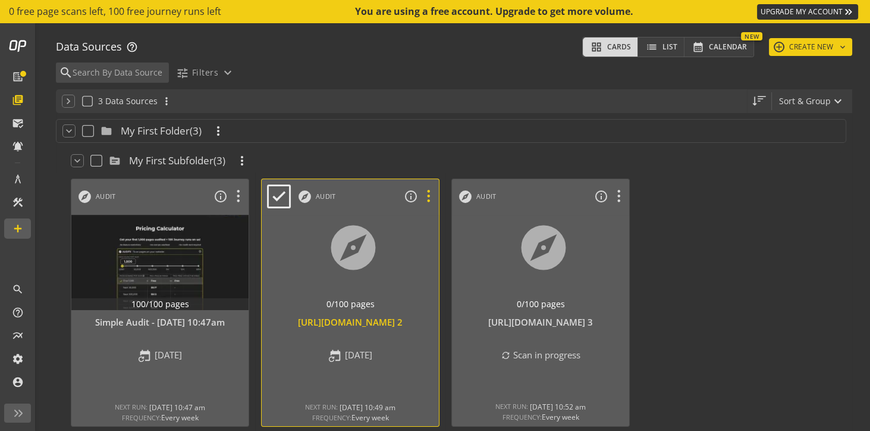
click at [428, 196] on icon at bounding box center [428, 196] width 21 height 15
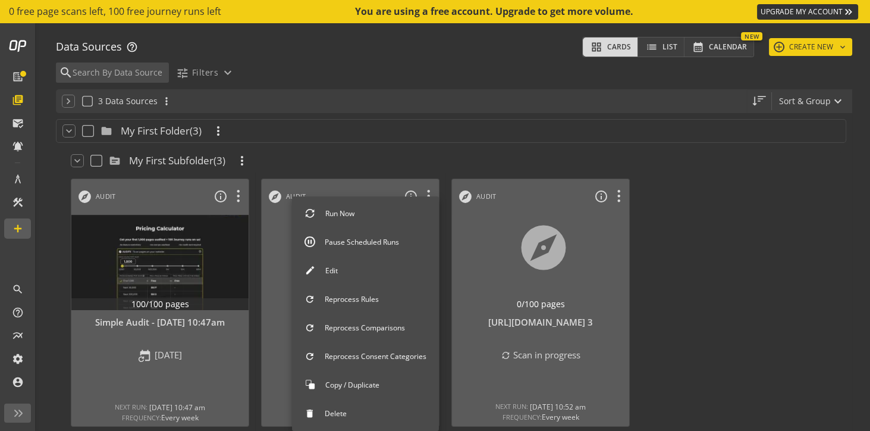
click at [345, 411] on button "Delete" at bounding box center [365, 413] width 147 height 25
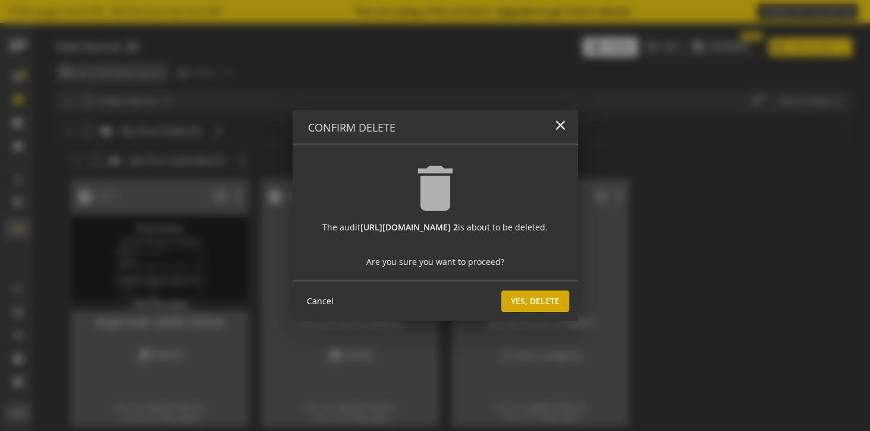
click at [541, 300] on span "Yes, Delete" at bounding box center [535, 300] width 49 height 21
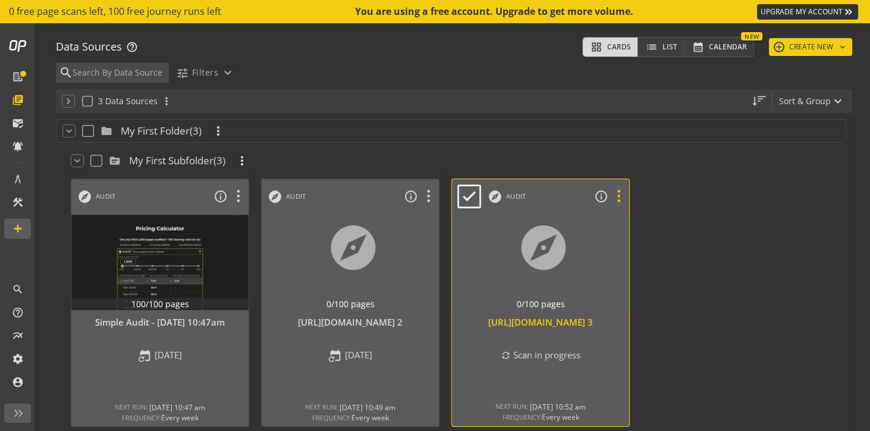
click at [622, 198] on icon at bounding box center [618, 196] width 21 height 15
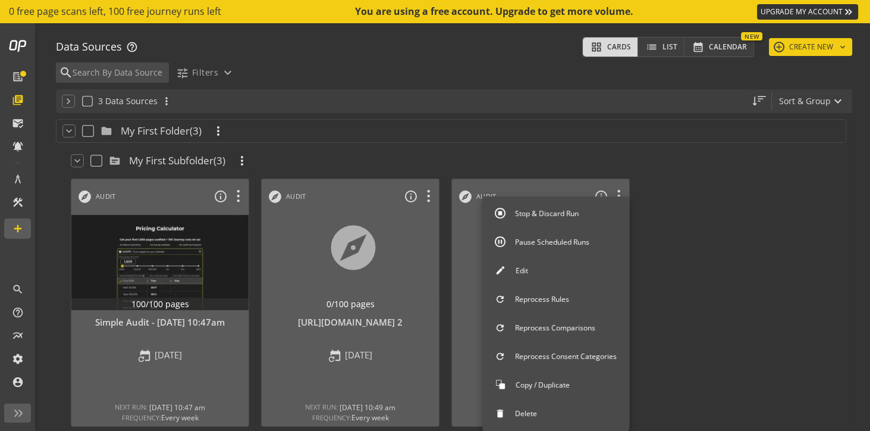
click at [537, 411] on button "Delete" at bounding box center [555, 413] width 147 height 25
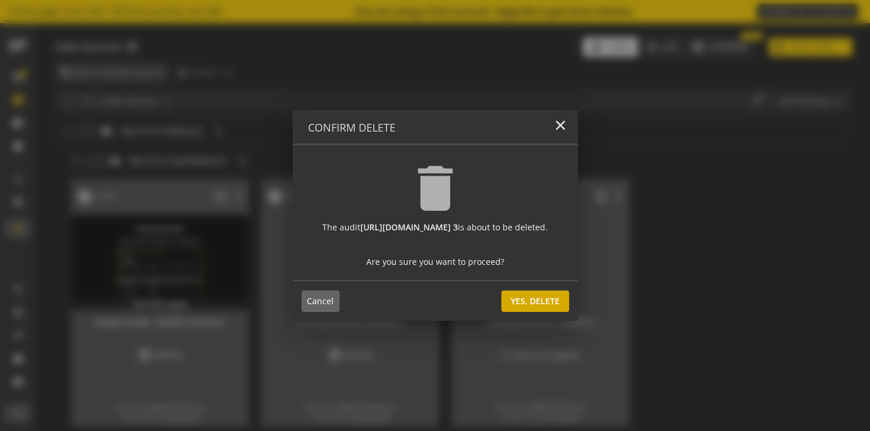
click at [560, 301] on span "Yes, Delete" at bounding box center [535, 300] width 49 height 21
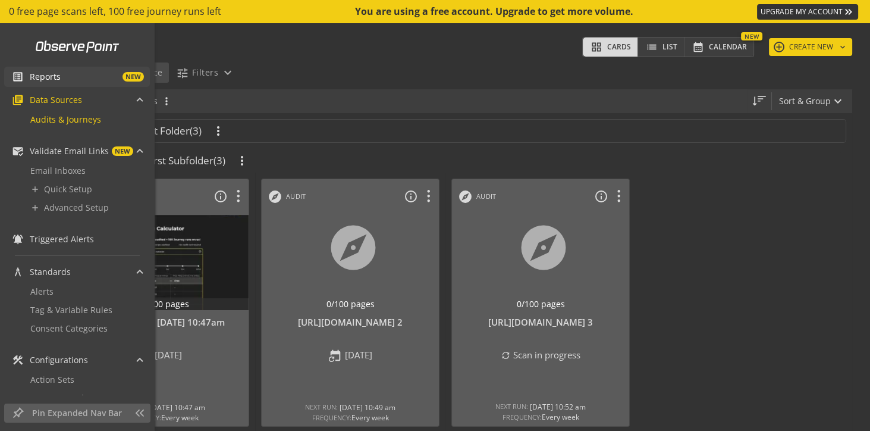
click at [48, 79] on span "Reports" at bounding box center [45, 77] width 31 height 12
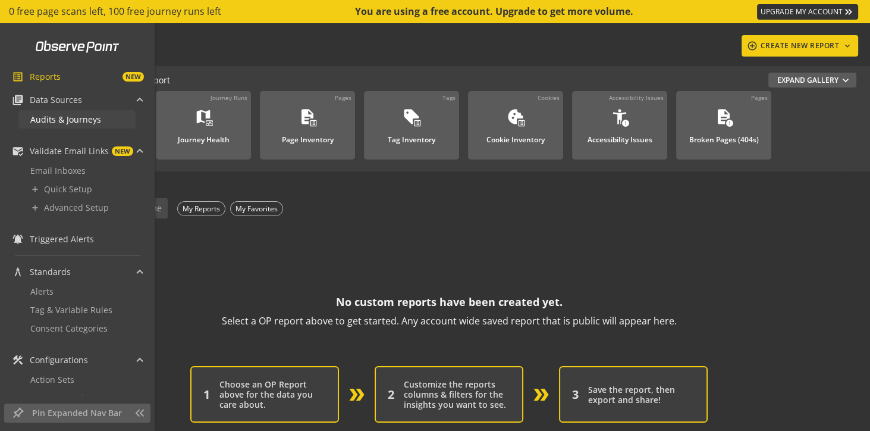
click at [48, 124] on span "Audits & Journeys" at bounding box center [65, 119] width 71 height 11
